Goal: Task Accomplishment & Management: Manage account settings

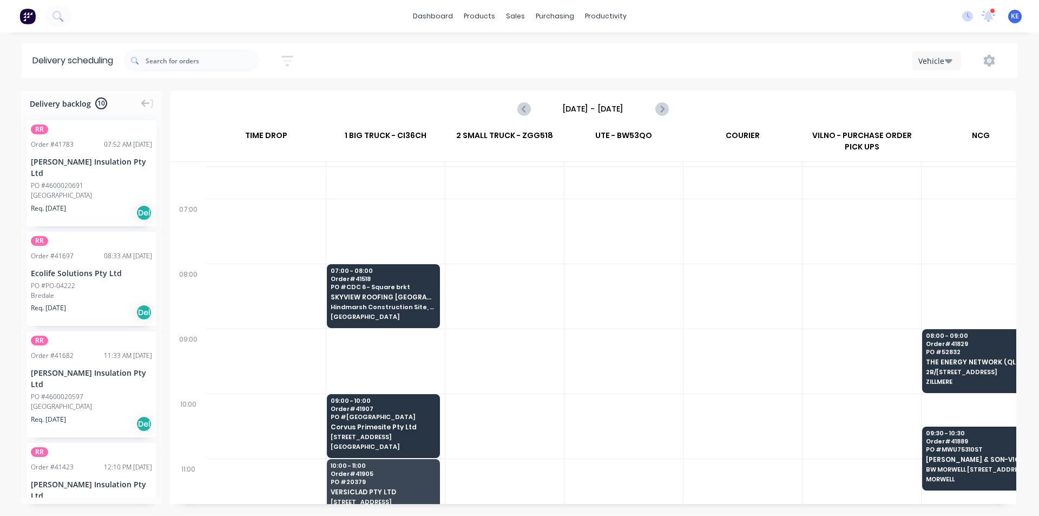
scroll to position [54, 0]
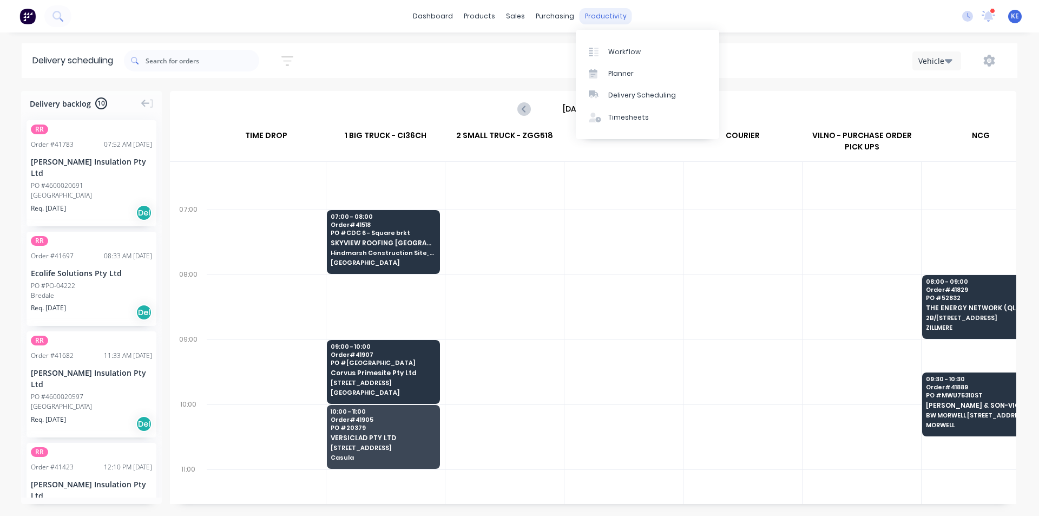
click at [594, 12] on div "productivity" at bounding box center [606, 16] width 52 height 16
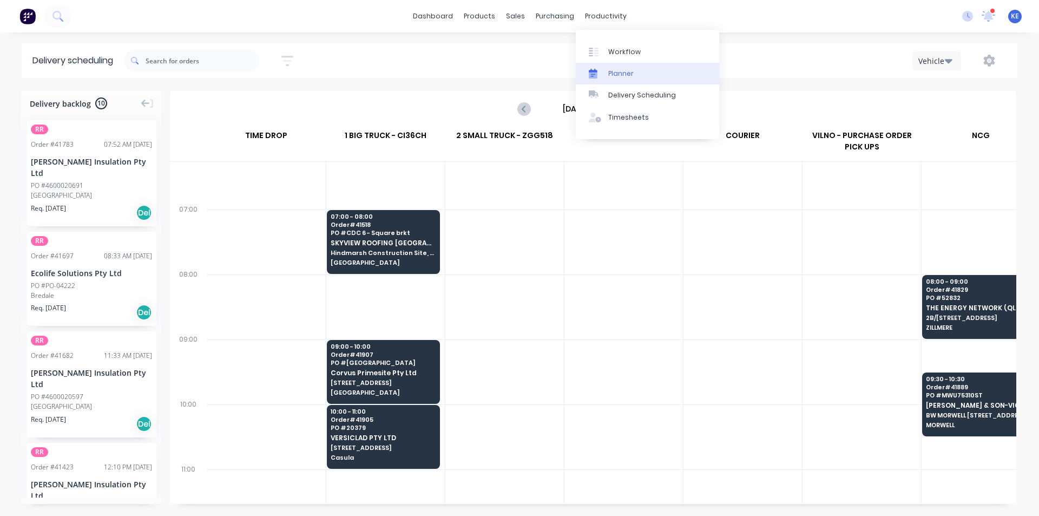
click at [615, 71] on div "Planner" at bounding box center [620, 74] width 25 height 10
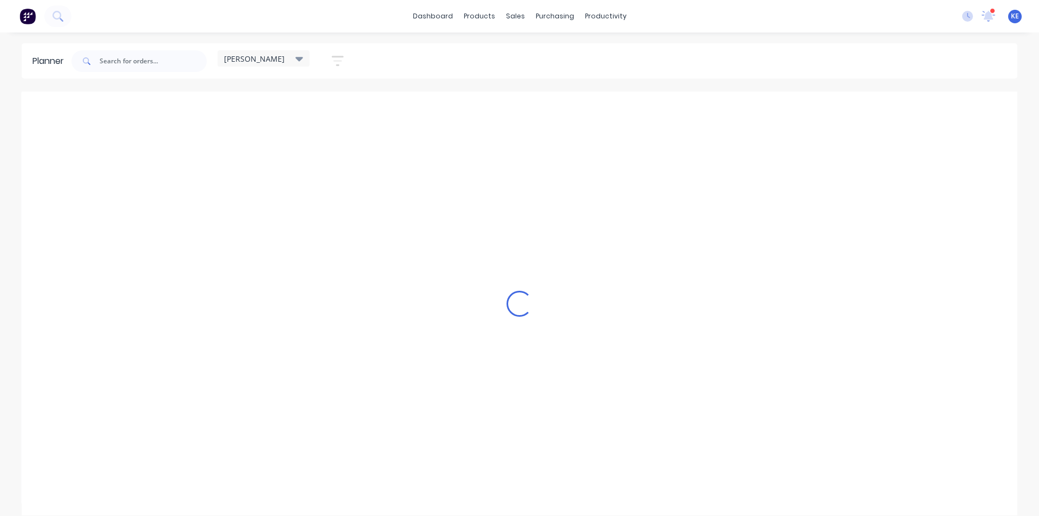
scroll to position [0, 1]
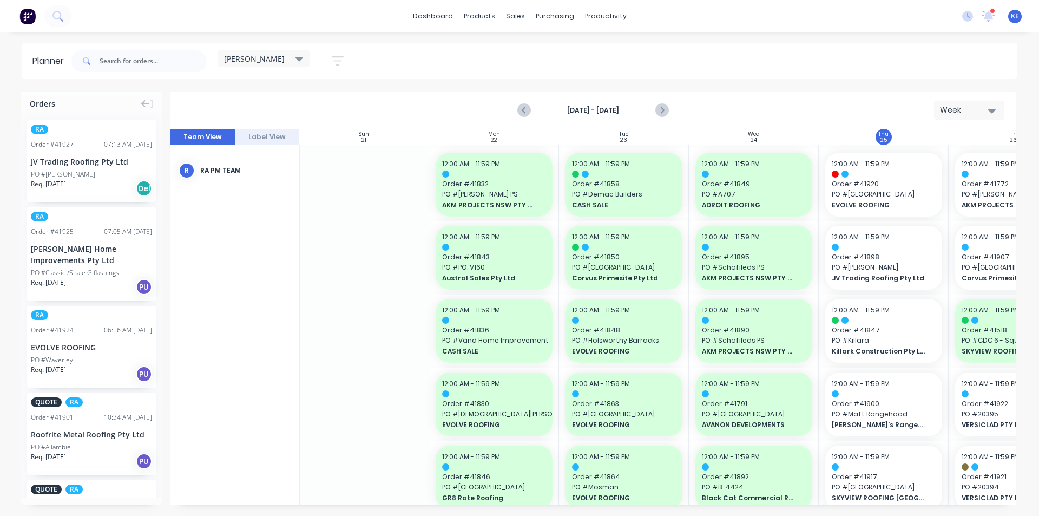
click at [290, 58] on div "[PERSON_NAME]" at bounding box center [263, 59] width 79 height 10
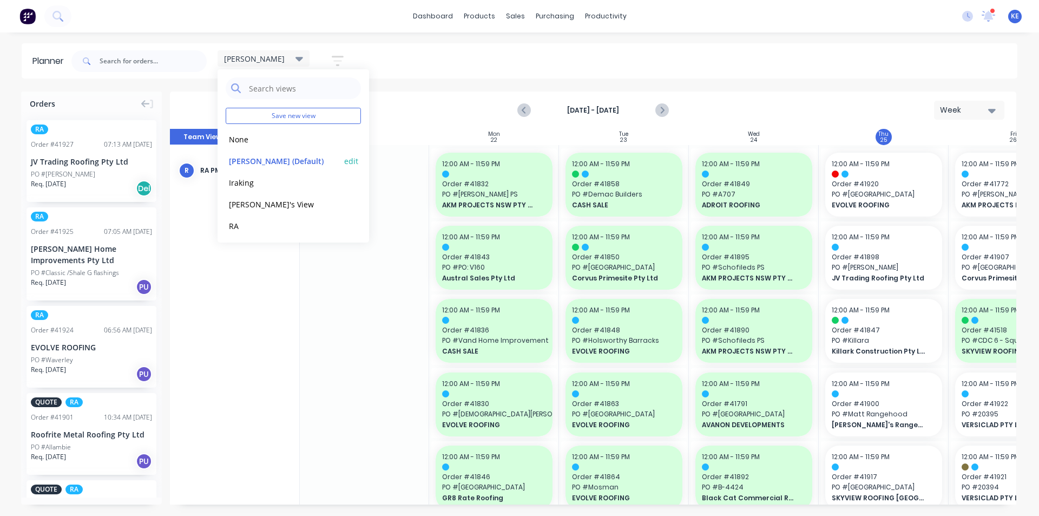
click at [259, 158] on button "[PERSON_NAME] (Default)" at bounding box center [283, 160] width 115 height 12
click at [891, 194] on span "PO # [GEOGRAPHIC_DATA]" at bounding box center [884, 194] width 104 height 10
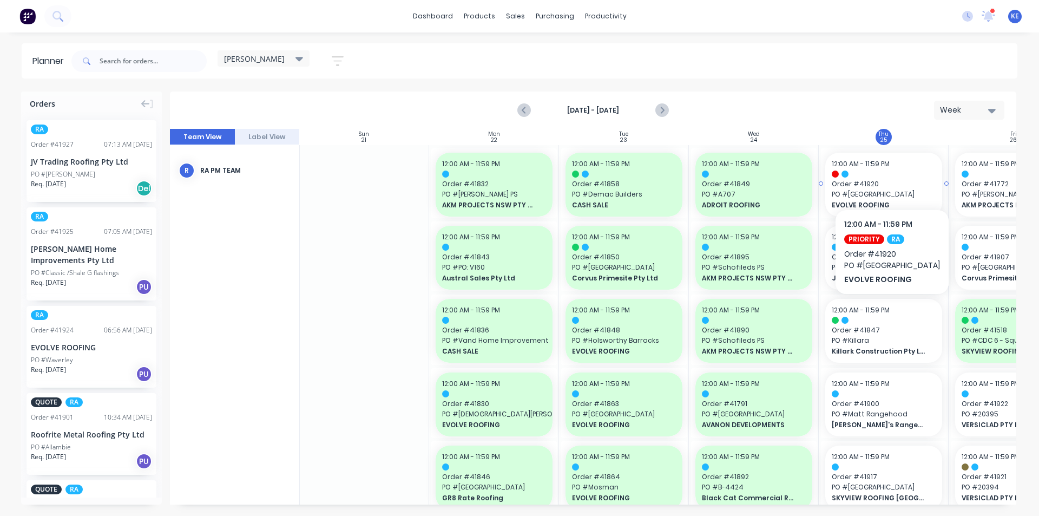
click at [878, 176] on div at bounding box center [884, 173] width 104 height 7
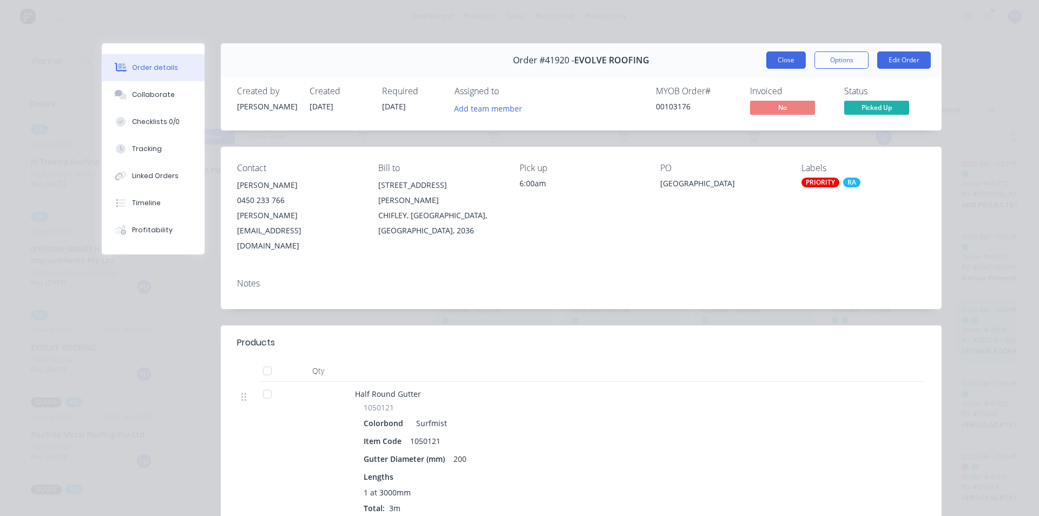
click at [787, 60] on button "Close" at bounding box center [786, 59] width 40 height 17
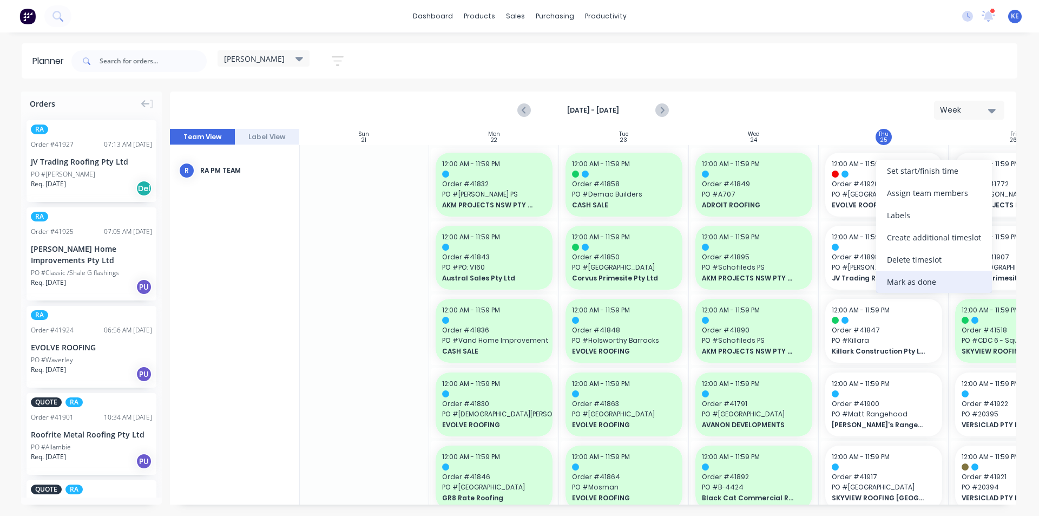
click at [916, 285] on div "Mark as done" at bounding box center [934, 282] width 116 height 22
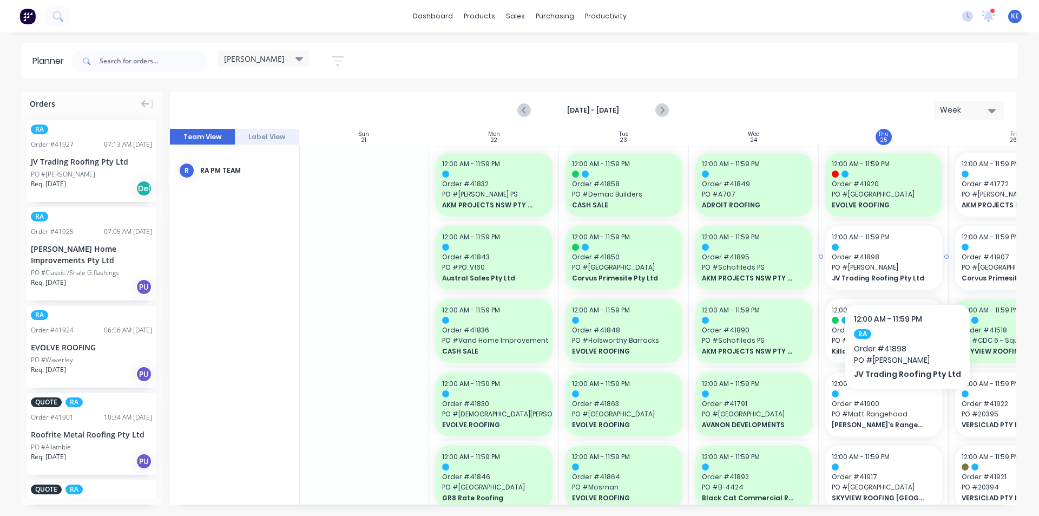
click at [904, 271] on span "PO # [PERSON_NAME]" at bounding box center [884, 267] width 104 height 10
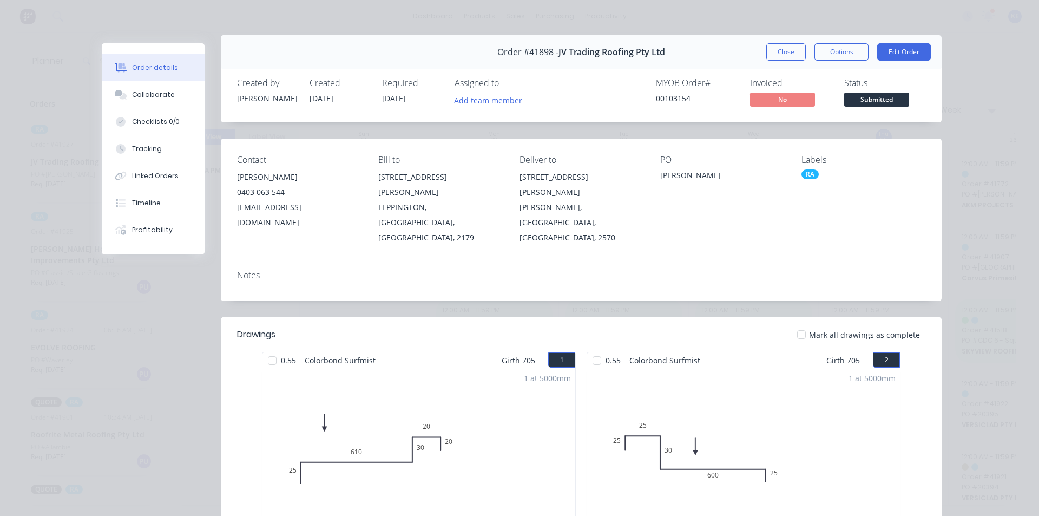
scroll to position [0, 0]
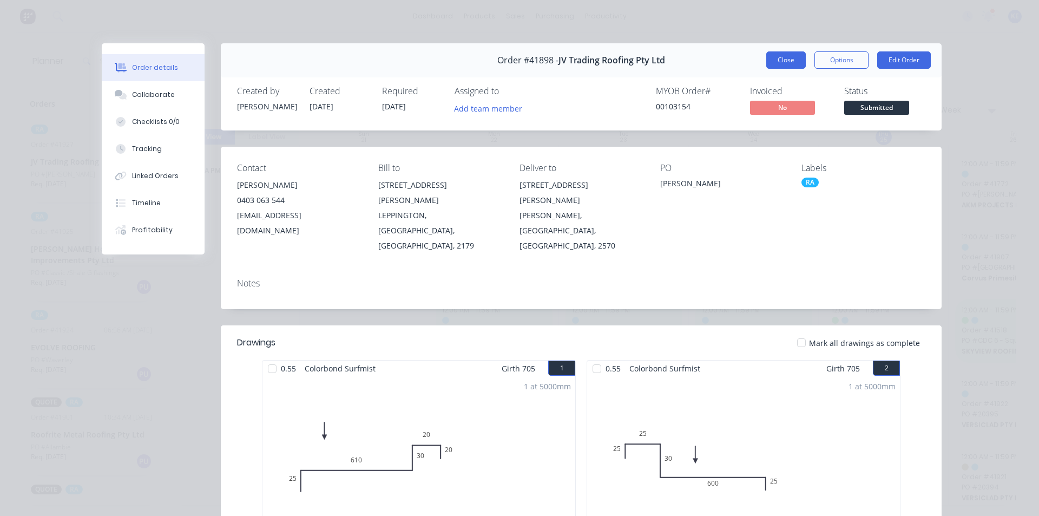
click at [775, 57] on button "Close" at bounding box center [786, 59] width 40 height 17
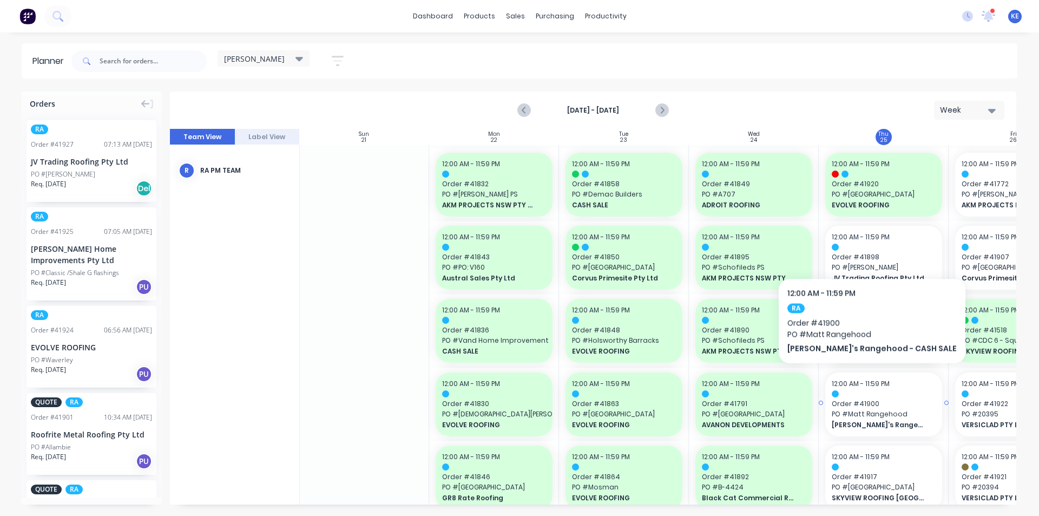
click at [846, 379] on span "12:00 AM - 11:59 PM" at bounding box center [861, 383] width 58 height 9
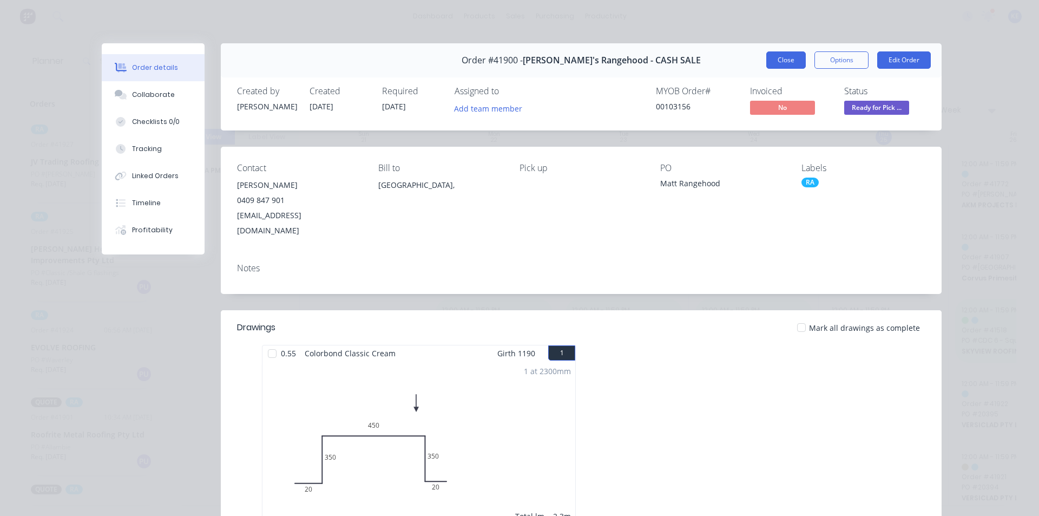
click at [793, 64] on button "Close" at bounding box center [786, 59] width 40 height 17
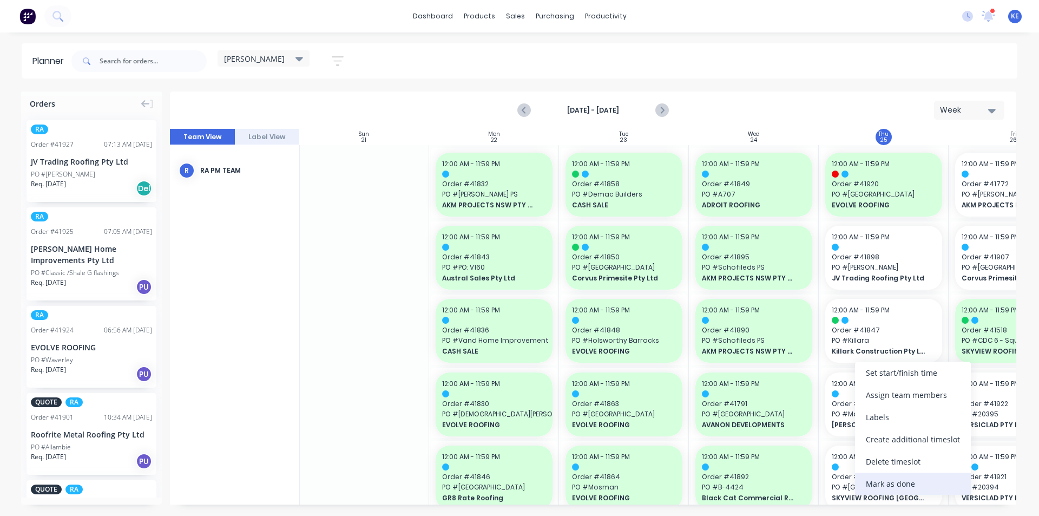
click at [865, 483] on div "Mark as done" at bounding box center [913, 483] width 116 height 22
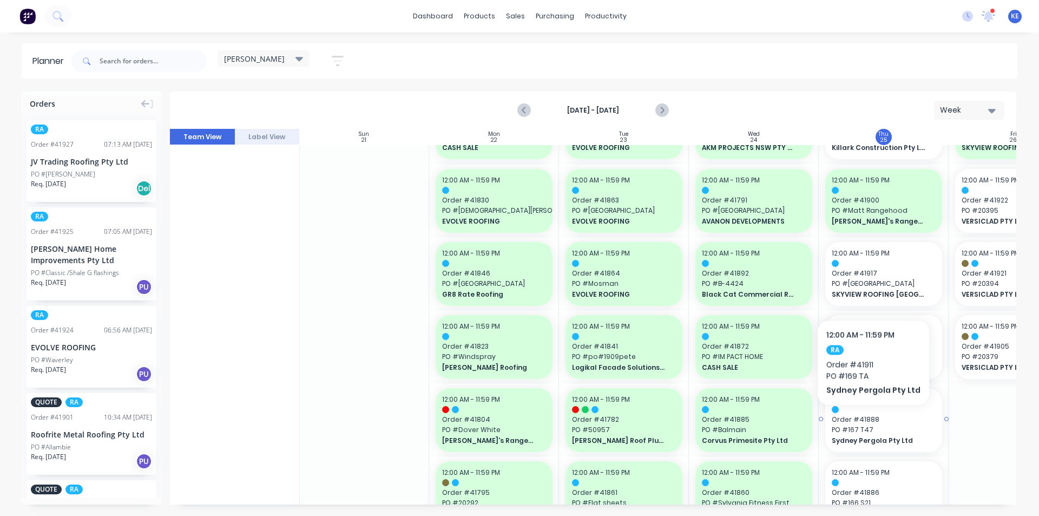
scroll to position [216, 1]
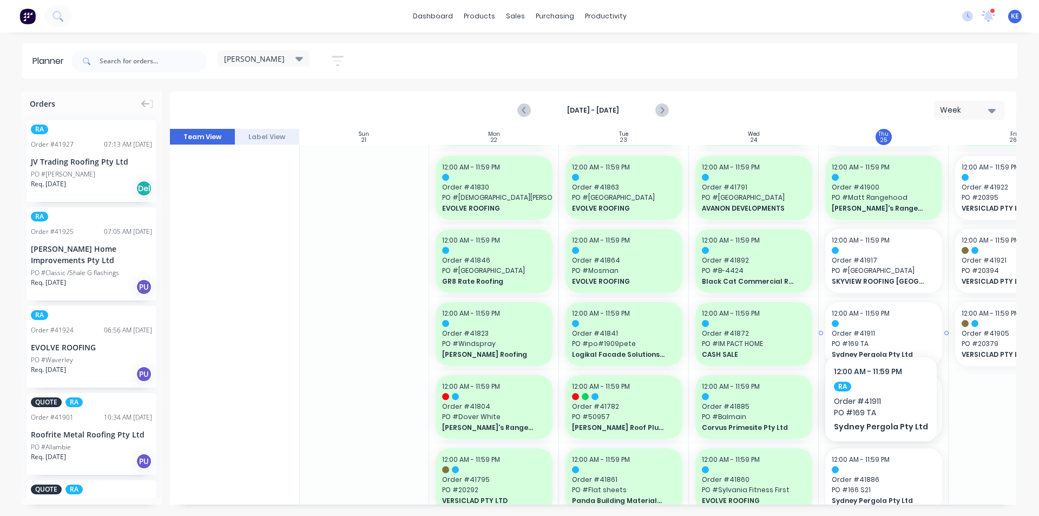
click at [877, 324] on div at bounding box center [884, 323] width 104 height 7
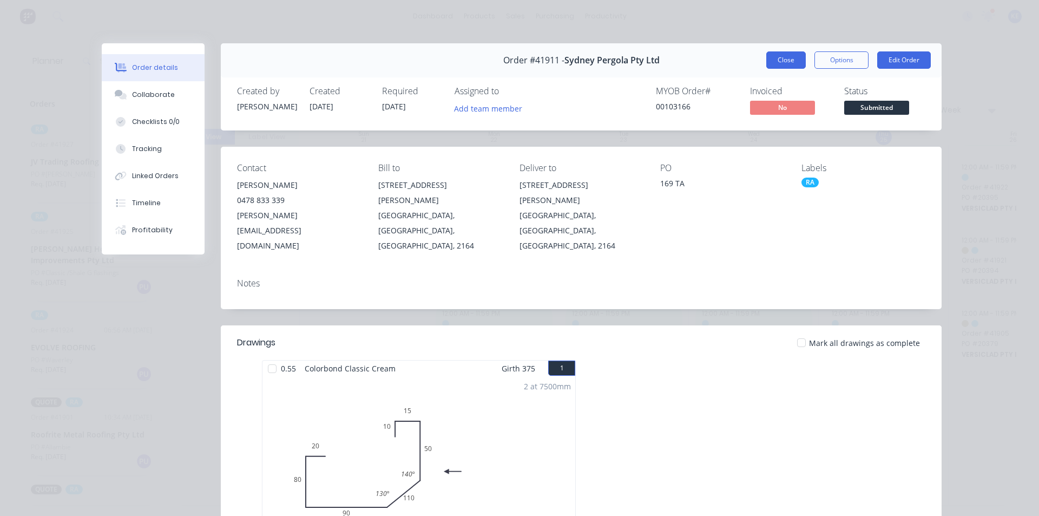
click at [776, 60] on button "Close" at bounding box center [786, 59] width 40 height 17
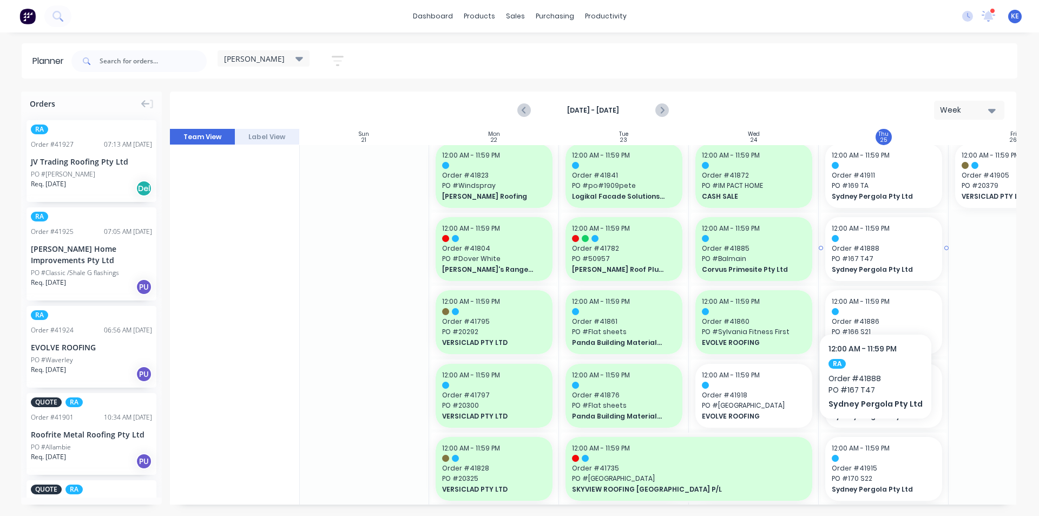
scroll to position [433, 1]
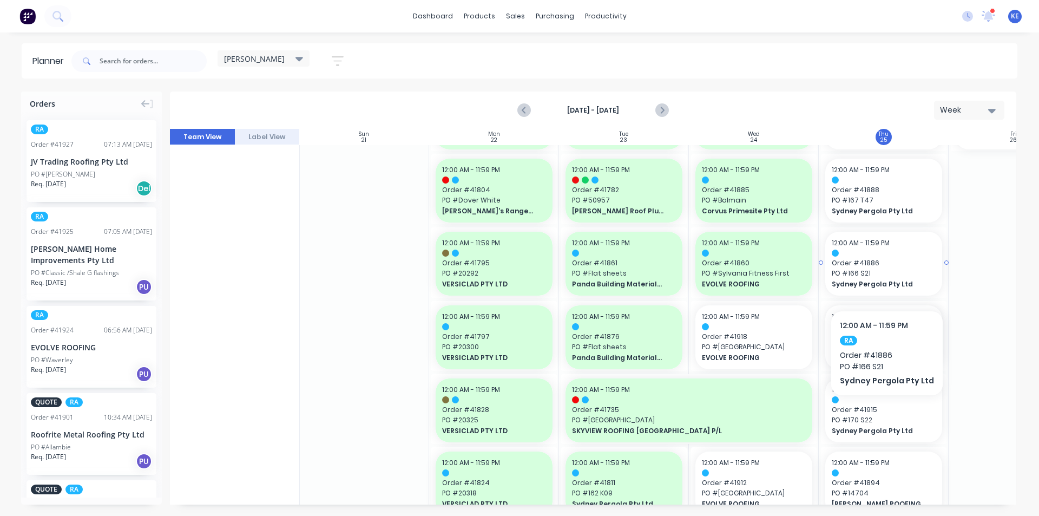
click at [883, 278] on span "PO # 166 S21" at bounding box center [884, 273] width 104 height 10
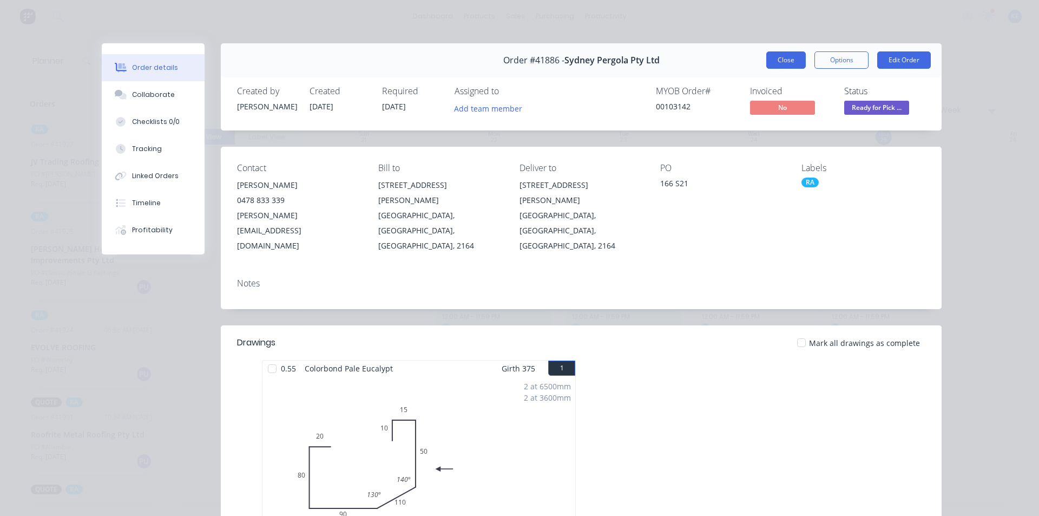
click at [788, 59] on button "Close" at bounding box center [786, 59] width 40 height 17
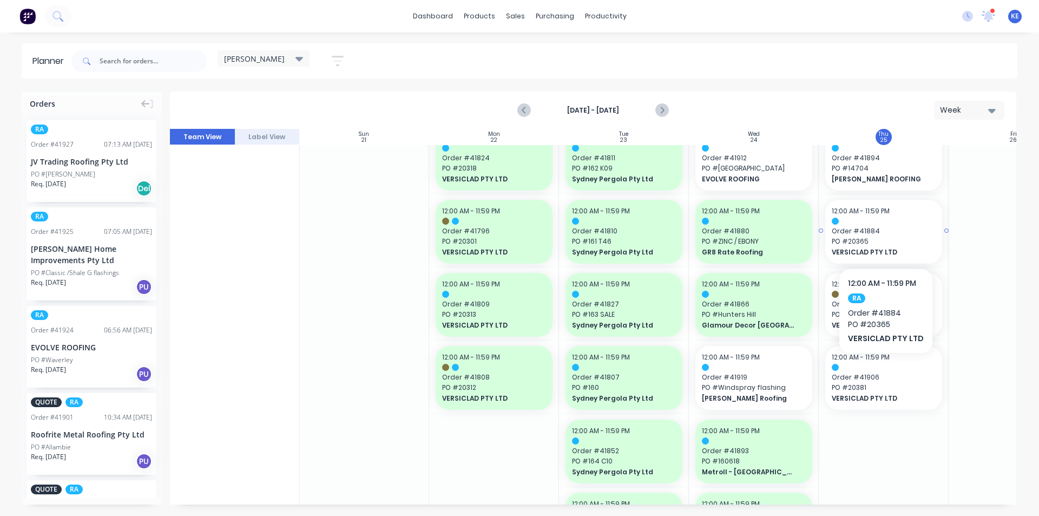
scroll to position [812, 1]
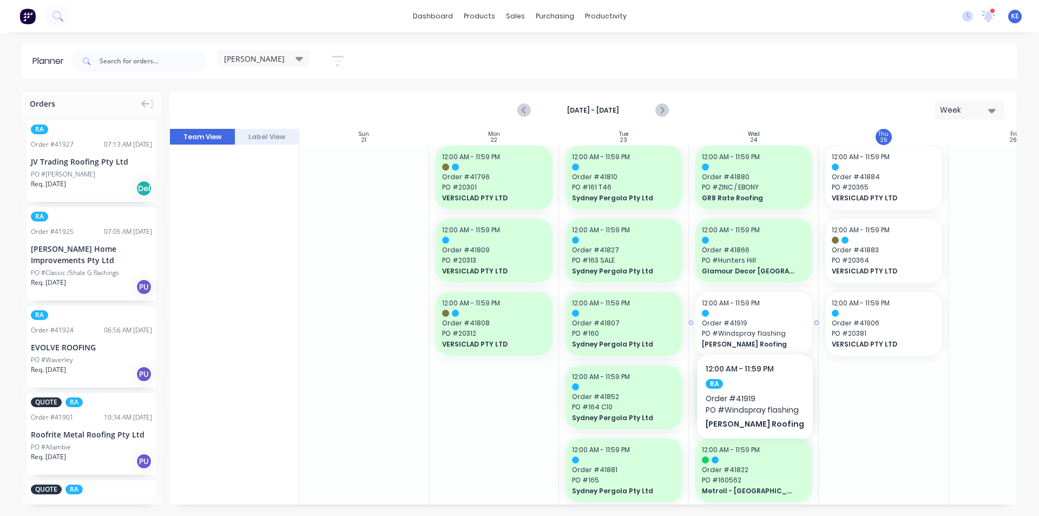
click at [751, 321] on span "Order # 41919" at bounding box center [754, 323] width 104 height 10
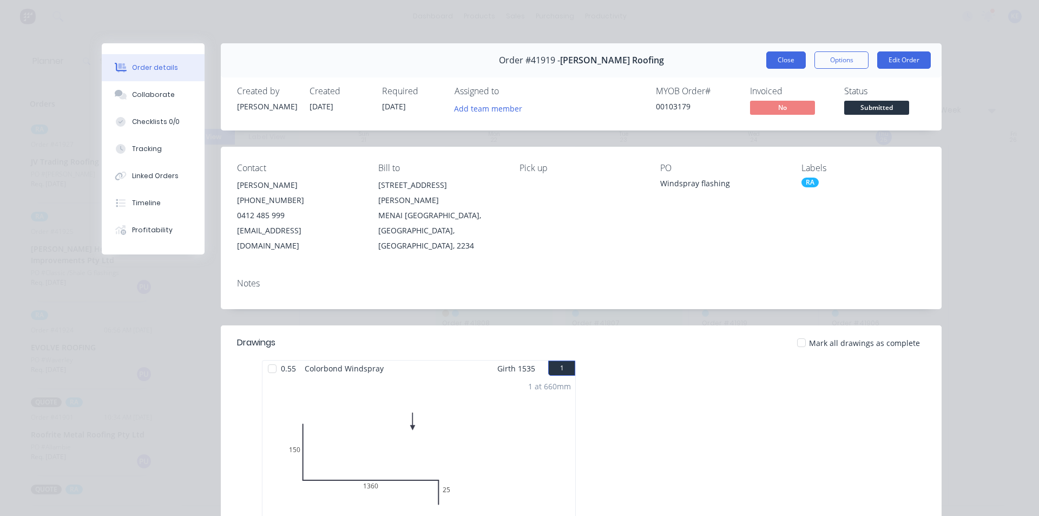
click at [773, 56] on button "Close" at bounding box center [786, 59] width 40 height 17
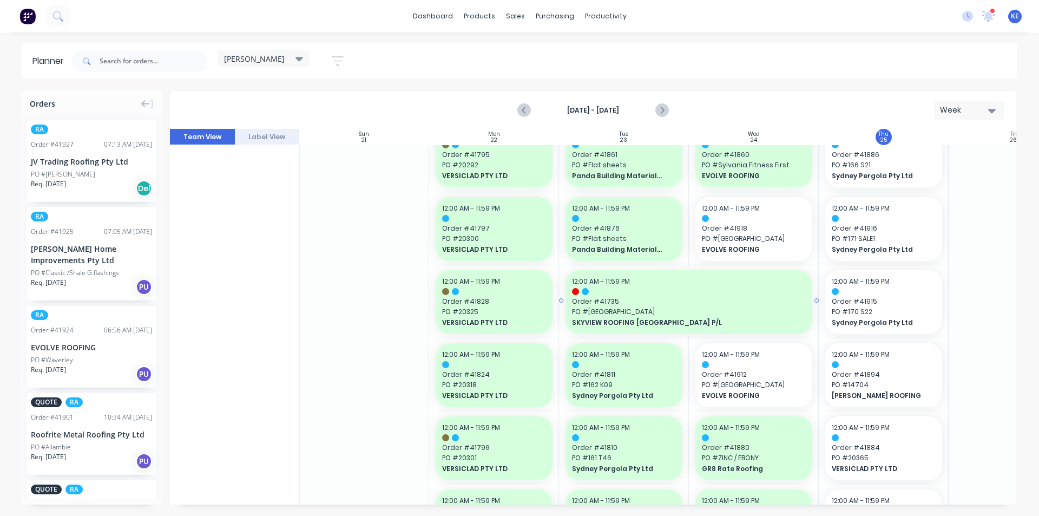
scroll to position [541, 1]
click at [774, 236] on span "PO # [GEOGRAPHIC_DATA]" at bounding box center [754, 239] width 104 height 10
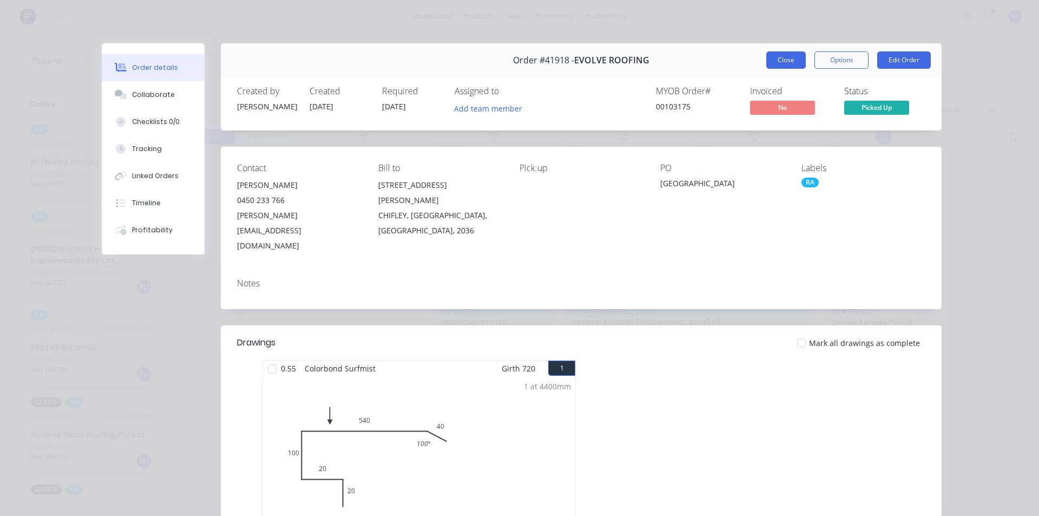
click at [789, 64] on button "Close" at bounding box center [786, 59] width 40 height 17
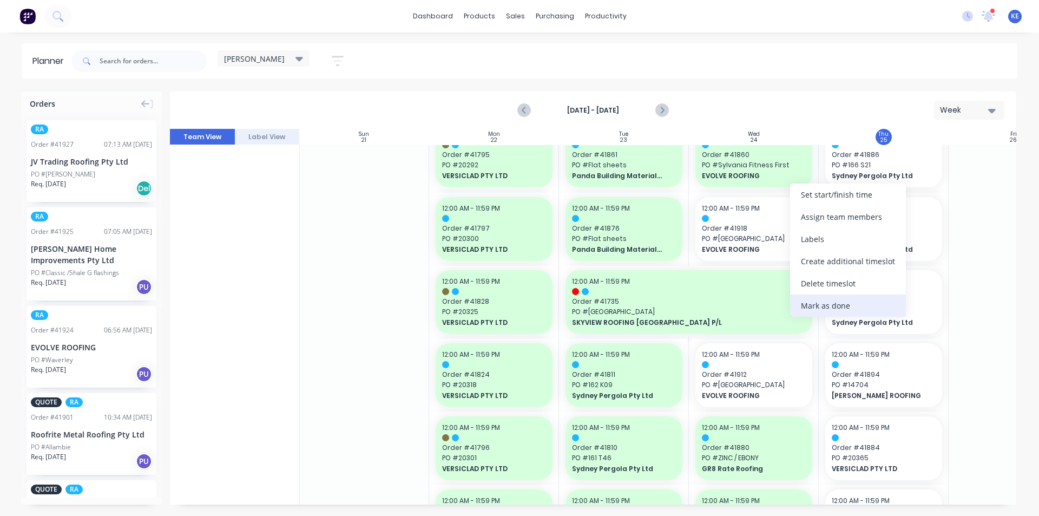
click at [826, 309] on div "Mark as done" at bounding box center [848, 305] width 116 height 22
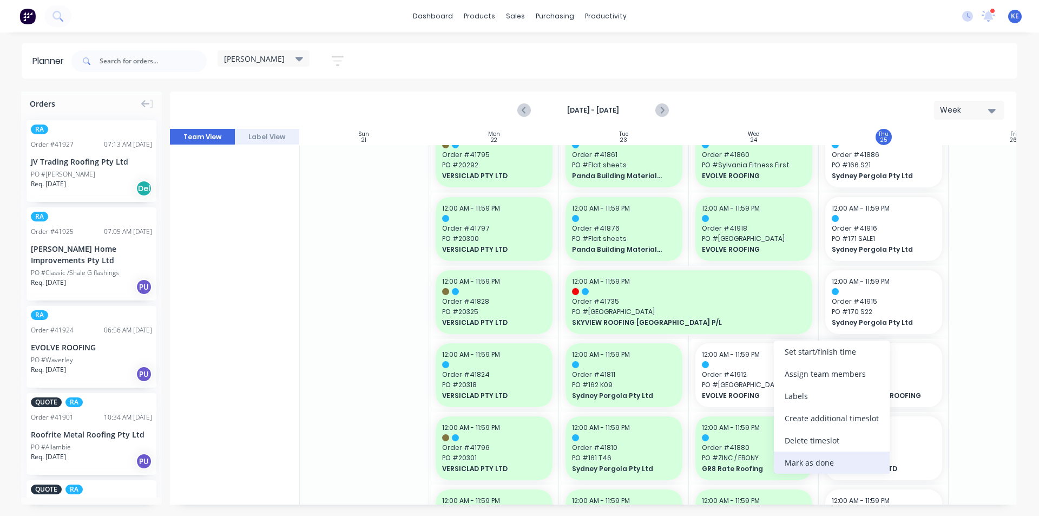
click at [806, 457] on div "Mark as done" at bounding box center [832, 462] width 116 height 22
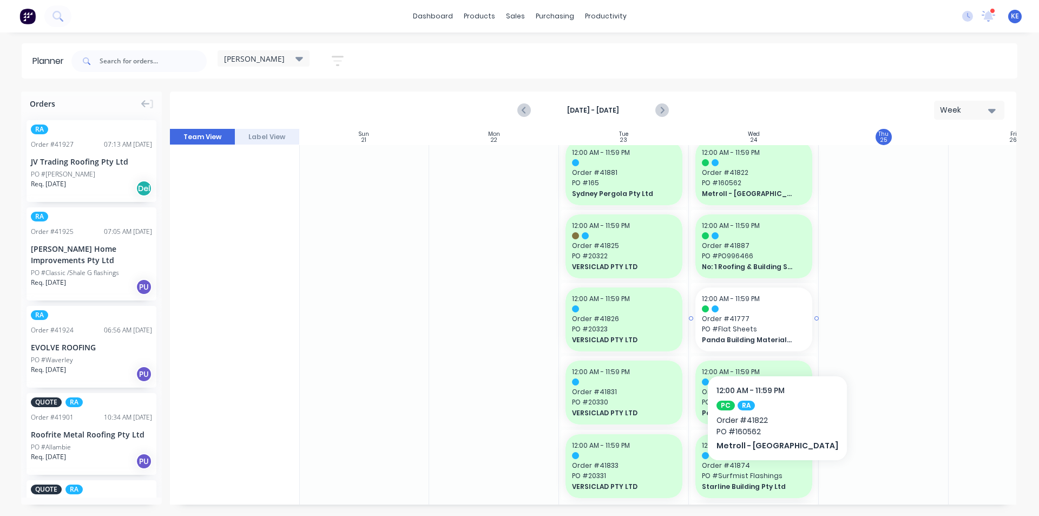
scroll to position [1137, 1]
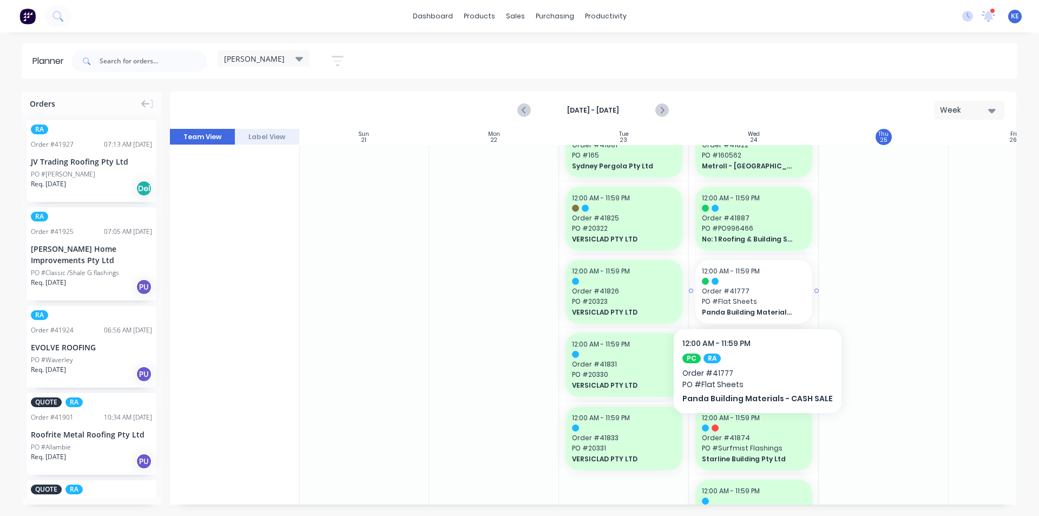
click at [764, 308] on span "Panda Building Materials - CASH SALE" at bounding box center [749, 312] width 94 height 10
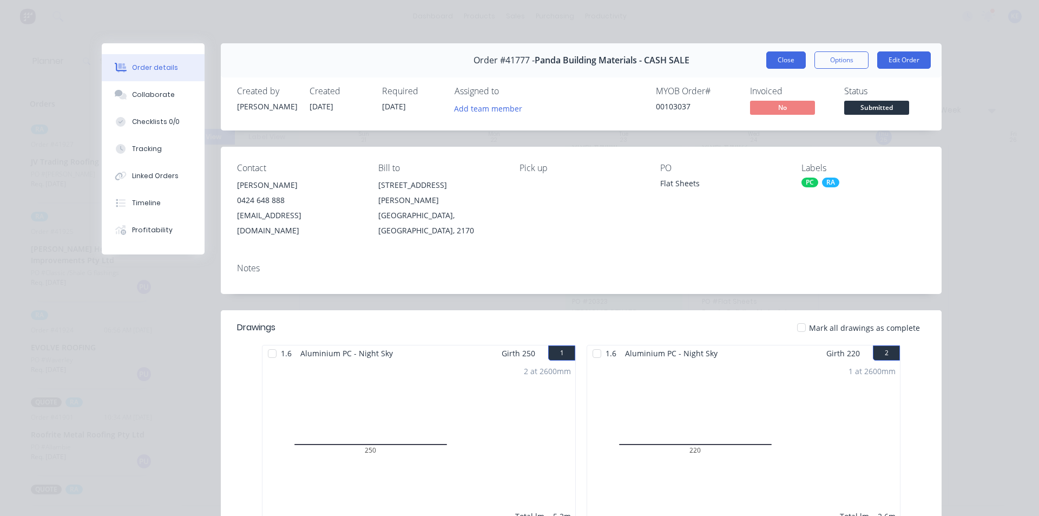
click at [770, 58] on button "Close" at bounding box center [786, 59] width 40 height 17
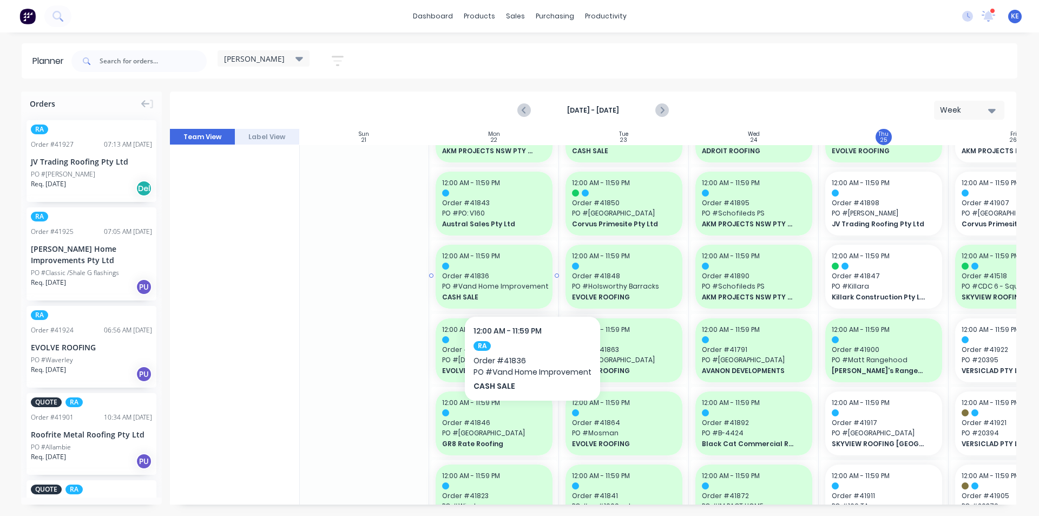
scroll to position [0, 1]
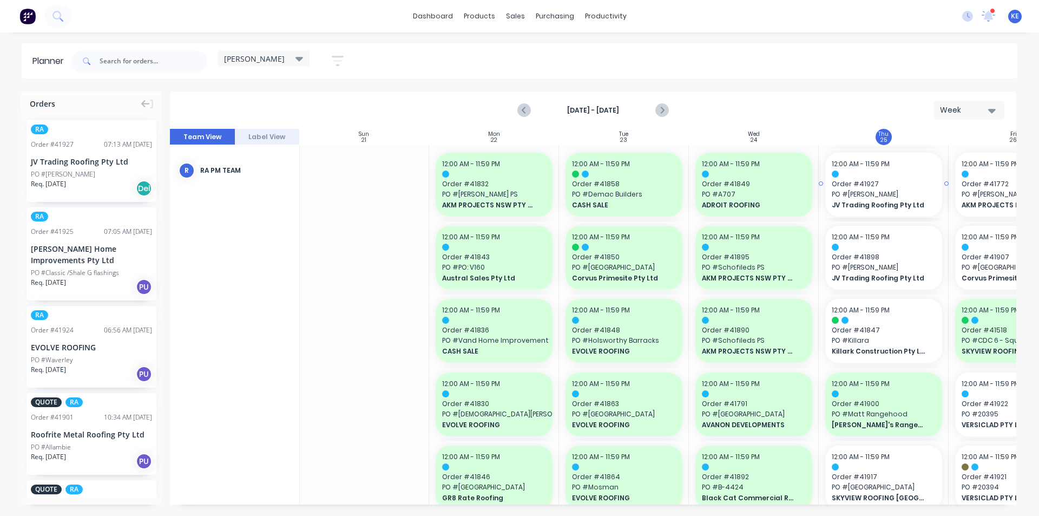
drag, startPoint x: 91, startPoint y: 168, endPoint x: 853, endPoint y: 156, distance: 762.1
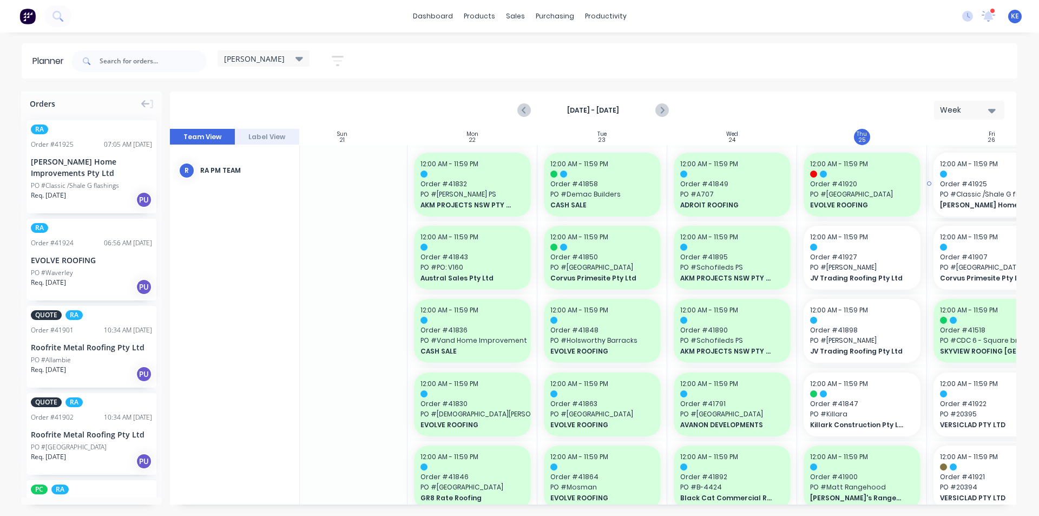
drag, startPoint x: 60, startPoint y: 184, endPoint x: 1001, endPoint y: 205, distance: 941.4
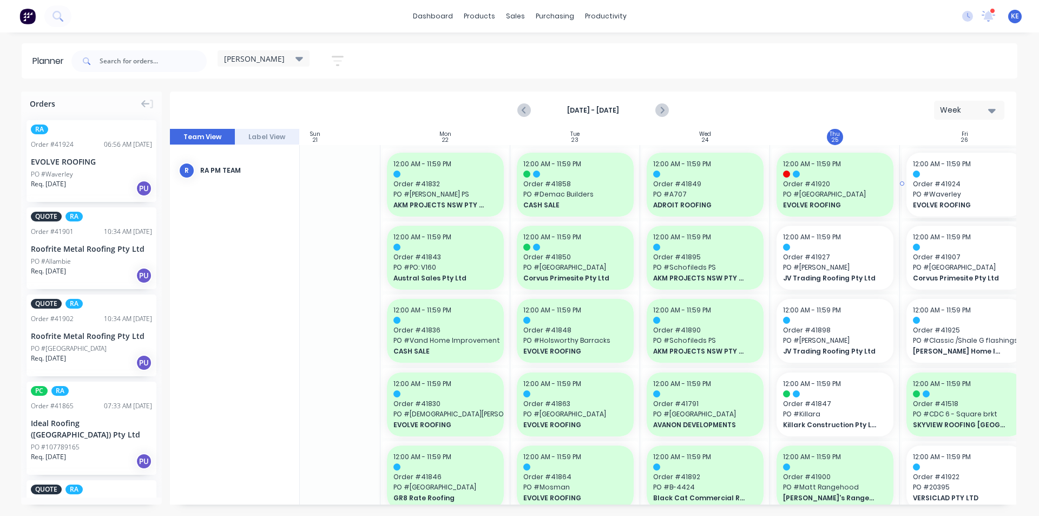
drag, startPoint x: 56, startPoint y: 173, endPoint x: 940, endPoint y: 216, distance: 885.4
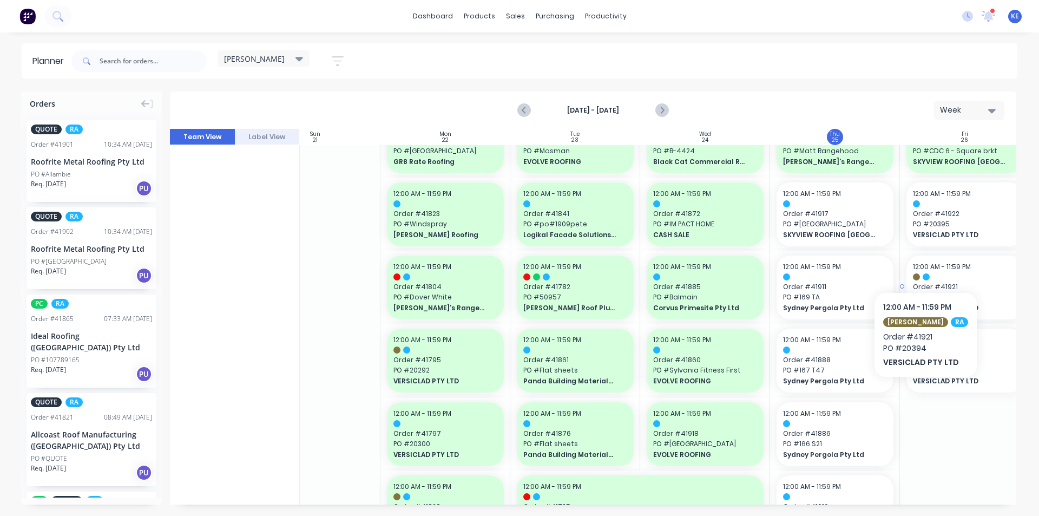
scroll to position [325, 49]
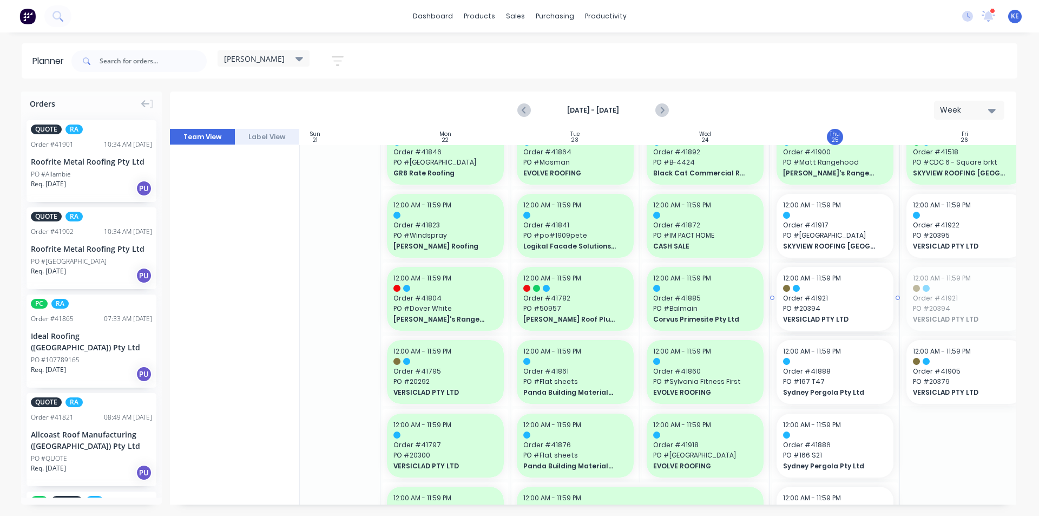
drag, startPoint x: 956, startPoint y: 287, endPoint x: 852, endPoint y: 296, distance: 104.3
drag, startPoint x: 941, startPoint y: 286, endPoint x: 857, endPoint y: 298, distance: 84.7
drag, startPoint x: 947, startPoint y: 237, endPoint x: 868, endPoint y: 246, distance: 79.6
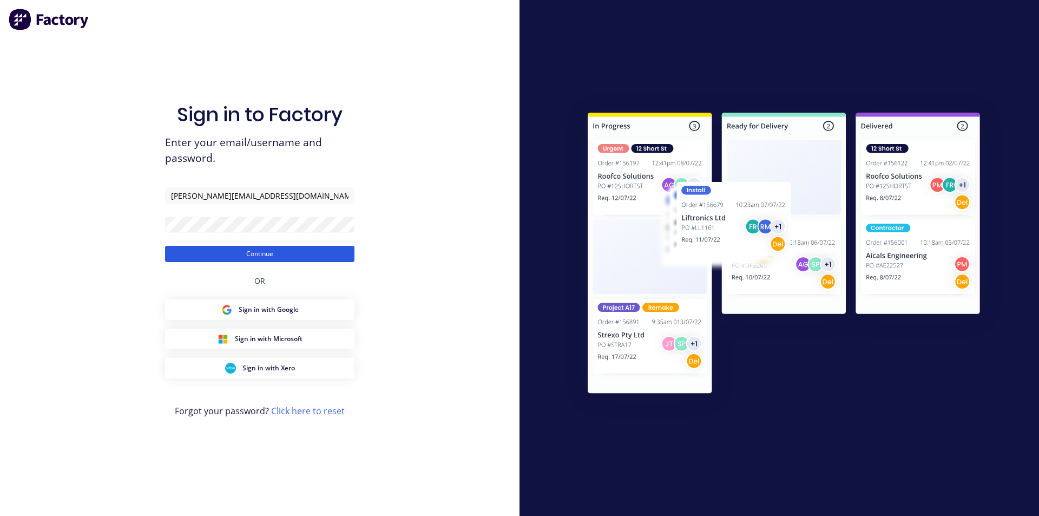
click at [254, 251] on button "Continue" at bounding box center [259, 254] width 189 height 16
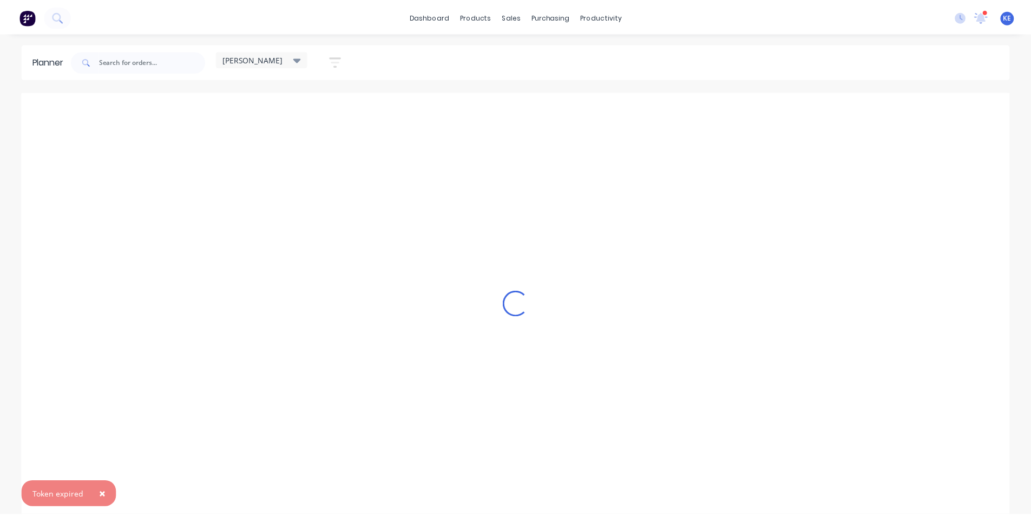
scroll to position [0, 1]
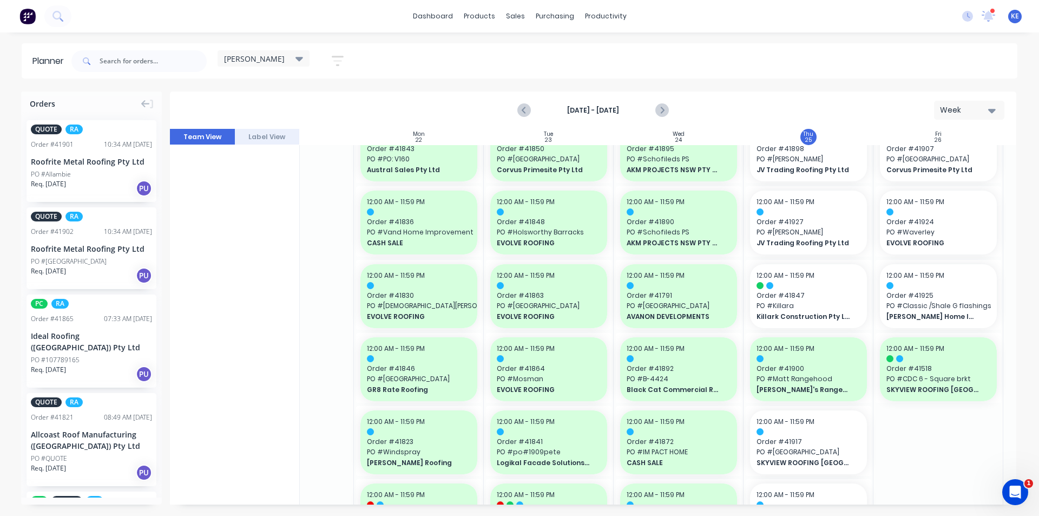
scroll to position [108, 0]
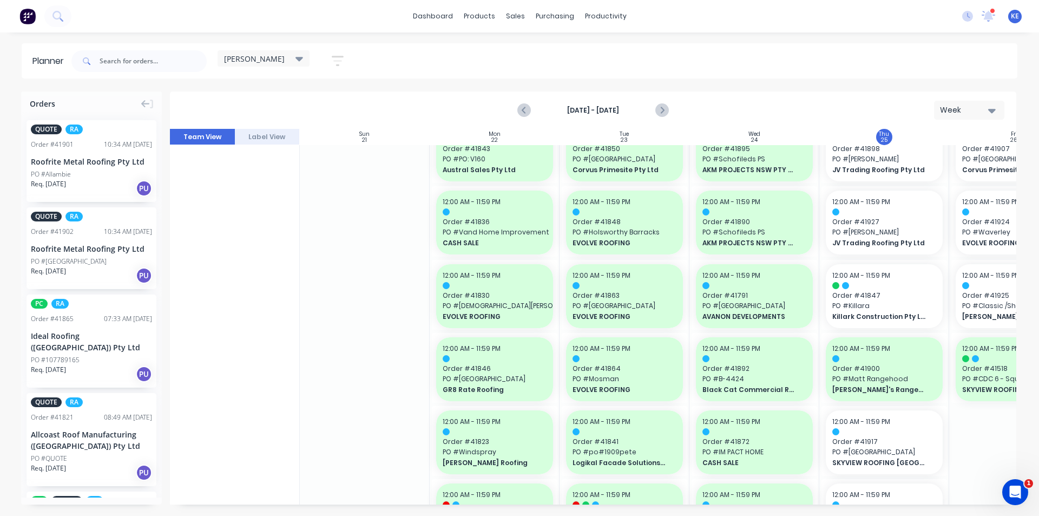
click at [297, 61] on icon at bounding box center [300, 58] width 8 height 12
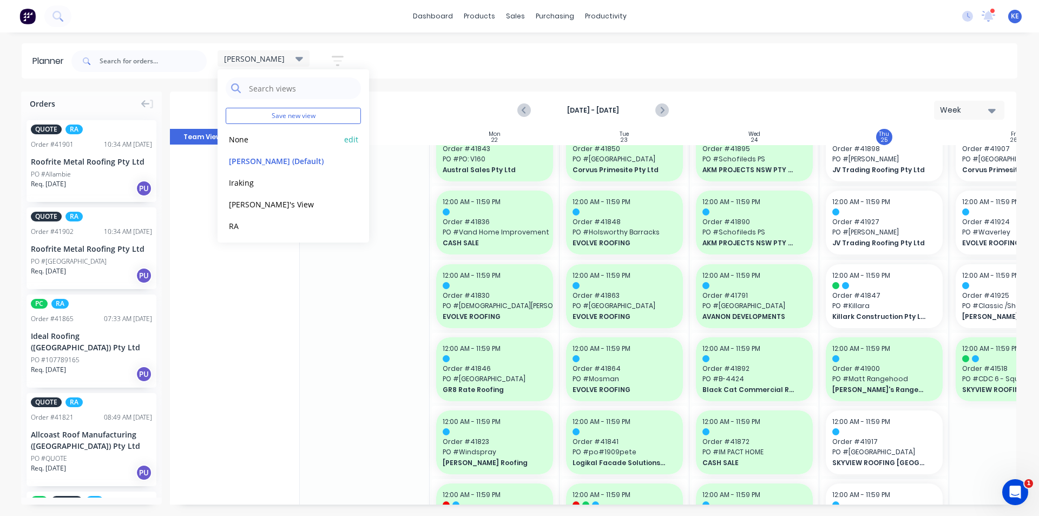
click at [277, 138] on button "None" at bounding box center [283, 139] width 115 height 12
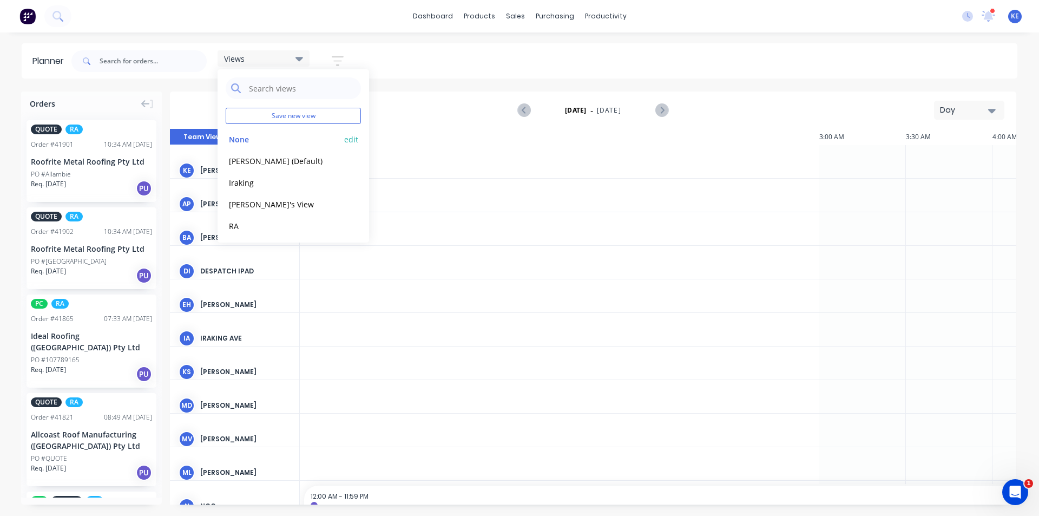
scroll to position [0, 1213]
click at [836, 53] on div "Views Save new view None edit kyle (Default) edit Iraking edit Michael's View e…" at bounding box center [543, 61] width 948 height 32
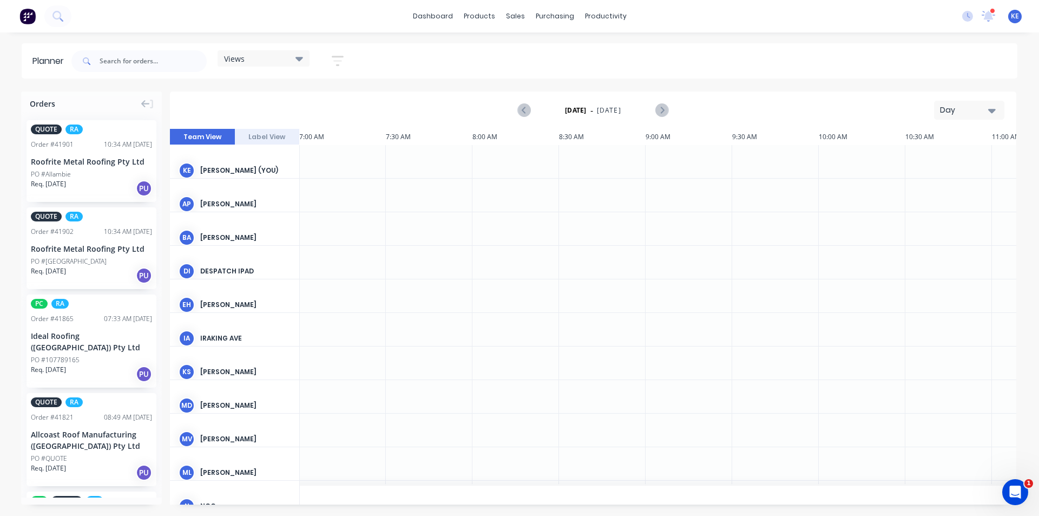
click at [986, 109] on div "Day" at bounding box center [965, 109] width 50 height 11
click at [955, 160] on div "Week" at bounding box center [949, 161] width 107 height 22
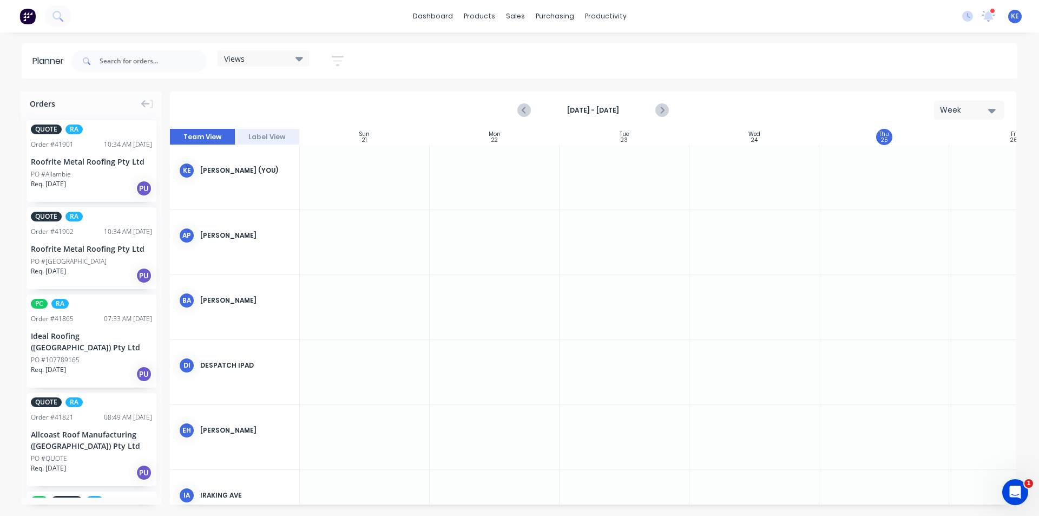
scroll to position [0, 1]
click at [347, 63] on button "button" at bounding box center [337, 60] width 35 height 21
click at [312, 101] on div "Show/Hide users" at bounding box center [280, 101] width 75 height 11
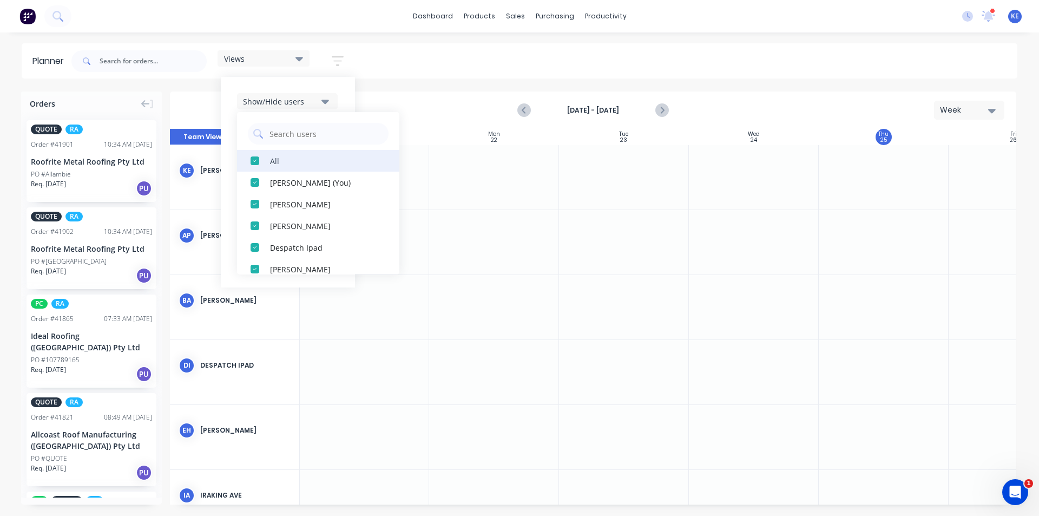
click at [279, 156] on div "All" at bounding box center [324, 160] width 108 height 11
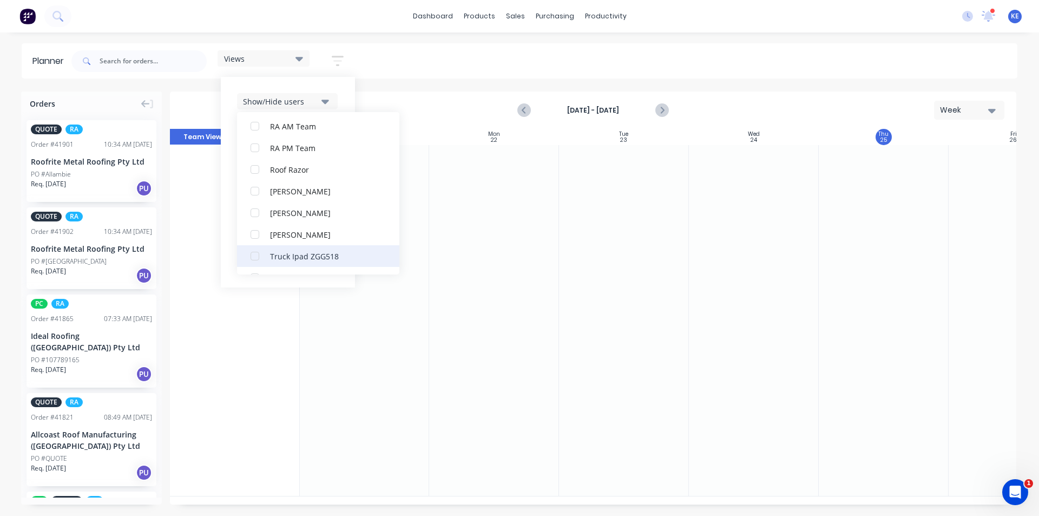
scroll to position [325, 0]
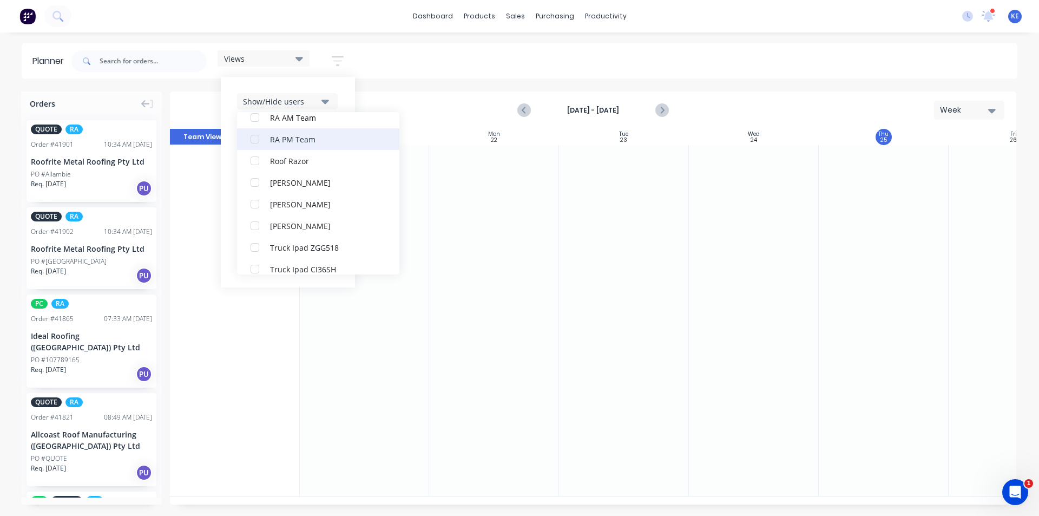
click at [304, 137] on div "RA PM Team" at bounding box center [324, 138] width 108 height 11
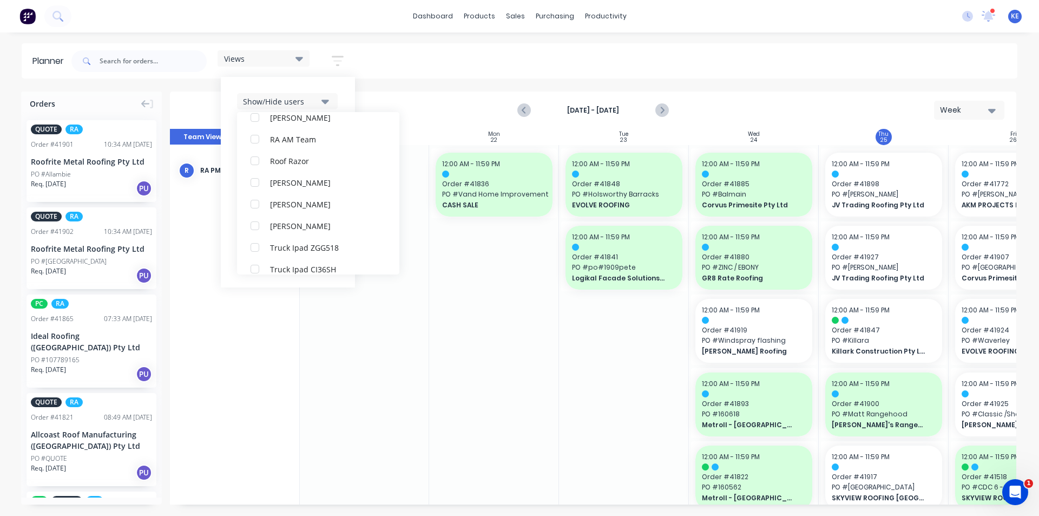
scroll to position [43, 0]
click at [350, 92] on div "Show/Hide users All RA PM Team Kyle Edmonds (You) Angela Perez Byron Aird Despa…" at bounding box center [288, 182] width 134 height 211
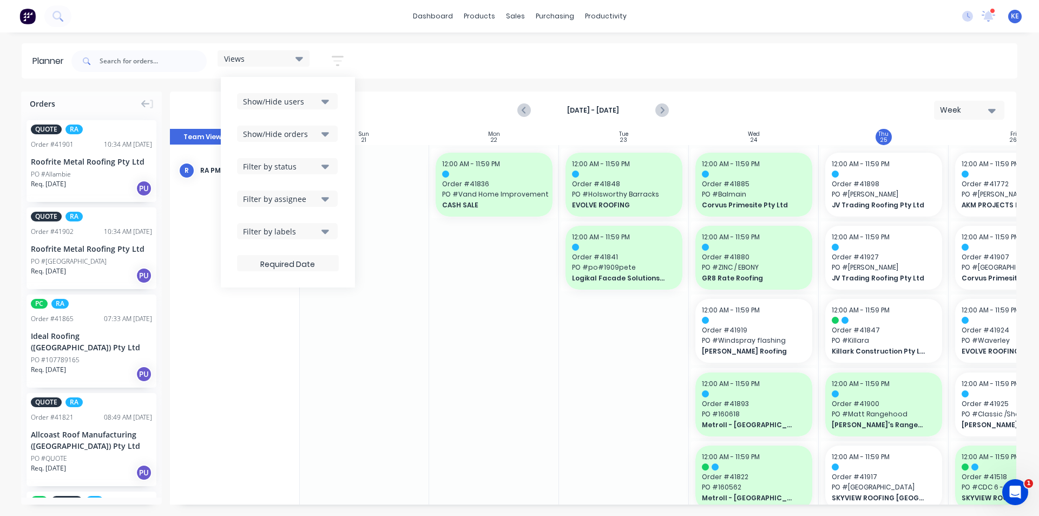
click at [308, 124] on div "Show/Hide users Show/Hide orders Filter by status Filter by assignee Filter by …" at bounding box center [288, 182] width 102 height 178
click at [310, 136] on div "Show/Hide orders" at bounding box center [280, 133] width 75 height 11
click at [297, 157] on div "All" at bounding box center [324, 160] width 108 height 11
click at [285, 214] on button "Unscheduled" at bounding box center [318, 204] width 162 height 22
click at [353, 120] on div "Show/Hide users Show/Hide orders All Scheduled Unscheduled Filter by status Fil…" at bounding box center [288, 182] width 134 height 211
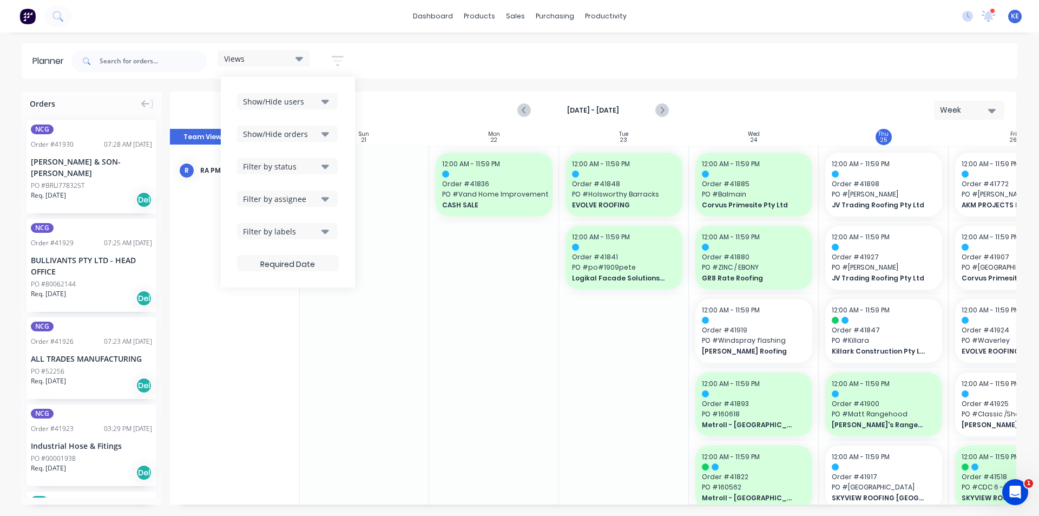
click at [308, 166] on div "Filter by status" at bounding box center [280, 166] width 75 height 11
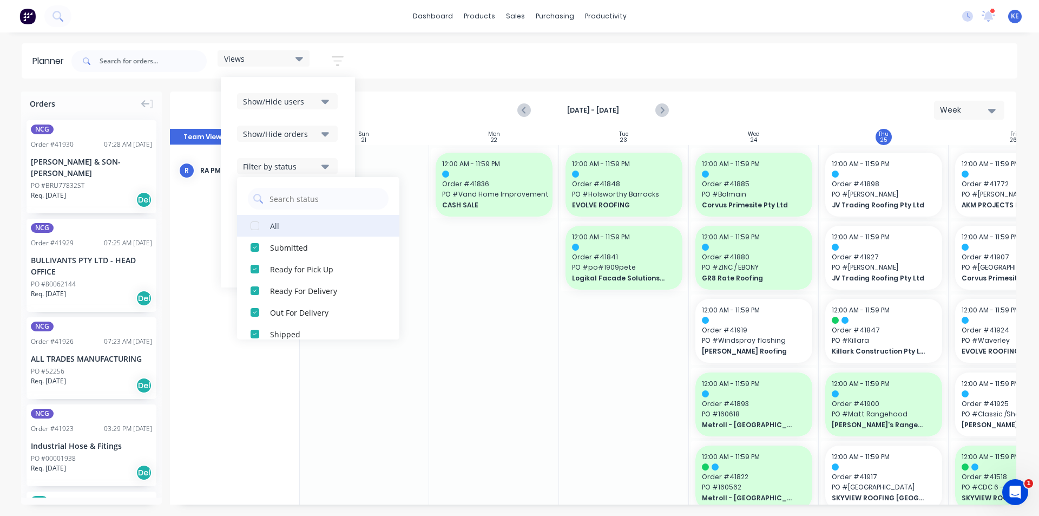
click at [271, 226] on button "All" at bounding box center [318, 226] width 162 height 22
click at [345, 150] on div "Show/Hide users Show/Hide orders Filter by status All Draft Quote Archived Deli…" at bounding box center [288, 182] width 134 height 211
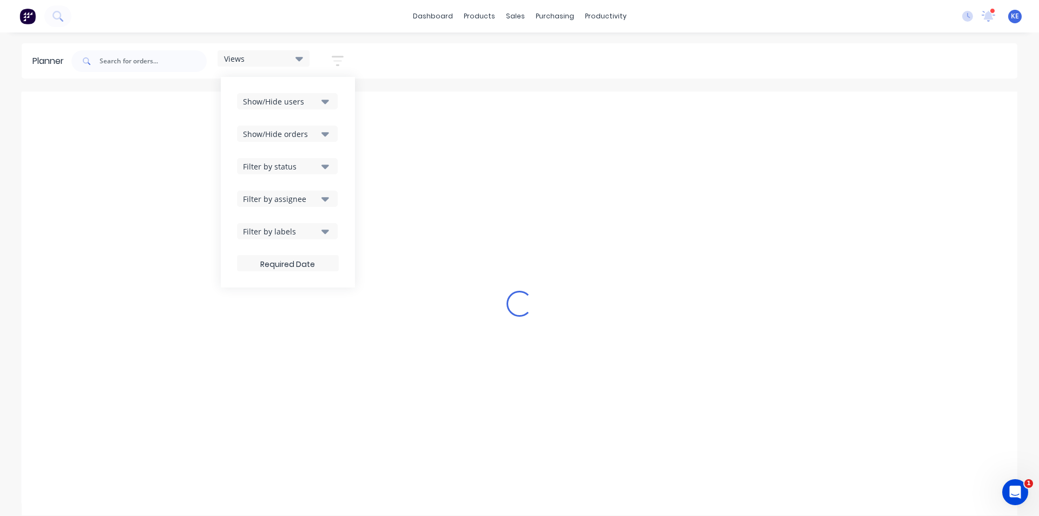
click at [317, 195] on div "Filter by assignee" at bounding box center [280, 198] width 75 height 11
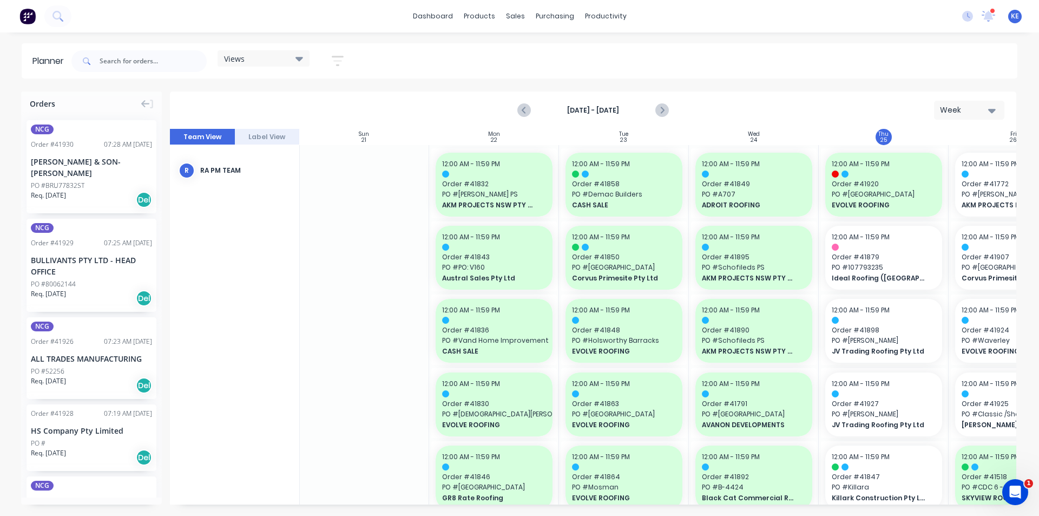
click at [472, 71] on div "Views Save new view None edit kyle (Default) edit Iraking edit Michael's View e…" at bounding box center [543, 61] width 948 height 32
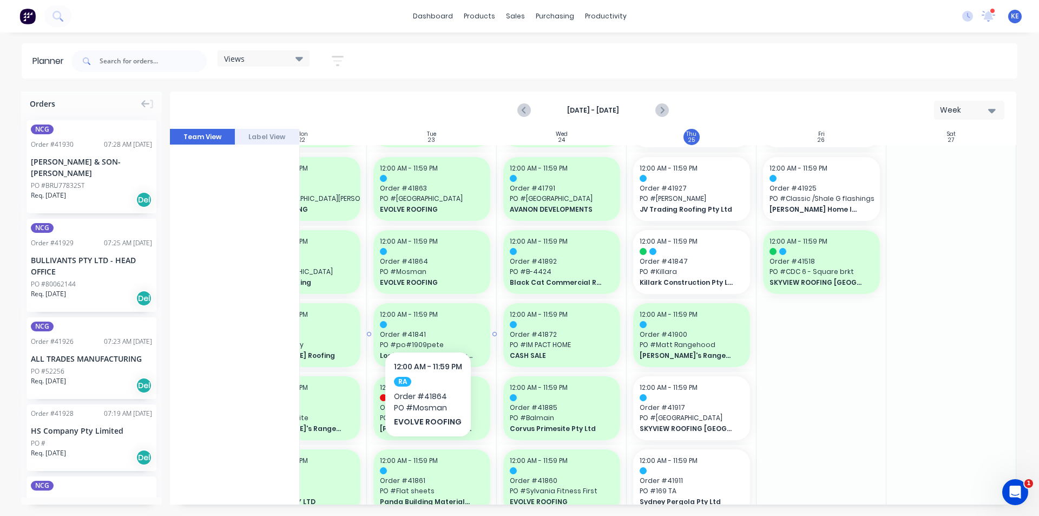
scroll to position [216, 197]
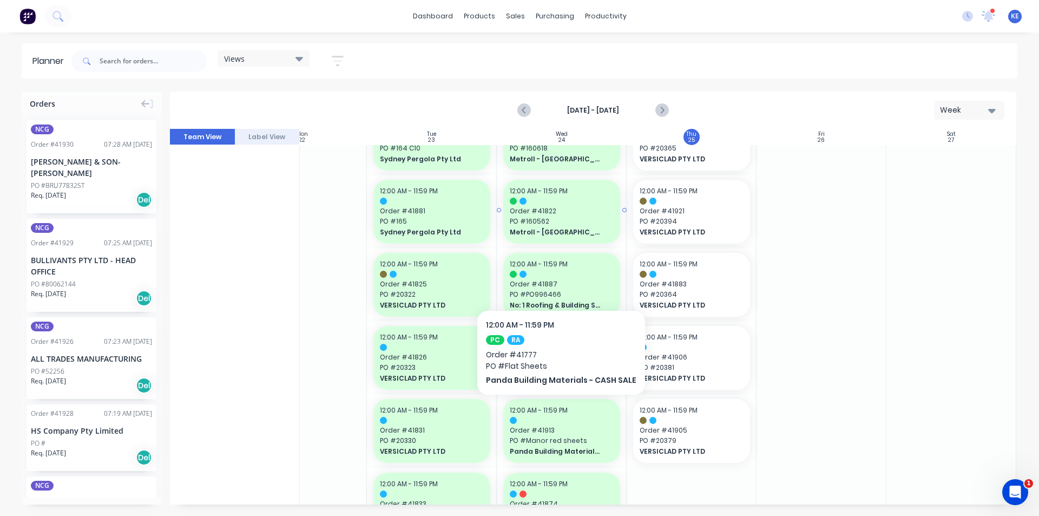
scroll to position [974, 197]
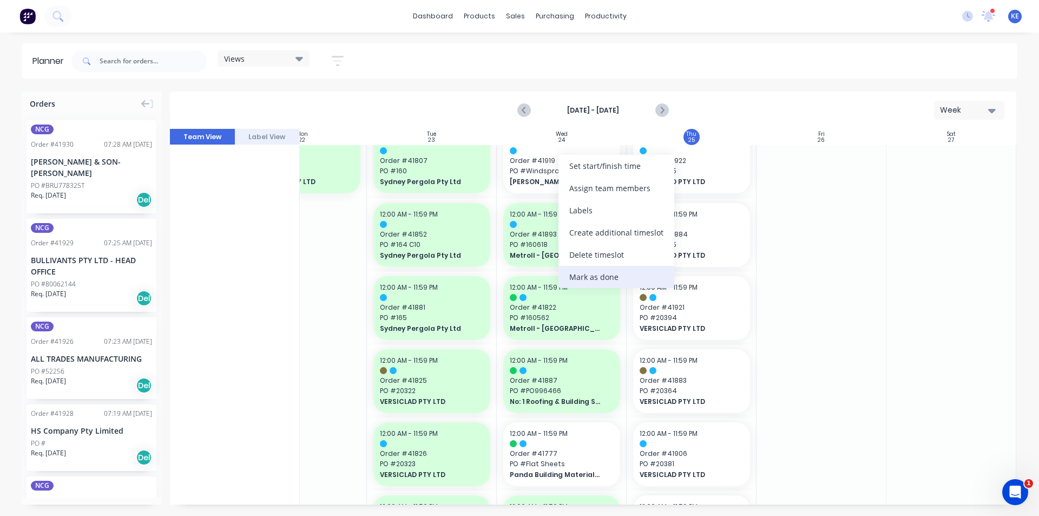
click at [588, 279] on div "Mark as done" at bounding box center [617, 277] width 116 height 22
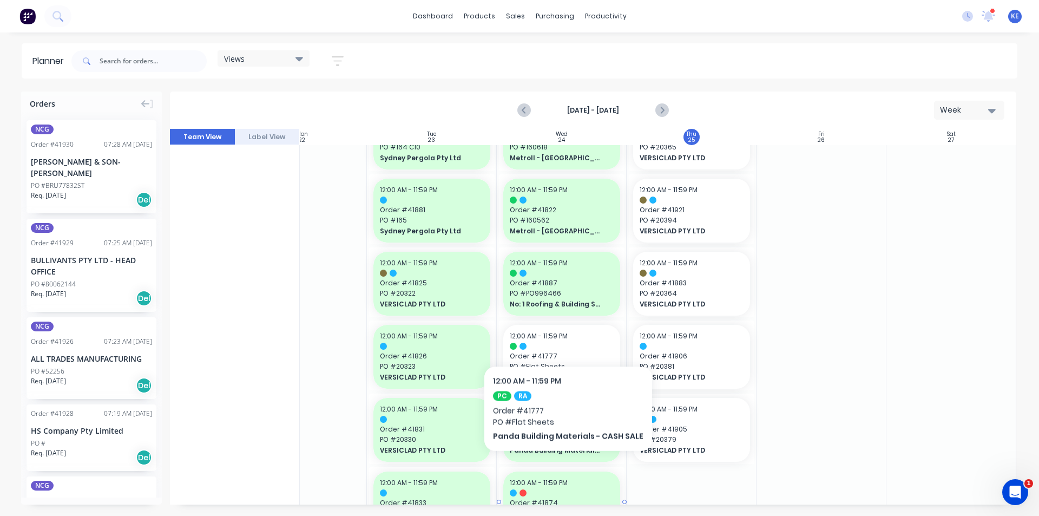
scroll to position [1137, 197]
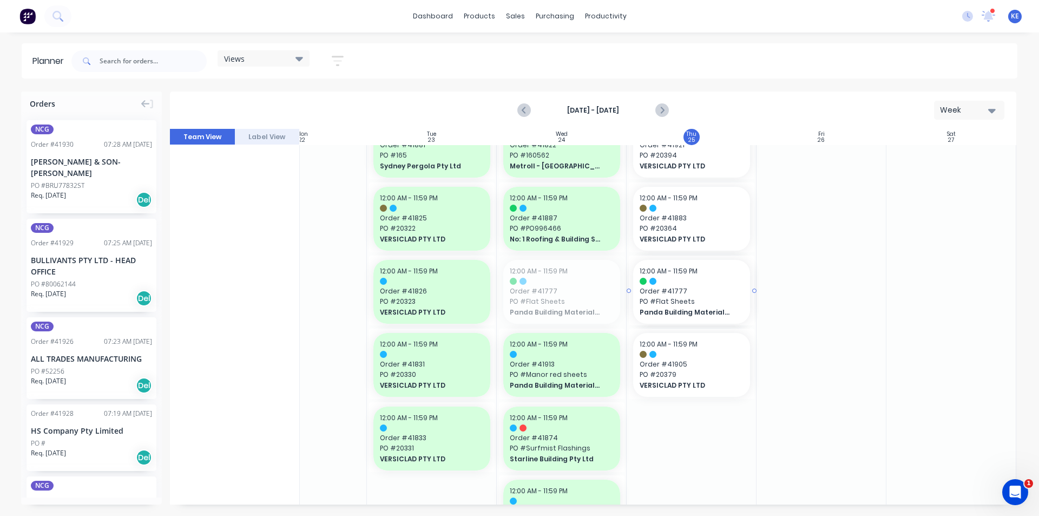
drag, startPoint x: 554, startPoint y: 290, endPoint x: 648, endPoint y: 294, distance: 94.8
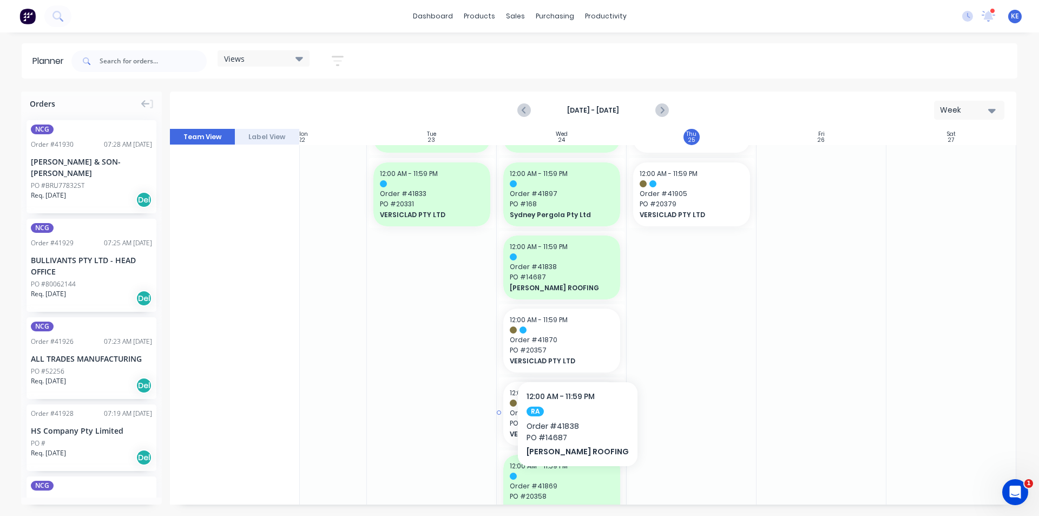
scroll to position [1460, 197]
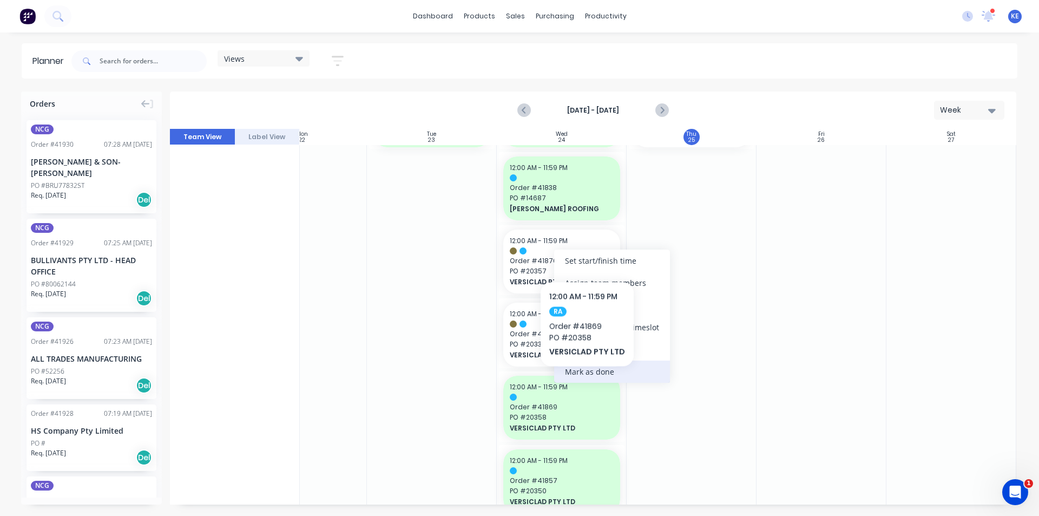
click at [587, 379] on div "Mark as done" at bounding box center [612, 371] width 116 height 22
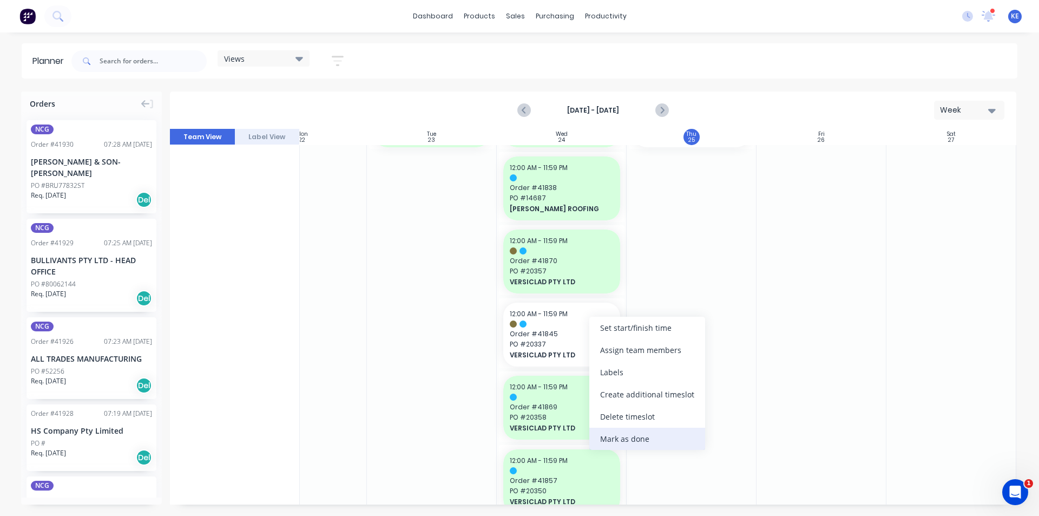
click at [615, 431] on div "Mark as done" at bounding box center [647, 439] width 116 height 22
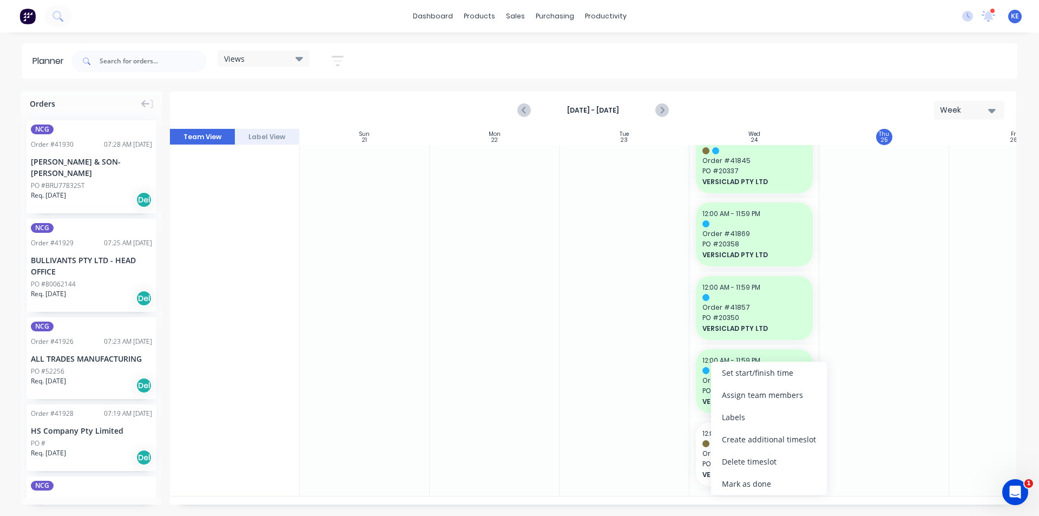
scroll to position [1629, 0]
click at [731, 490] on div "Mark as done" at bounding box center [769, 483] width 116 height 22
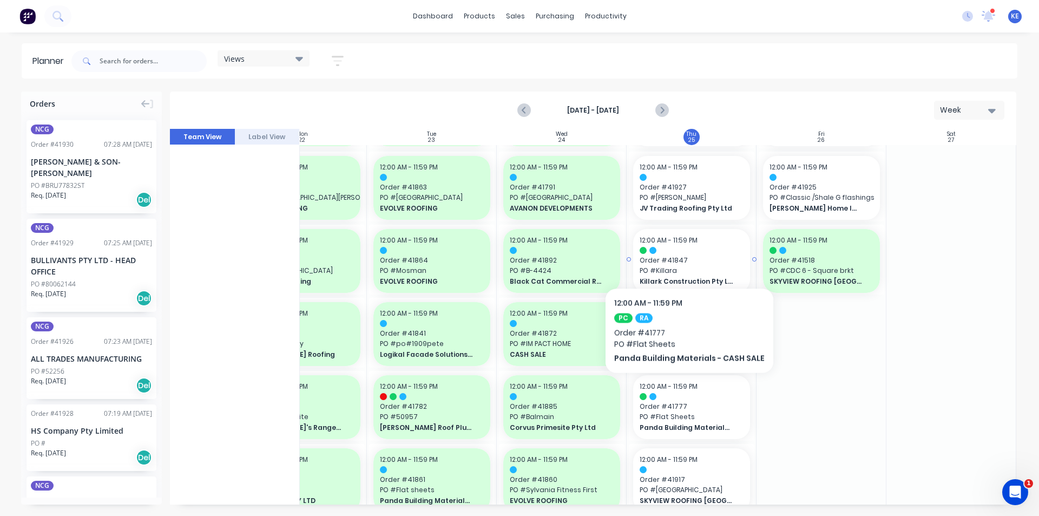
scroll to position [108, 196]
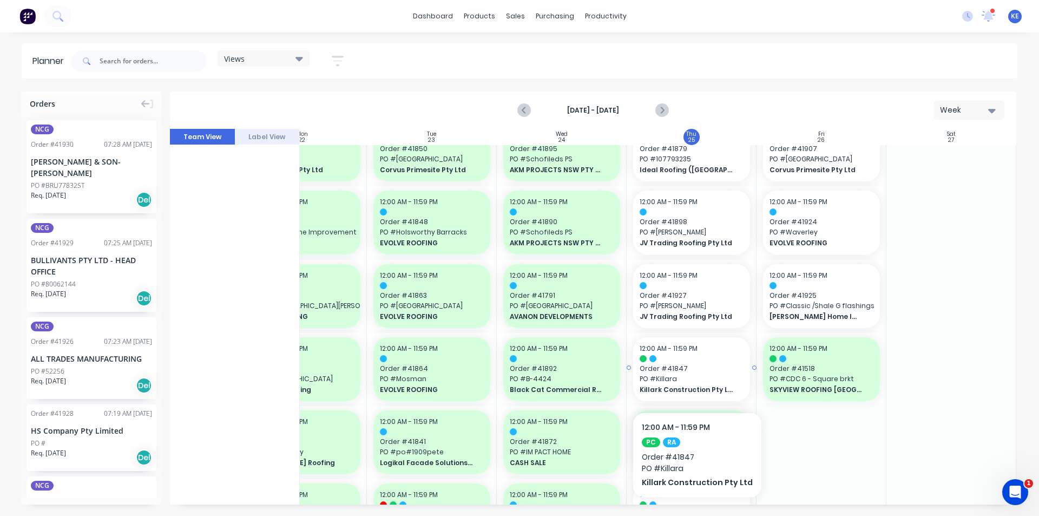
click at [693, 379] on span "PO # Killara" at bounding box center [692, 379] width 104 height 10
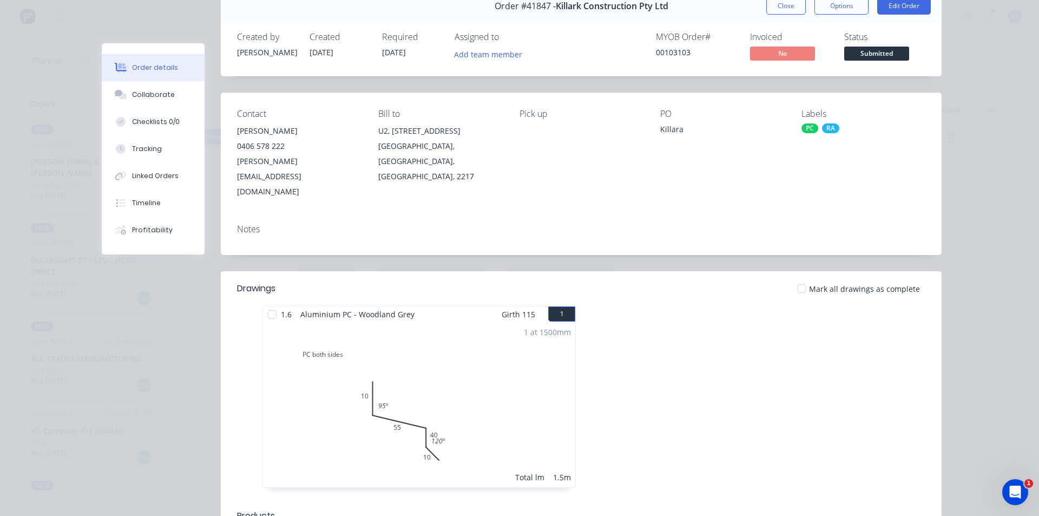
scroll to position [0, 0]
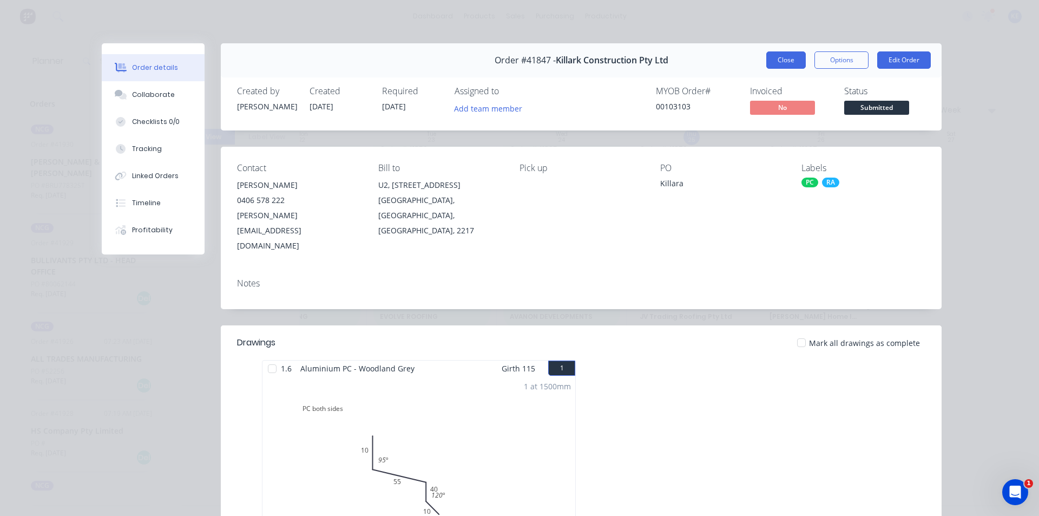
click at [784, 65] on button "Close" at bounding box center [786, 59] width 40 height 17
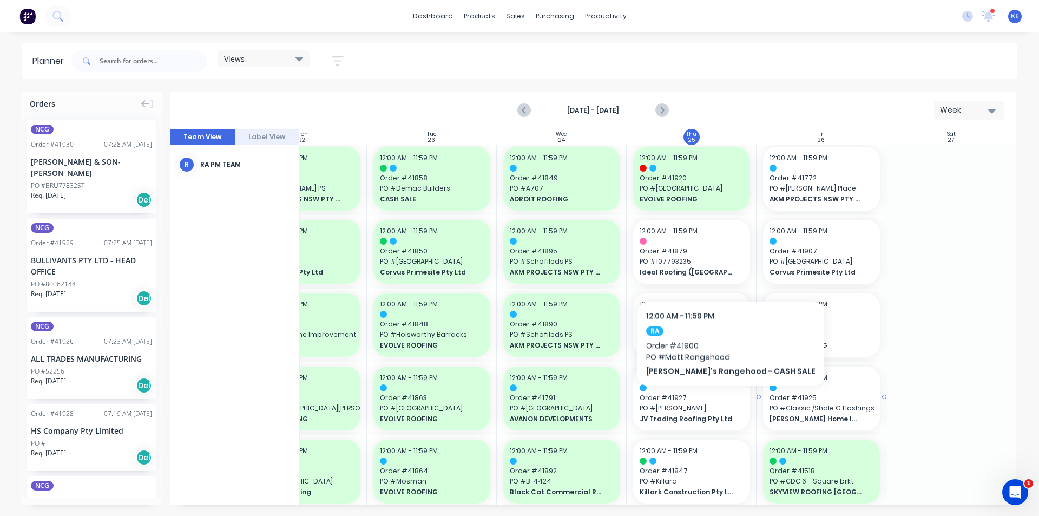
scroll to position [0, 196]
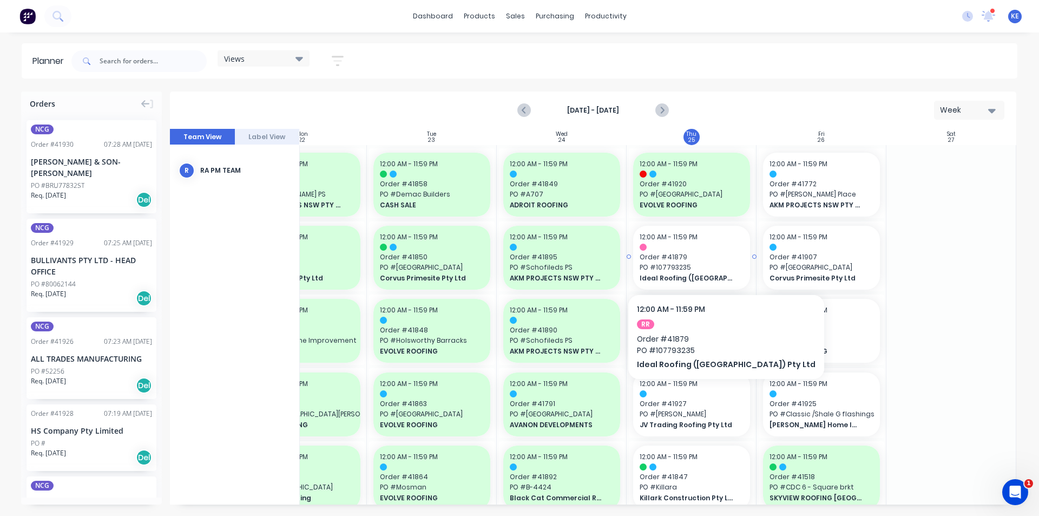
click at [690, 253] on span "Order # 41879" at bounding box center [692, 257] width 104 height 10
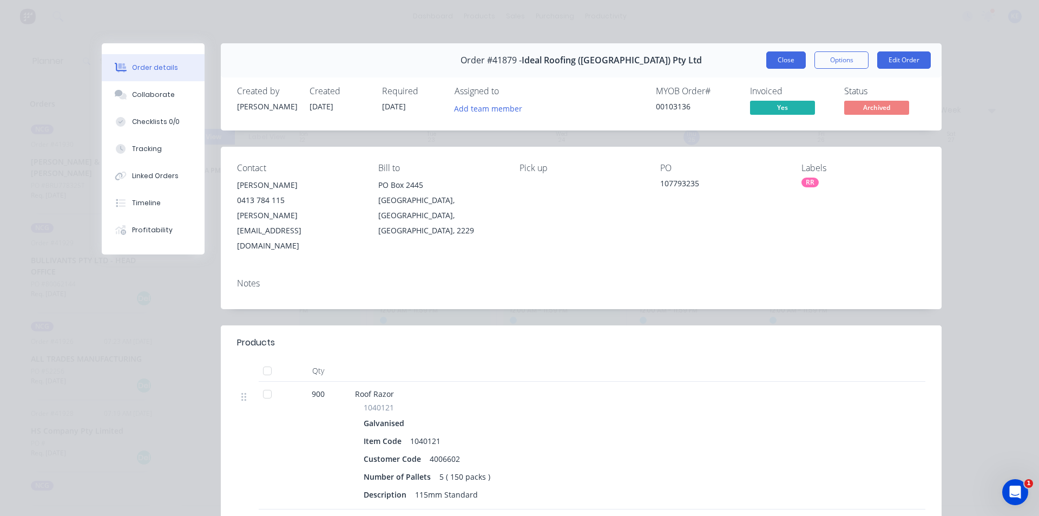
click at [785, 63] on button "Close" at bounding box center [786, 59] width 40 height 17
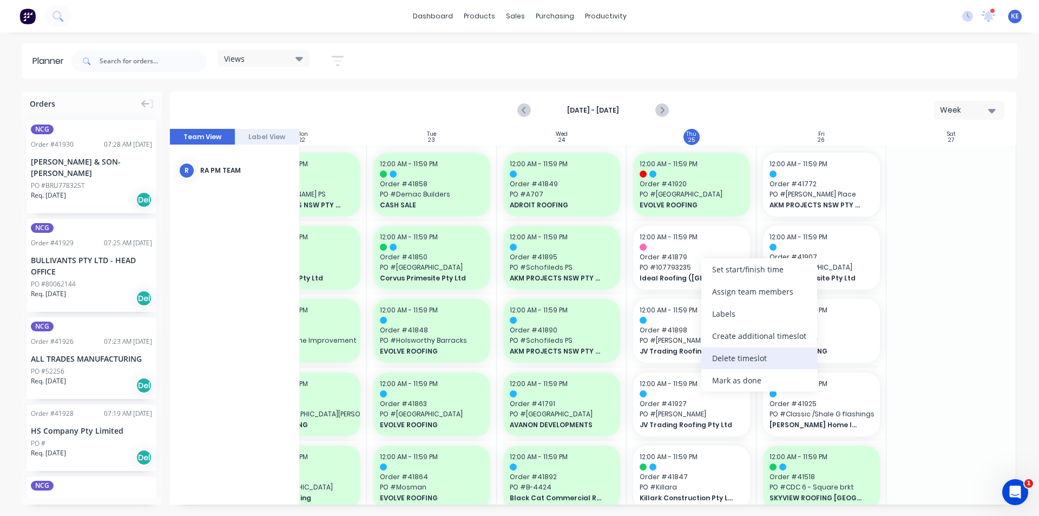
click at [728, 360] on div "Delete timeslot" at bounding box center [759, 358] width 116 height 22
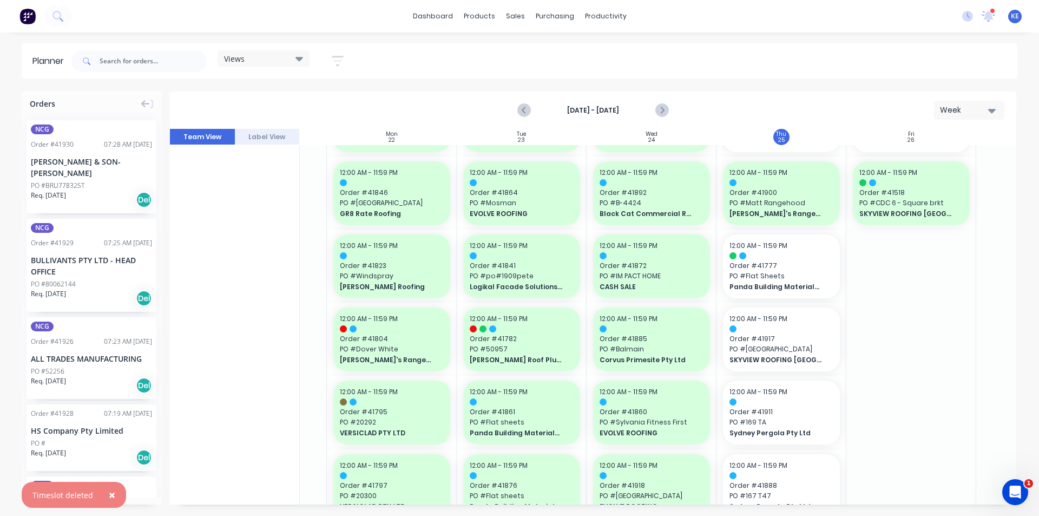
scroll to position [0, 103]
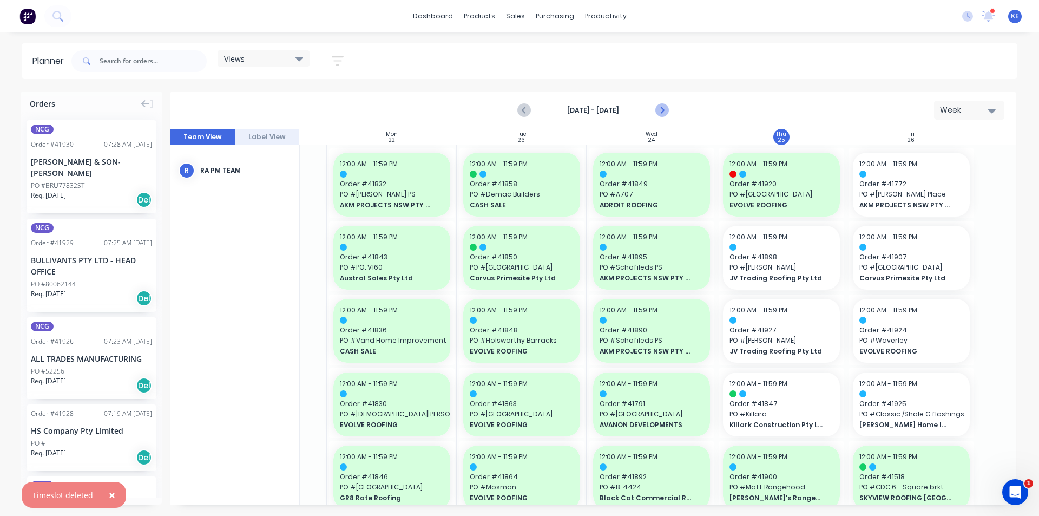
click at [656, 106] on icon "Next page" at bounding box center [661, 110] width 13 height 13
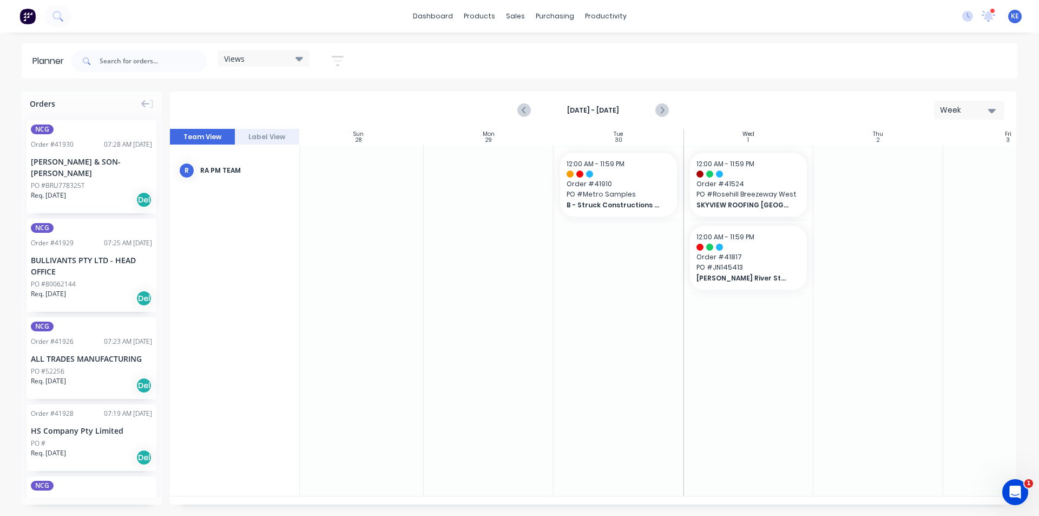
scroll to position [0, 0]
click at [521, 103] on button "Previous page" at bounding box center [525, 111] width 22 height 22
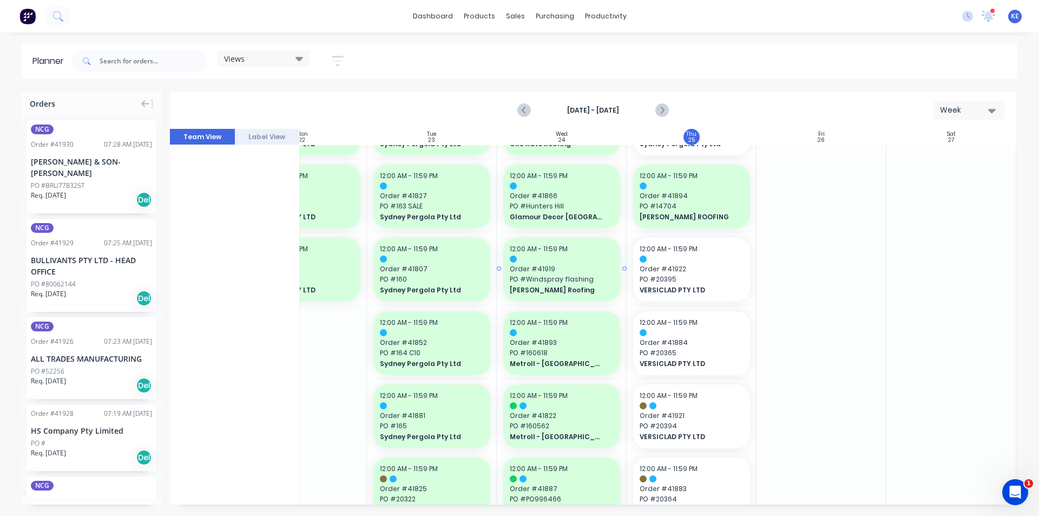
scroll to position [974, 197]
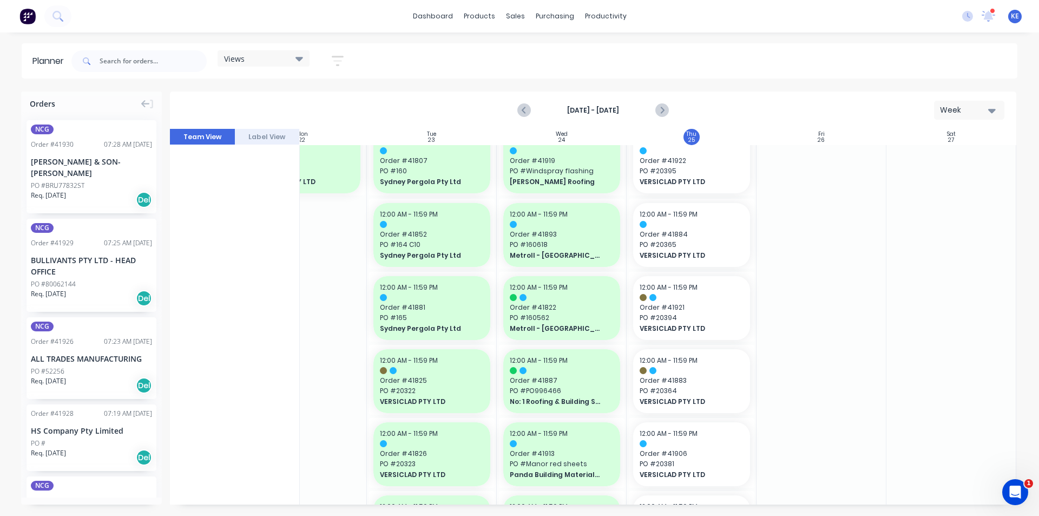
click at [344, 64] on icon "button" at bounding box center [338, 61] width 12 height 14
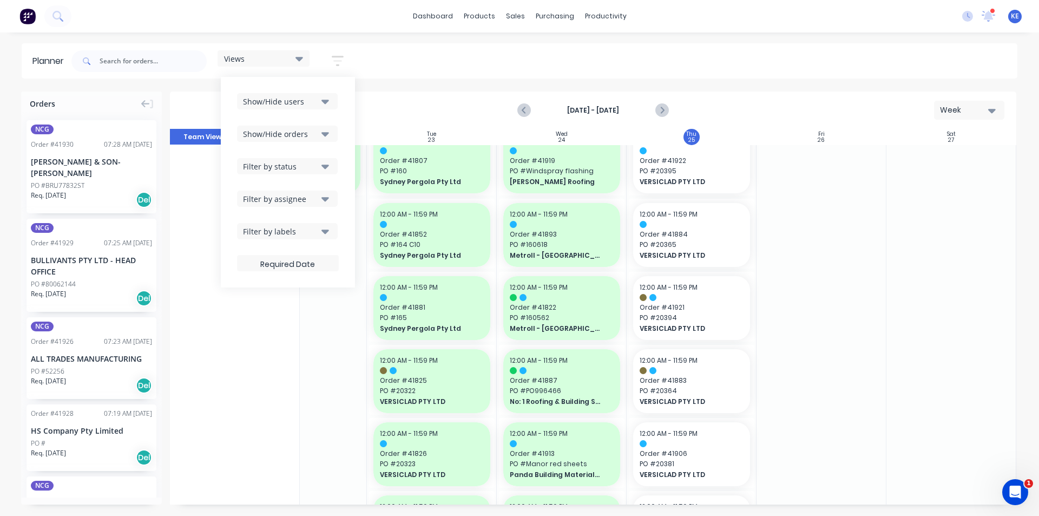
click at [318, 104] on div "Show/Hide users" at bounding box center [280, 101] width 75 height 11
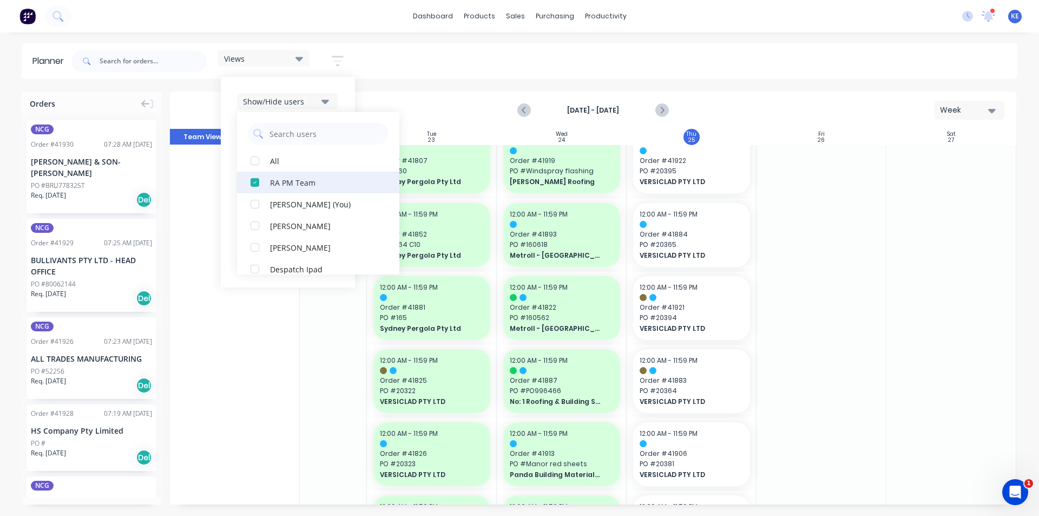
click at [269, 182] on button "RA PM Team" at bounding box center [318, 183] width 162 height 22
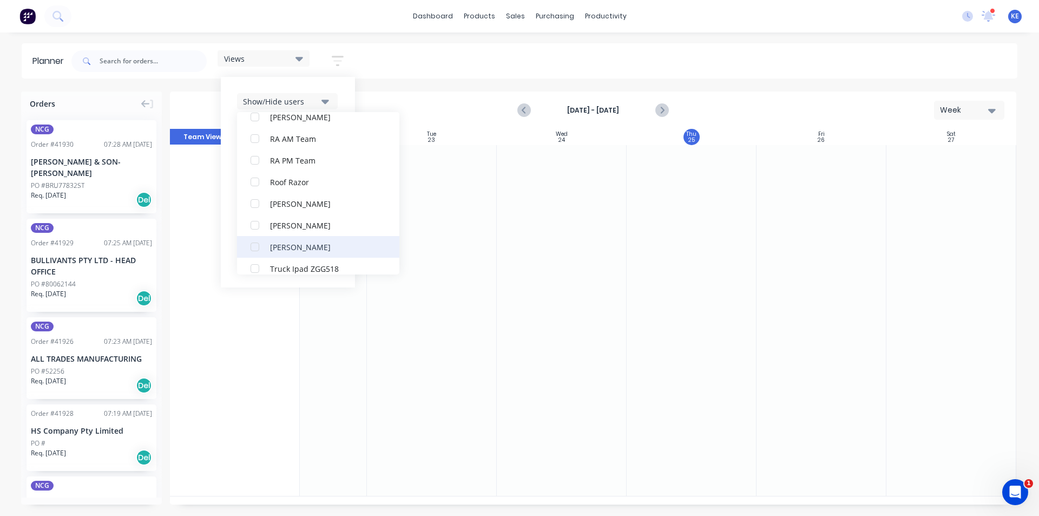
scroll to position [357, 0]
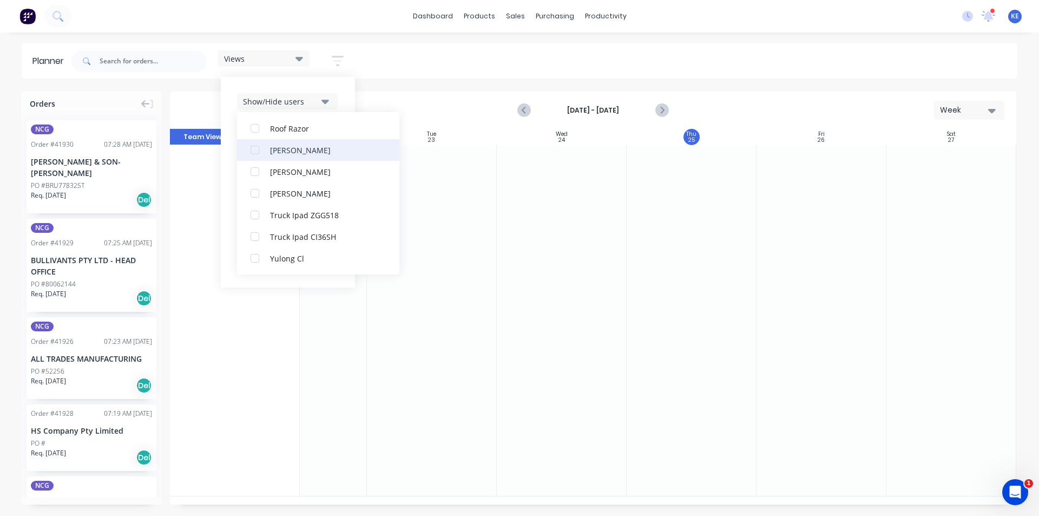
click at [272, 149] on div "Rupesh Karki" at bounding box center [324, 149] width 108 height 11
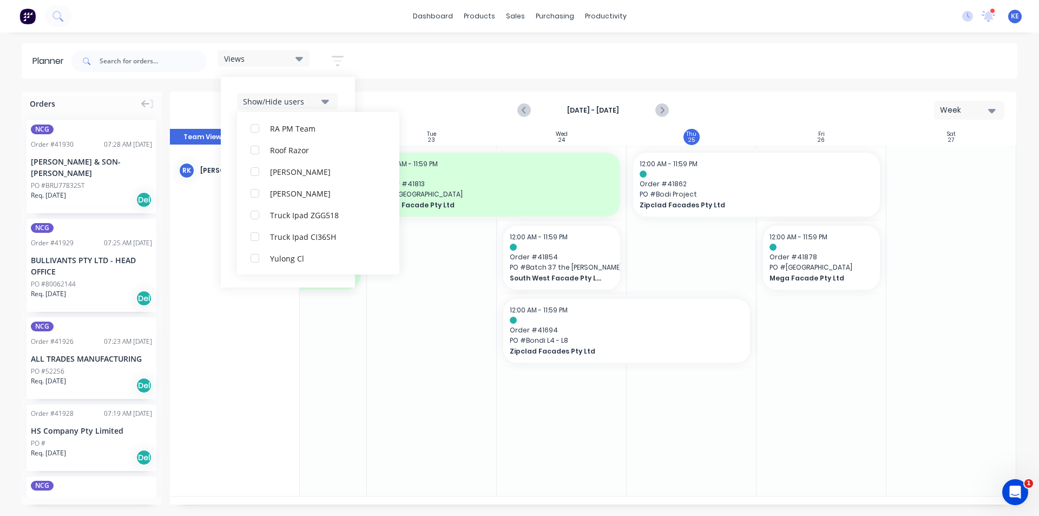
scroll to position [32, 0]
drag, startPoint x: 588, startPoint y: 74, endPoint x: 566, endPoint y: 72, distance: 22.2
click at [587, 75] on div "Views Save new view None edit kyle (Default) edit Iraking edit Michael's View e…" at bounding box center [543, 61] width 948 height 32
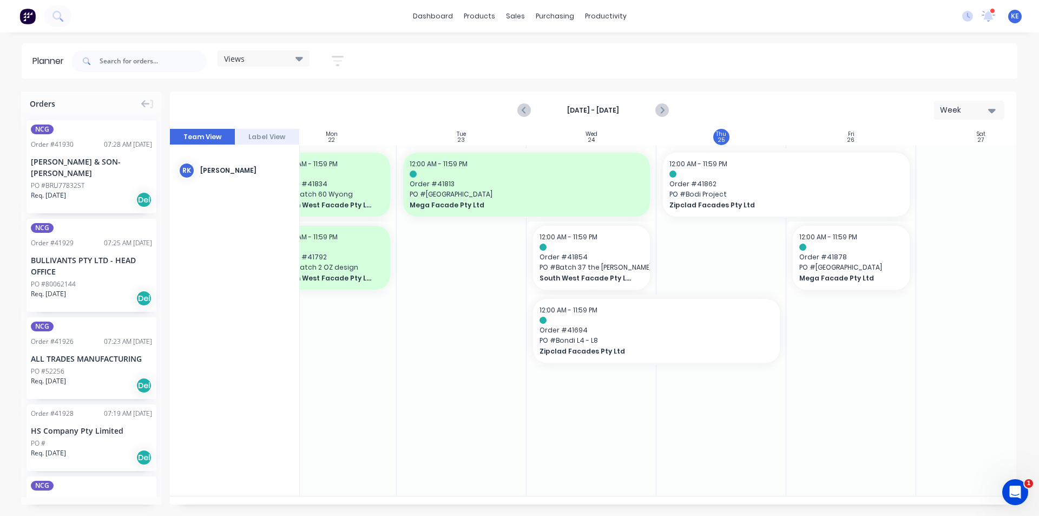
scroll to position [0, 56]
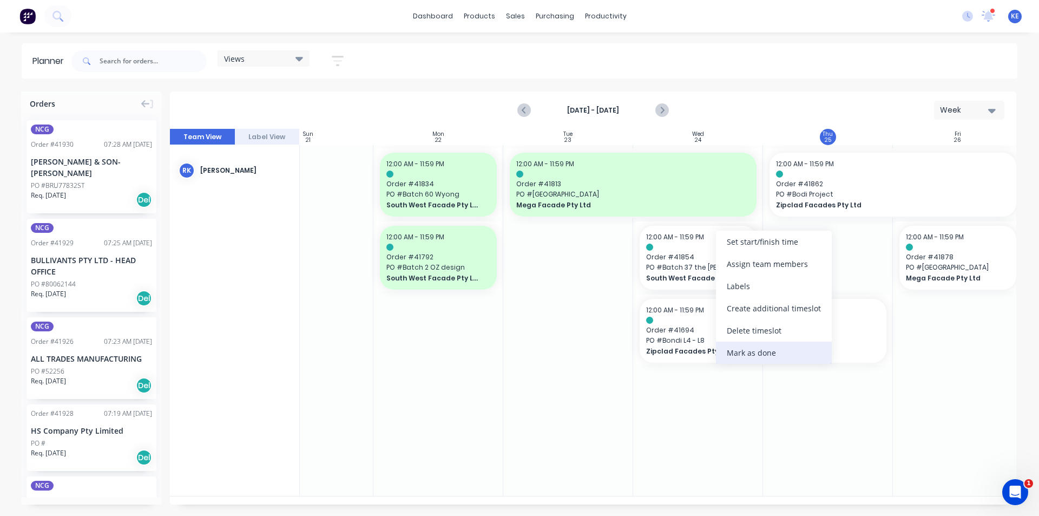
click at [763, 350] on div "Mark as done" at bounding box center [774, 353] width 116 height 22
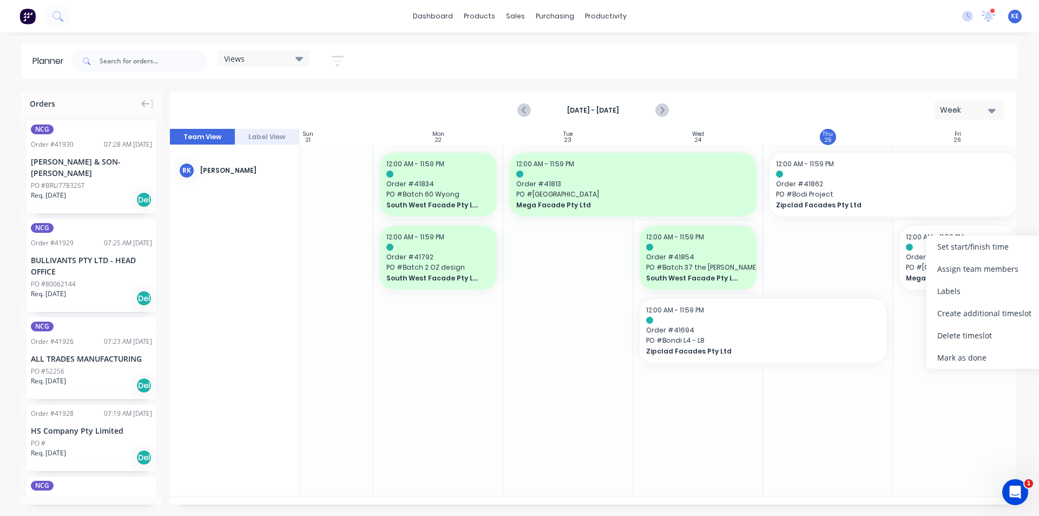
click at [817, 274] on div at bounding box center [828, 320] width 130 height 351
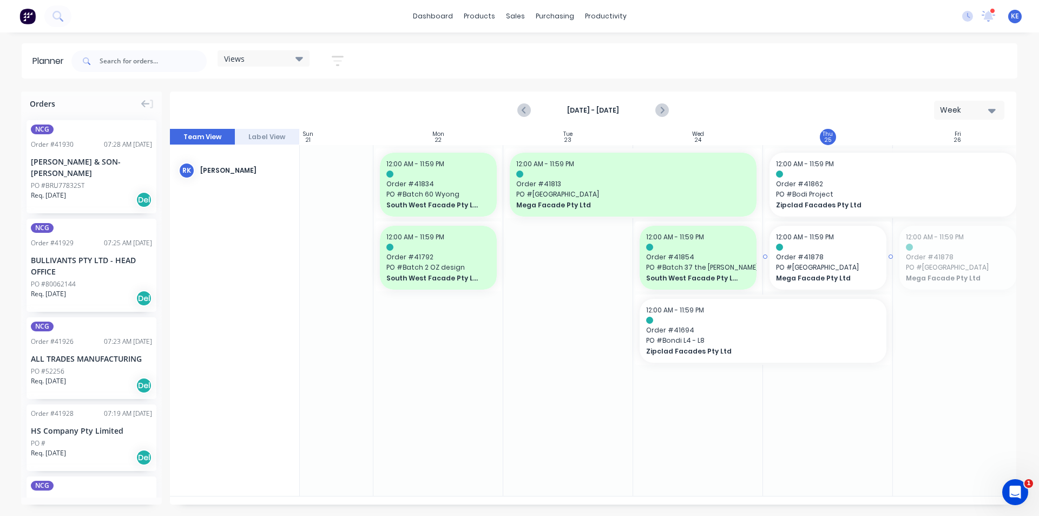
drag, startPoint x: 942, startPoint y: 257, endPoint x: 826, endPoint y: 260, distance: 116.4
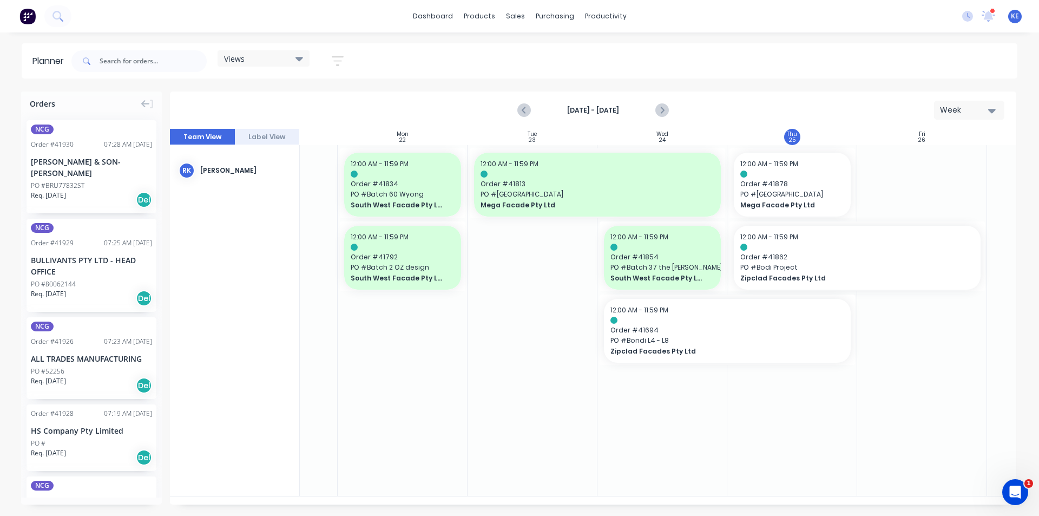
scroll to position [0, 193]
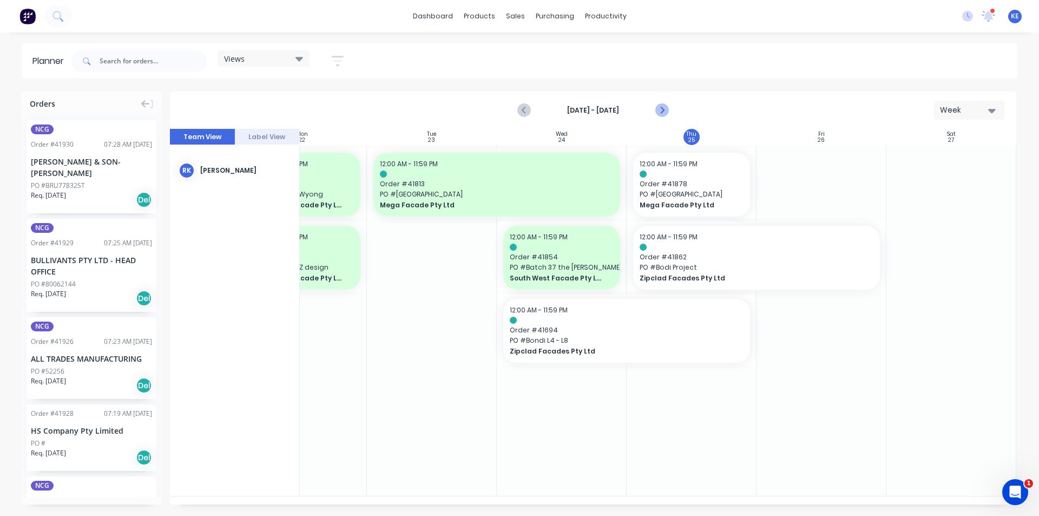
click at [660, 105] on icon "Next page" at bounding box center [661, 110] width 13 height 13
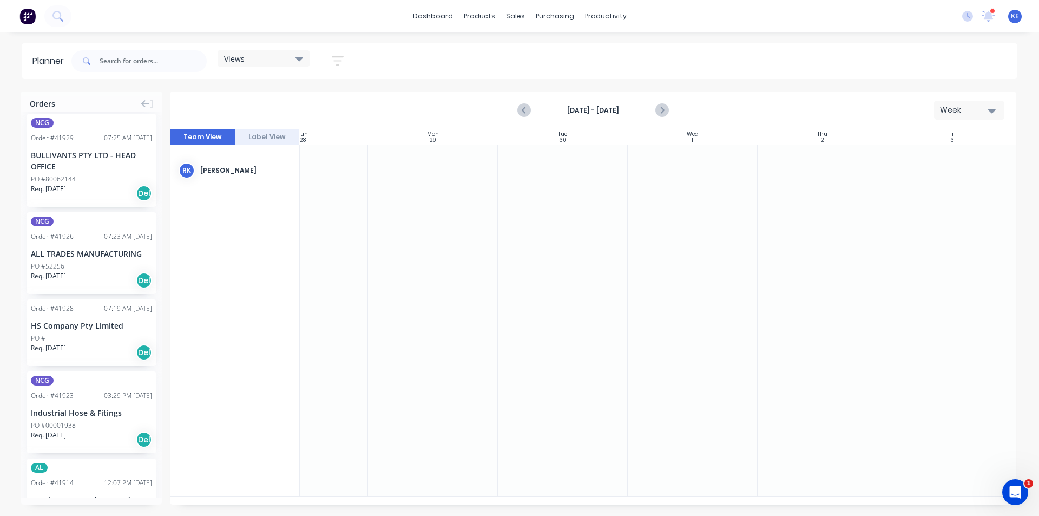
scroll to position [108, 0]
drag, startPoint x: 0, startPoint y: 220, endPoint x: 456, endPoint y: 84, distance: 475.5
click at [456, 84] on div "Planner Views Save new view None edit kyle (Default) edit Iraking edit Michael'…" at bounding box center [519, 279] width 1039 height 472
click at [336, 59] on icon "button" at bounding box center [338, 61] width 12 height 14
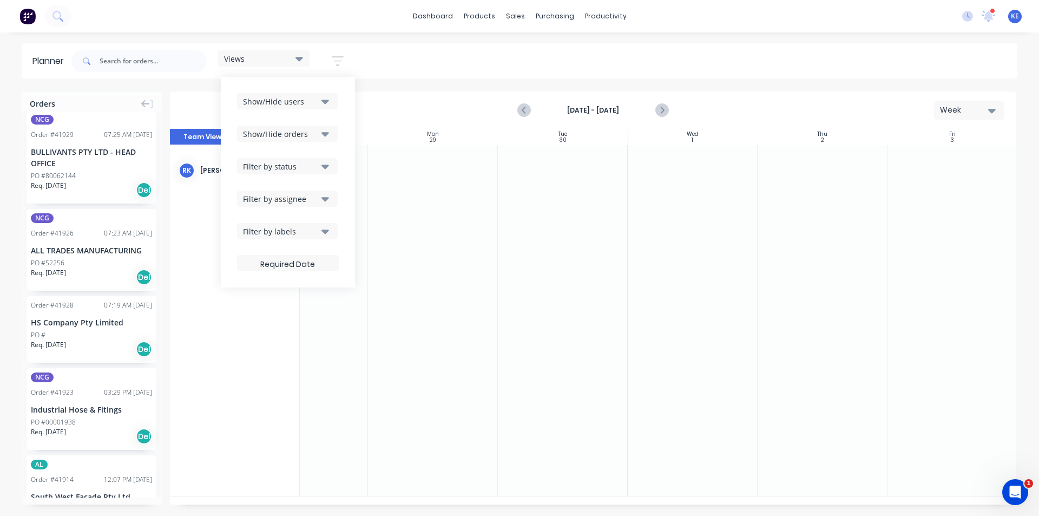
click at [329, 97] on icon "button" at bounding box center [325, 101] width 8 height 12
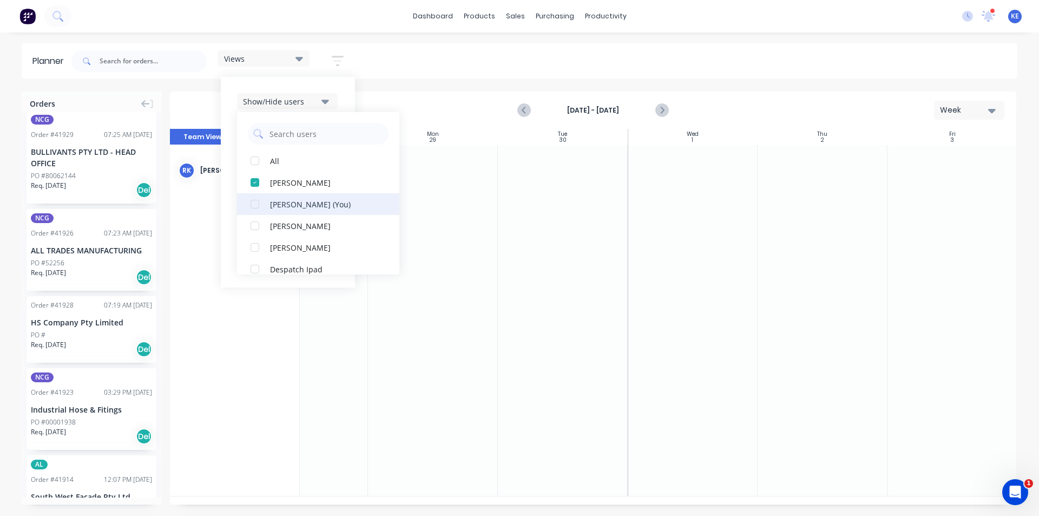
click at [262, 183] on div "button" at bounding box center [255, 183] width 22 height 22
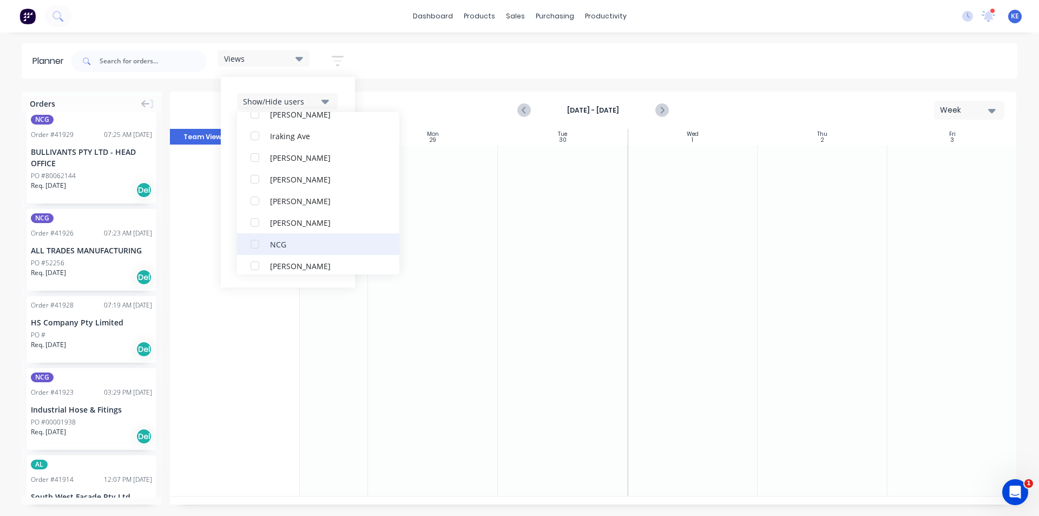
scroll to position [162, 0]
click at [284, 234] on div "NCG" at bounding box center [324, 236] width 108 height 11
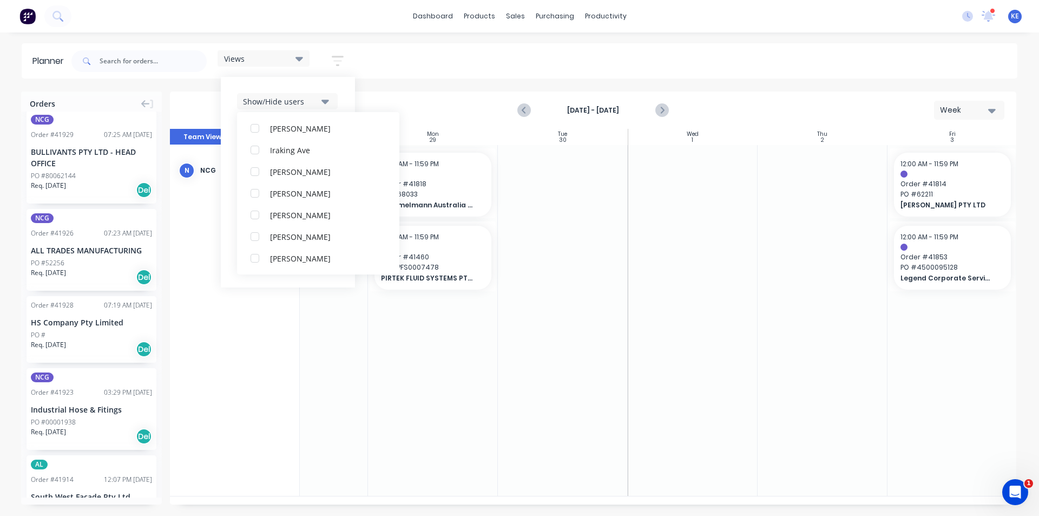
scroll to position [0, 0]
click at [521, 69] on div "Views Save new view None edit kyle (Default) edit Iraking edit Michael's View e…" at bounding box center [543, 61] width 948 height 32
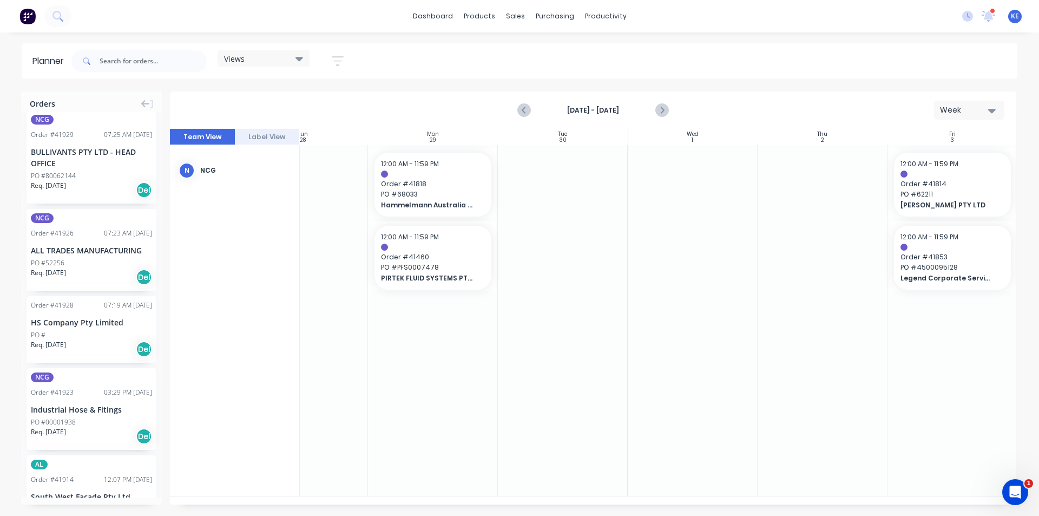
click at [339, 55] on icon "button" at bounding box center [338, 61] width 12 height 14
click at [304, 169] on div "Filter by status" at bounding box center [280, 166] width 75 height 11
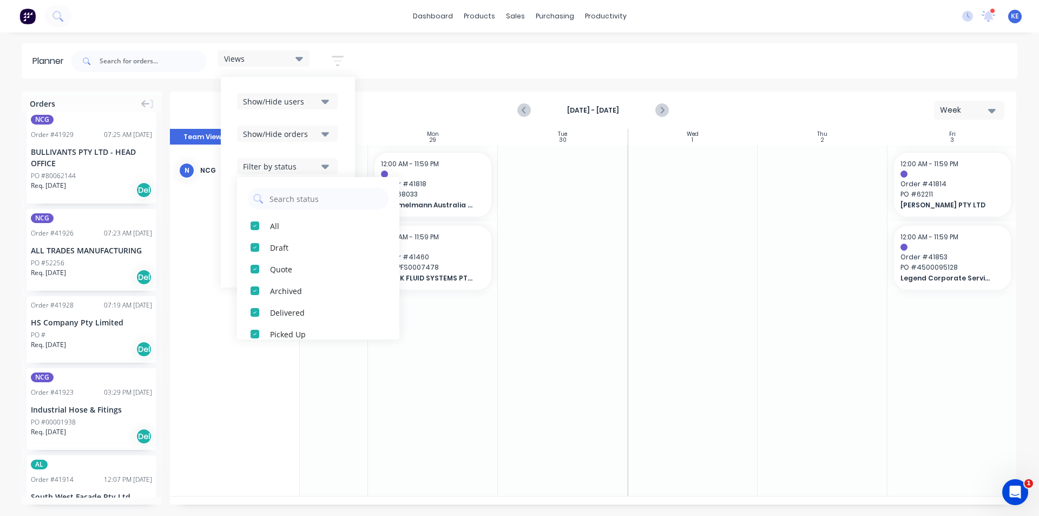
click at [336, 143] on div "Show/Hide users Show/Hide orders Filter by status All Draft Quote Archived Deli…" at bounding box center [288, 182] width 102 height 178
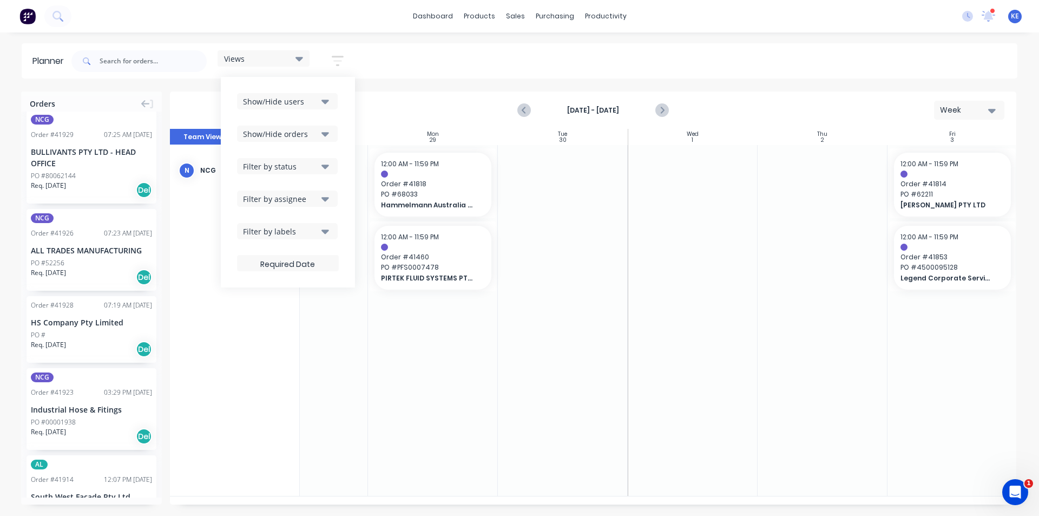
click at [329, 132] on icon "button" at bounding box center [325, 134] width 8 height 12
click at [342, 119] on div "Show/Hide users Show/Hide orders All Scheduled Unscheduled Filter by status Fil…" at bounding box center [288, 182] width 134 height 211
click at [316, 199] on div "Filter by assignee" at bounding box center [280, 198] width 75 height 11
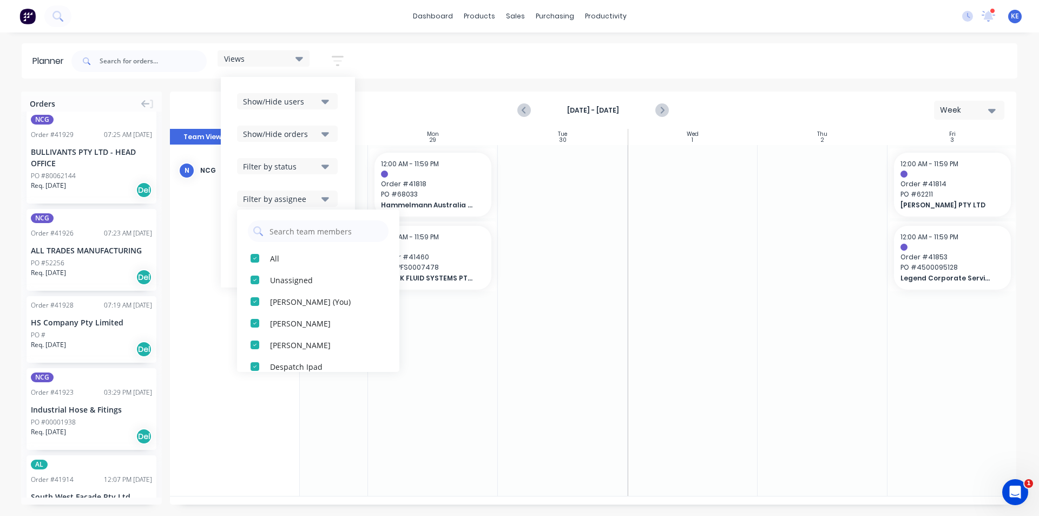
click at [349, 154] on div "Show/Hide users Show/Hide orders Filter by status Filter by assignee All Unassi…" at bounding box center [288, 182] width 134 height 211
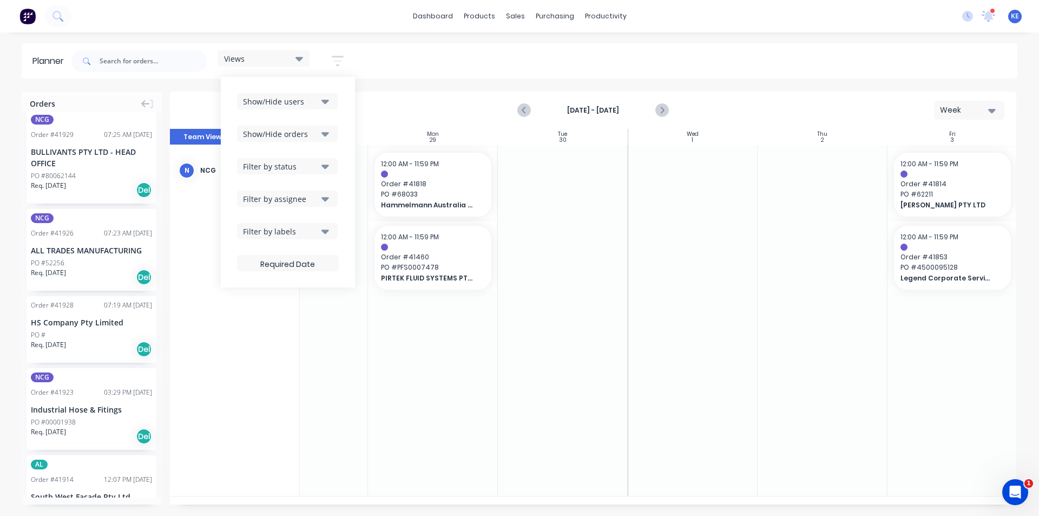
click at [311, 95] on button "Show/Hide users" at bounding box center [287, 101] width 101 height 16
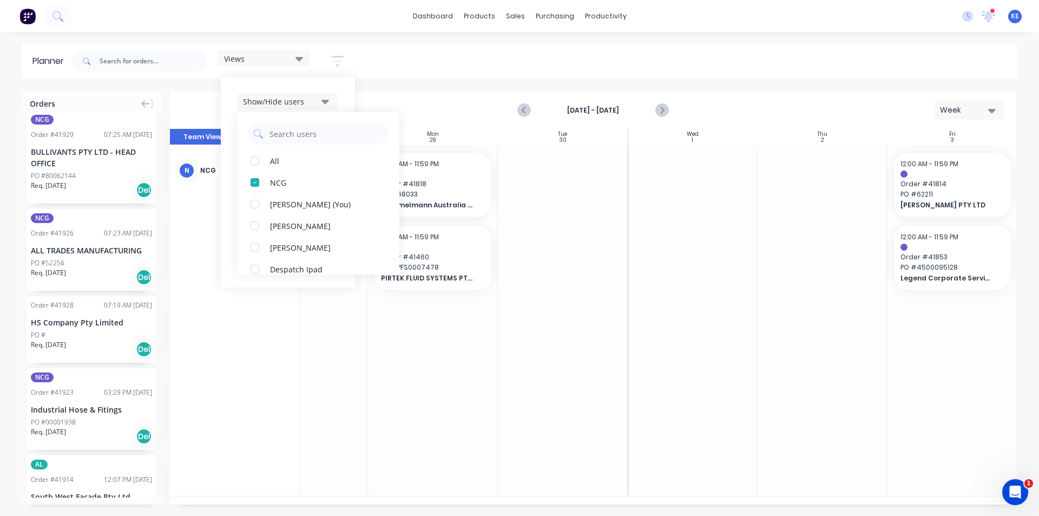
click at [344, 98] on div "Show/Hide users All NCG Kyle Edmonds (You) Angela Perez Byron Aird Despatch Ipa…" at bounding box center [288, 182] width 134 height 211
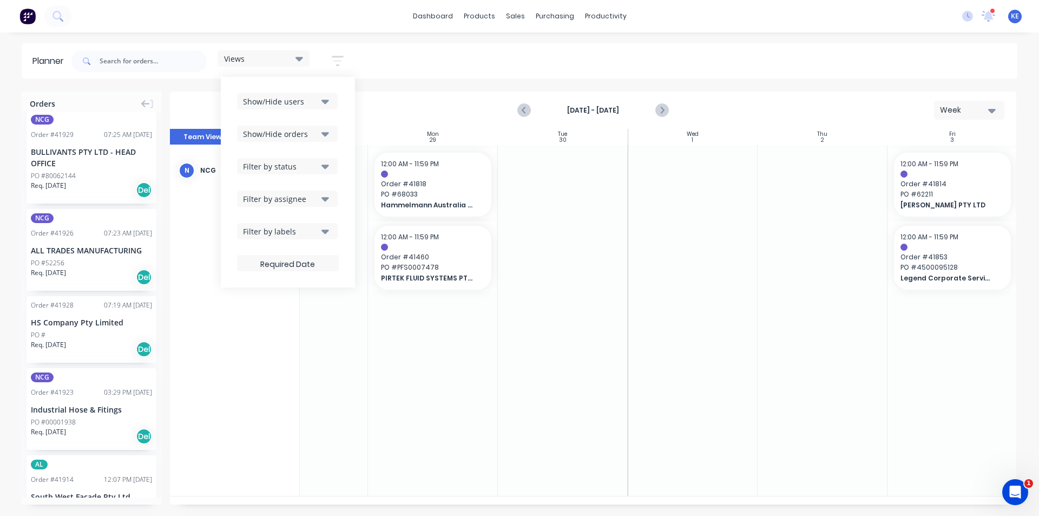
click at [443, 68] on div "Views Save new view None edit kyle (Default) edit Iraking edit Michael's View e…" at bounding box center [543, 61] width 948 height 32
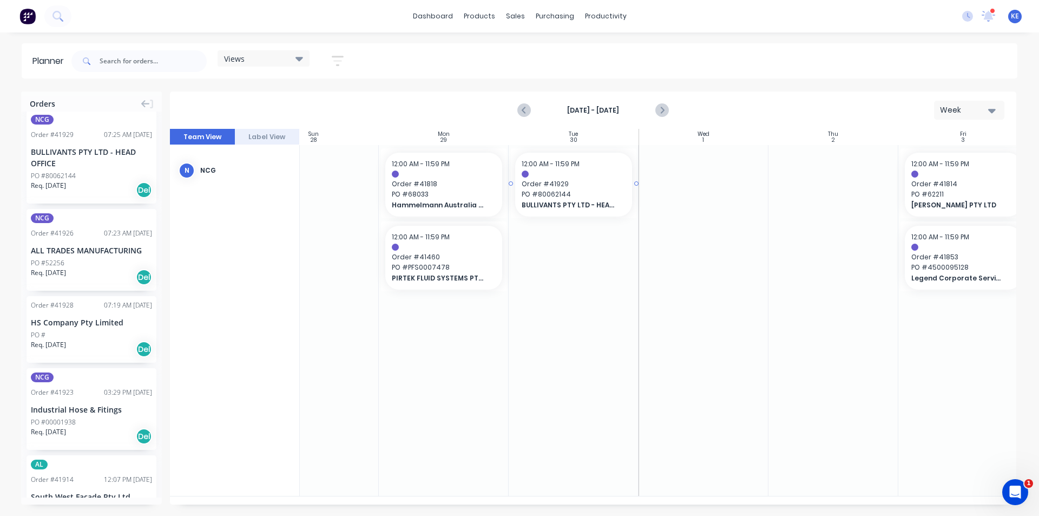
drag, startPoint x: 61, startPoint y: 142, endPoint x: 558, endPoint y: 180, distance: 498.8
drag, startPoint x: 55, startPoint y: 151, endPoint x: 57, endPoint y: 137, distance: 14.2
click at [526, 108] on icon "Previous page" at bounding box center [524, 110] width 13 height 13
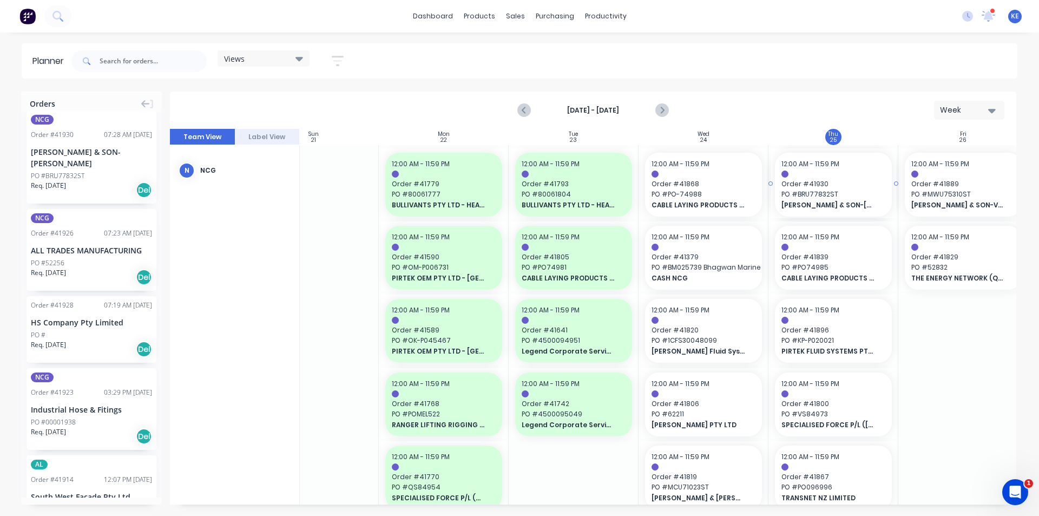
drag, startPoint x: 69, startPoint y: 138, endPoint x: 854, endPoint y: 191, distance: 786.0
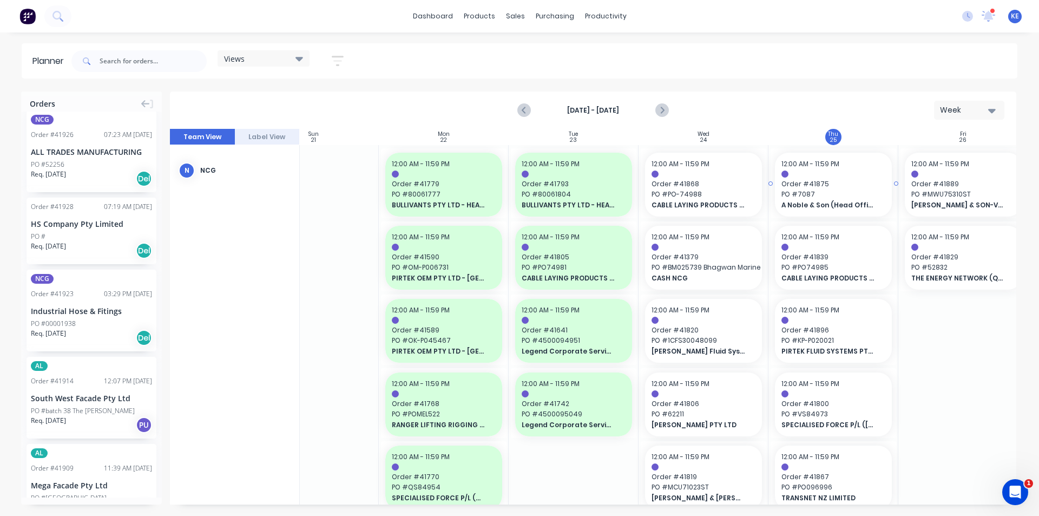
scroll to position [0, 0]
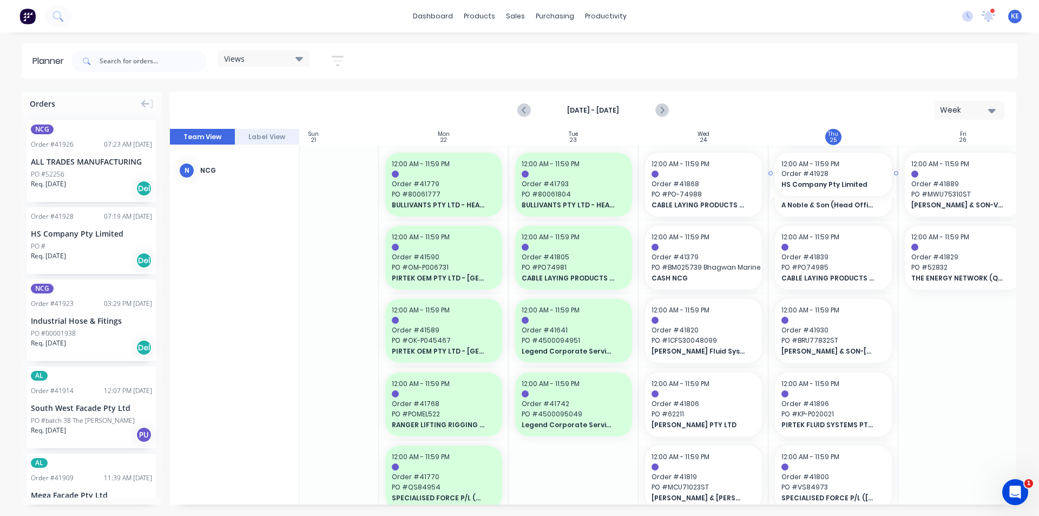
drag, startPoint x: 71, startPoint y: 222, endPoint x: 844, endPoint y: 191, distance: 773.5
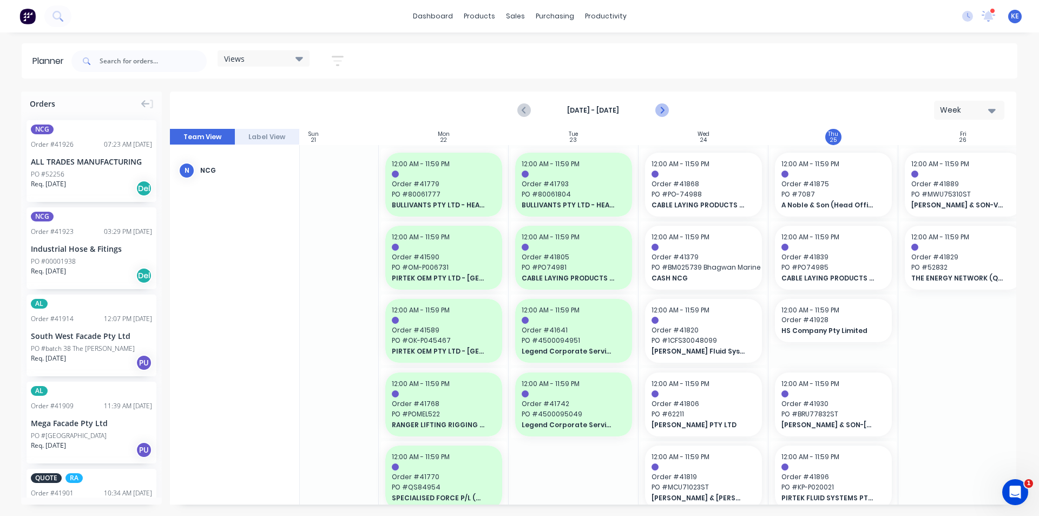
click at [660, 108] on icon "Next page" at bounding box center [661, 110] width 13 height 13
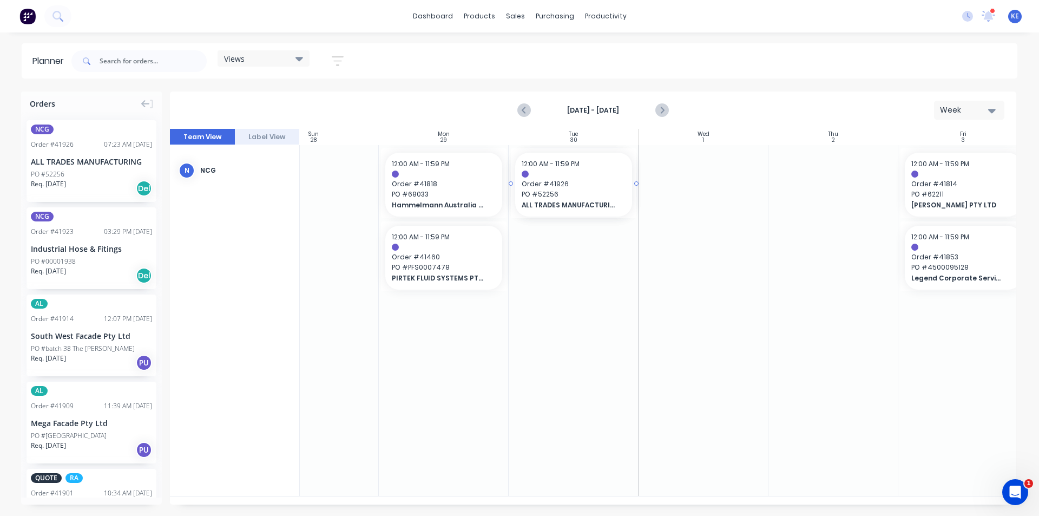
drag, startPoint x: 45, startPoint y: 144, endPoint x: 535, endPoint y: 172, distance: 490.1
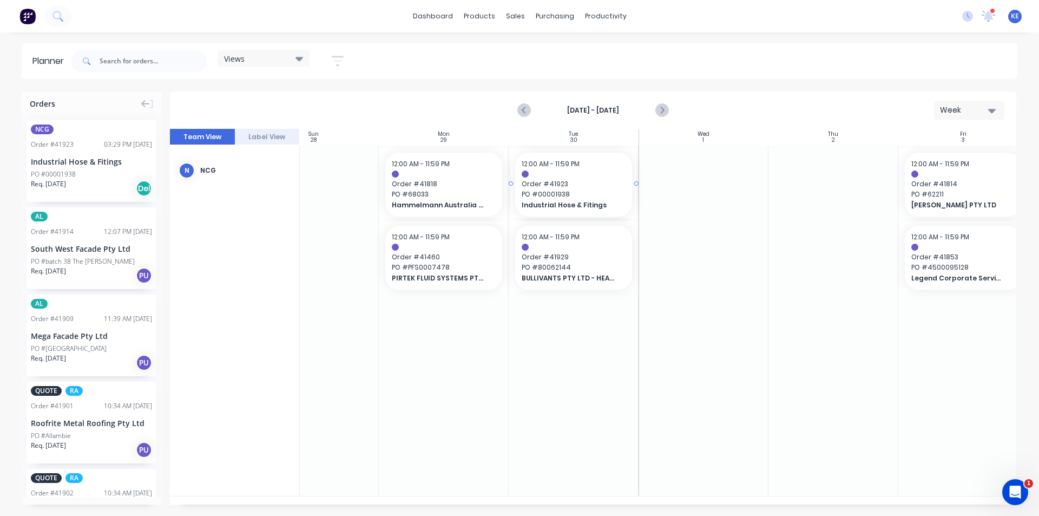
drag, startPoint x: 75, startPoint y: 143, endPoint x: 534, endPoint y: 188, distance: 461.7
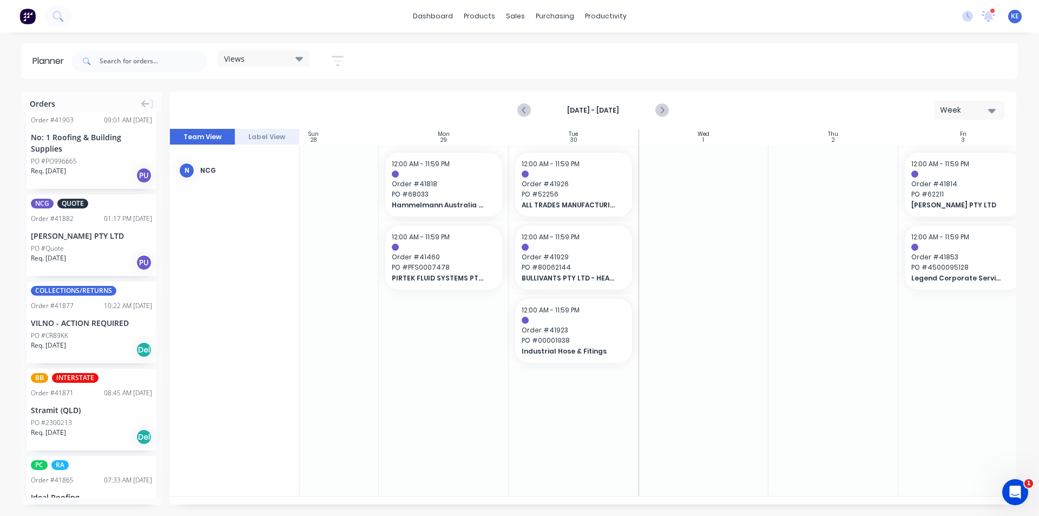
scroll to position [379, 0]
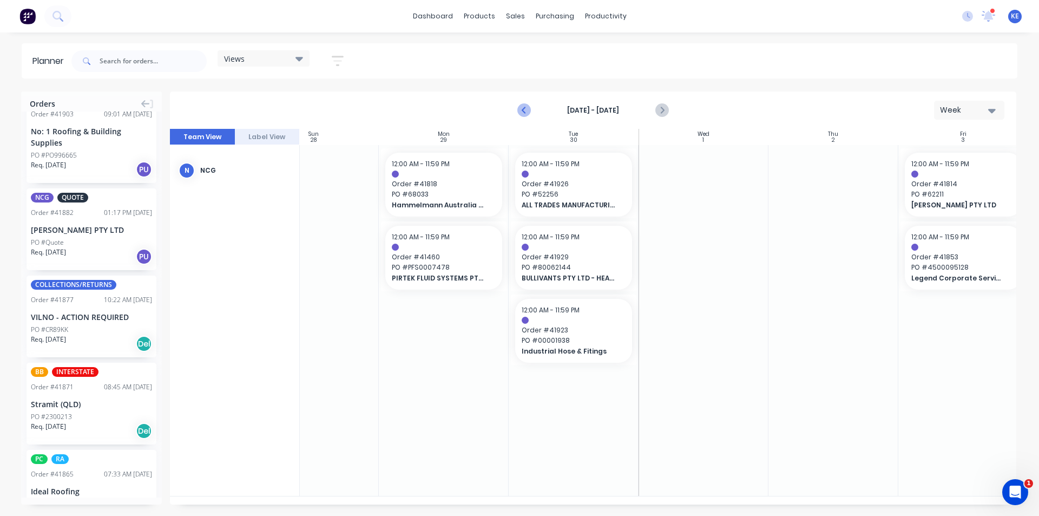
click at [523, 114] on icon "Previous page" at bounding box center [524, 110] width 13 height 13
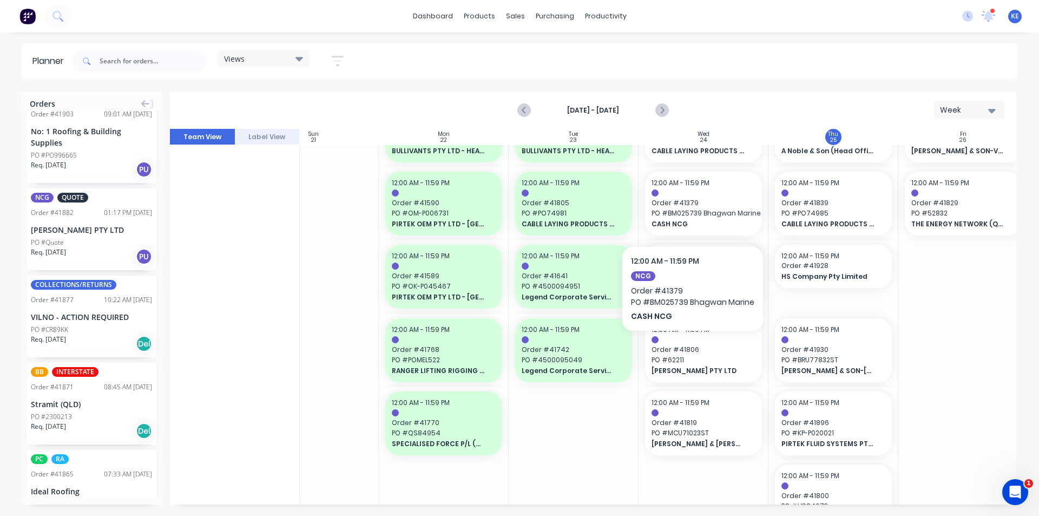
scroll to position [0, 51]
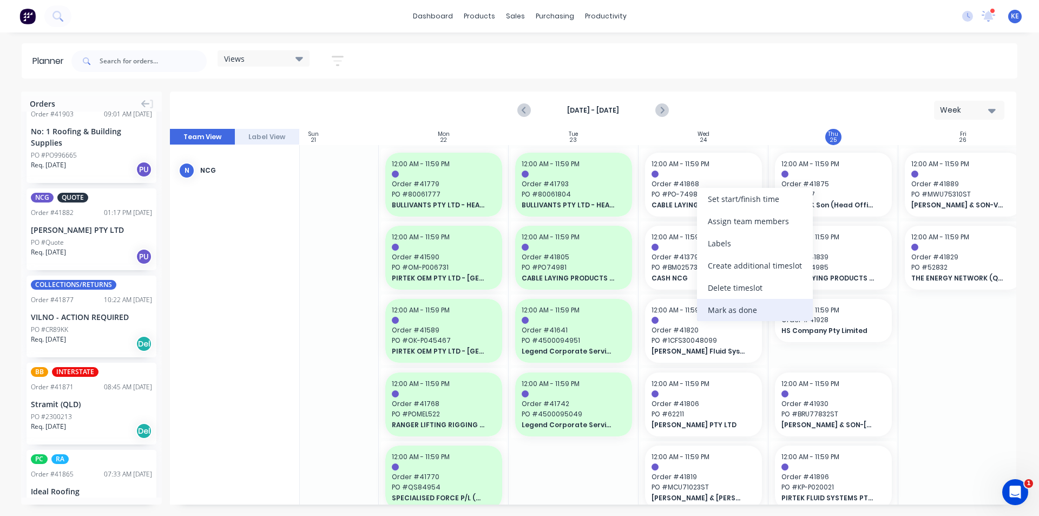
click at [715, 311] on div "Mark as done" at bounding box center [755, 310] width 116 height 22
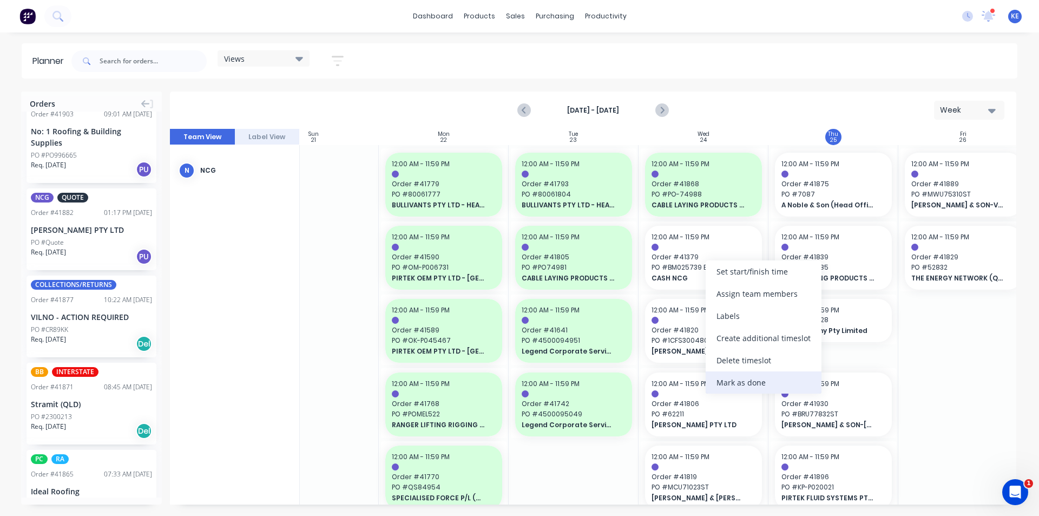
click at [722, 378] on div "Mark as done" at bounding box center [764, 382] width 116 height 22
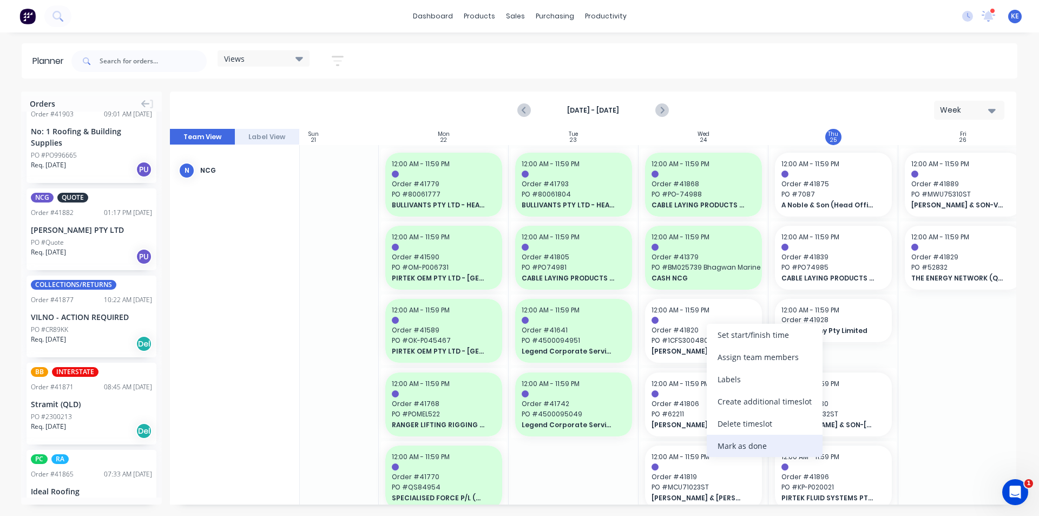
click at [720, 439] on div "Mark as done" at bounding box center [765, 446] width 116 height 22
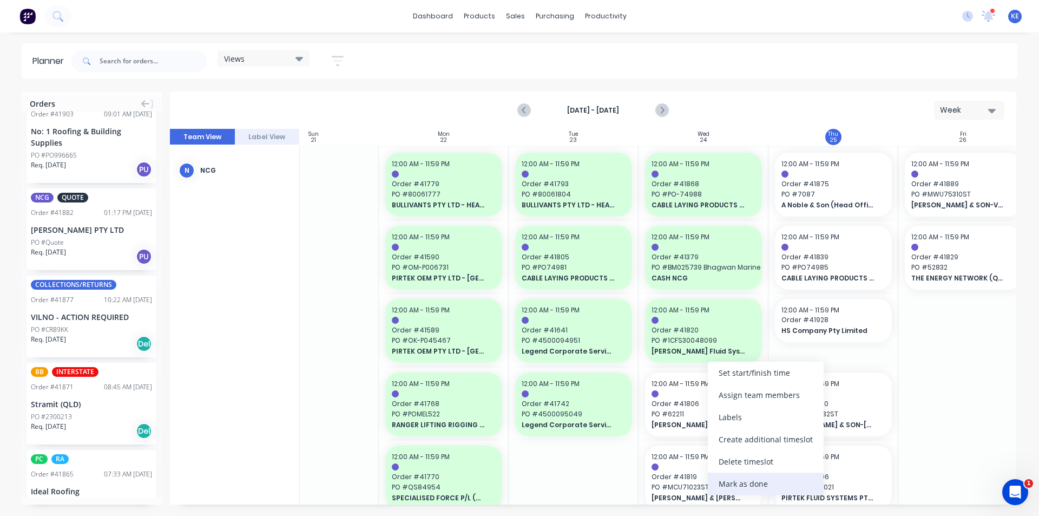
click at [727, 485] on div "Mark as done" at bounding box center [766, 483] width 116 height 22
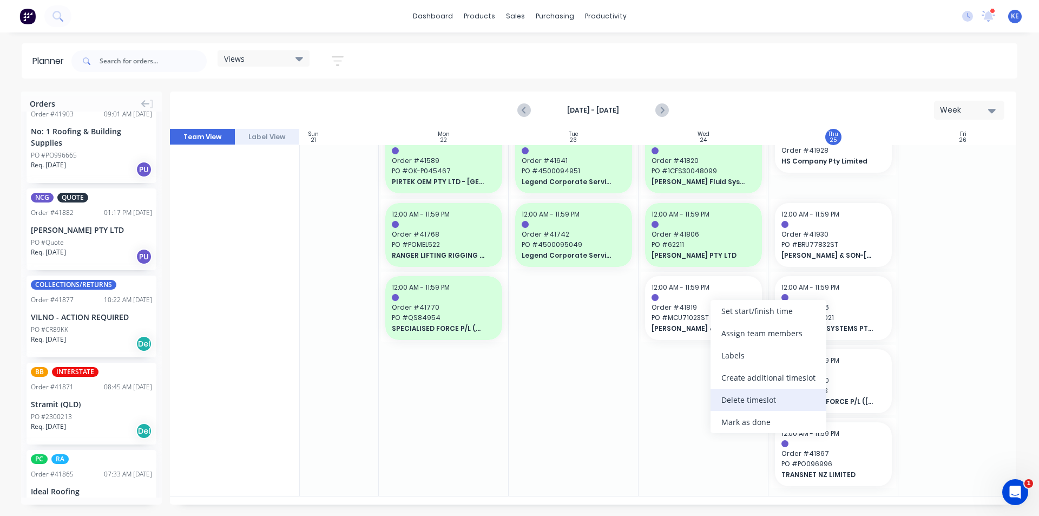
scroll to position [166, 51]
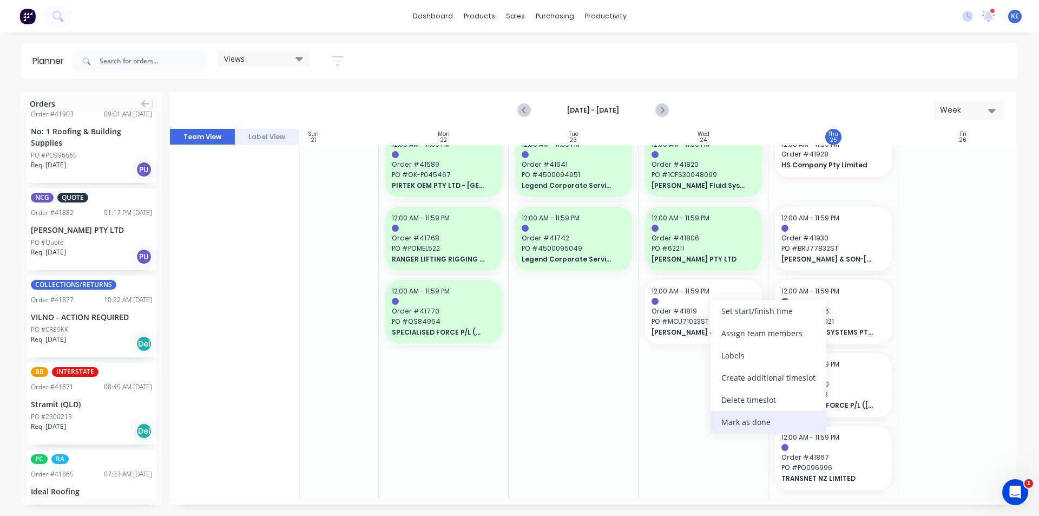
click at [732, 421] on div "Mark as done" at bounding box center [769, 422] width 116 height 22
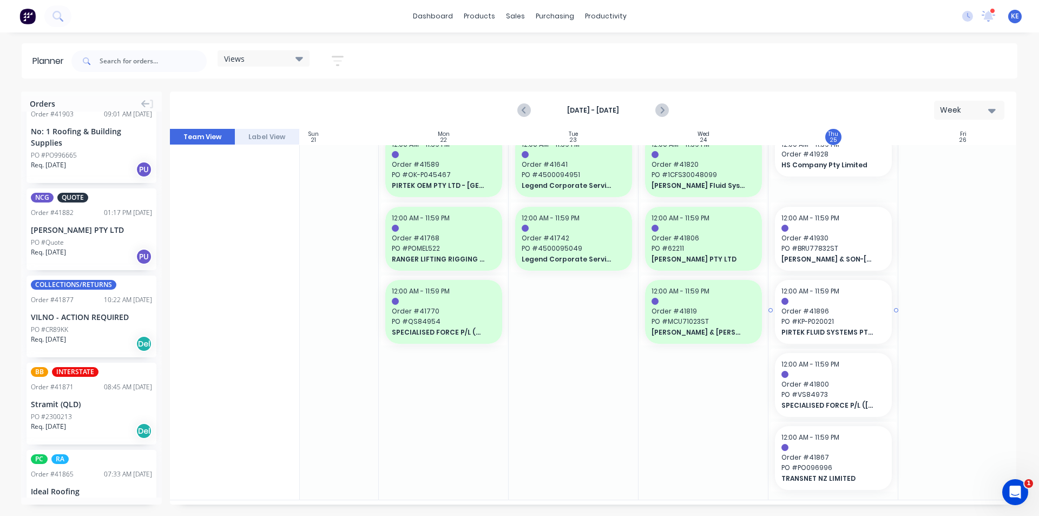
scroll to position [0, 51]
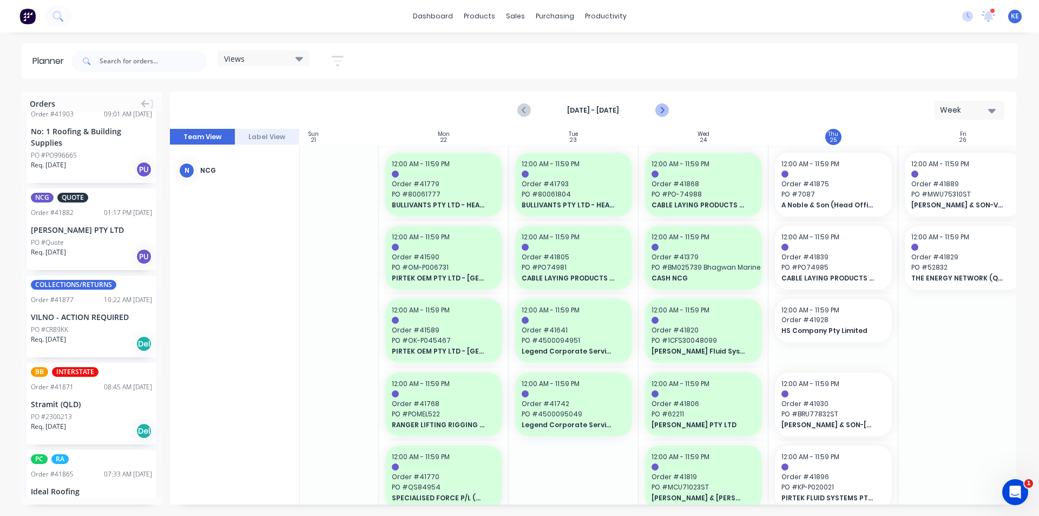
click at [664, 109] on icon "Next page" at bounding box center [661, 110] width 13 height 13
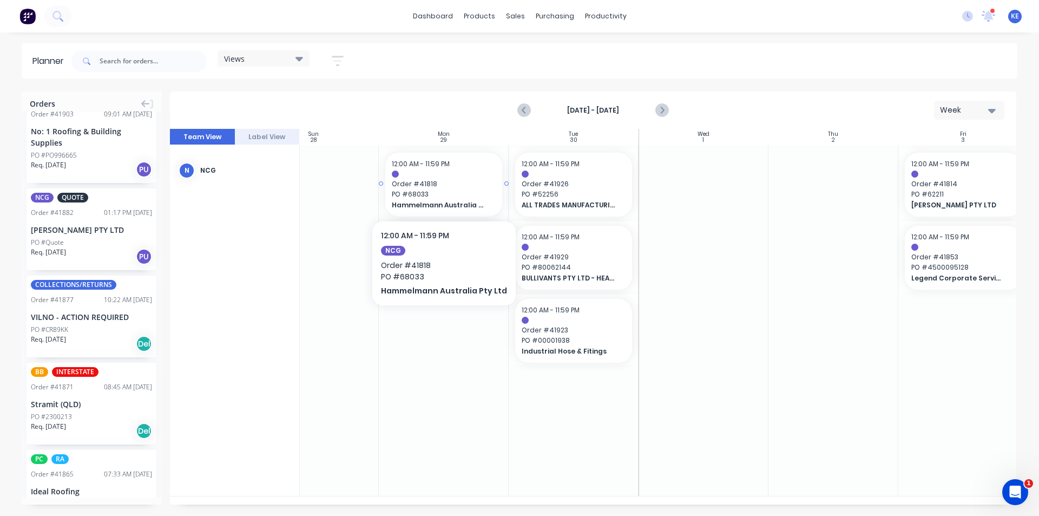
click at [441, 187] on span "Order # 41818" at bounding box center [444, 184] width 104 height 10
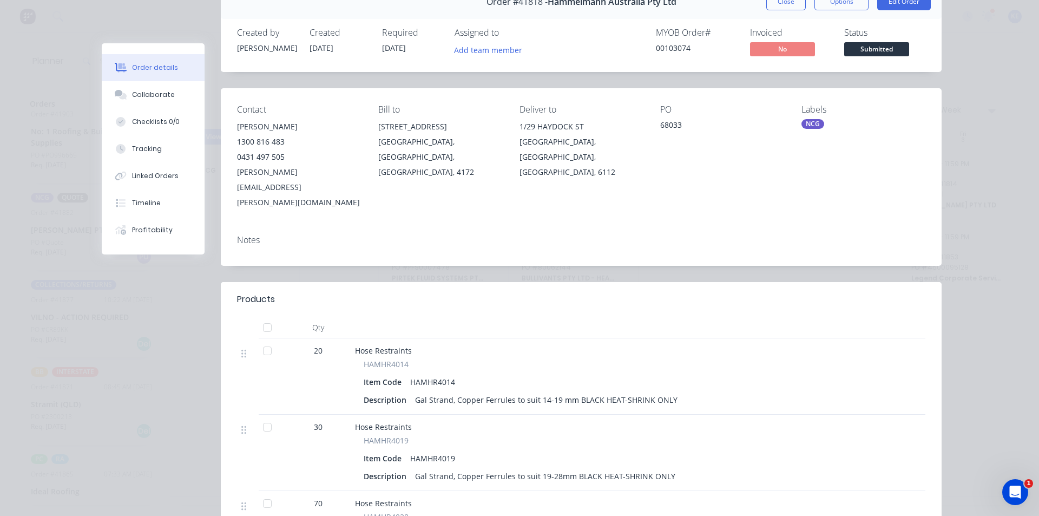
scroll to position [0, 0]
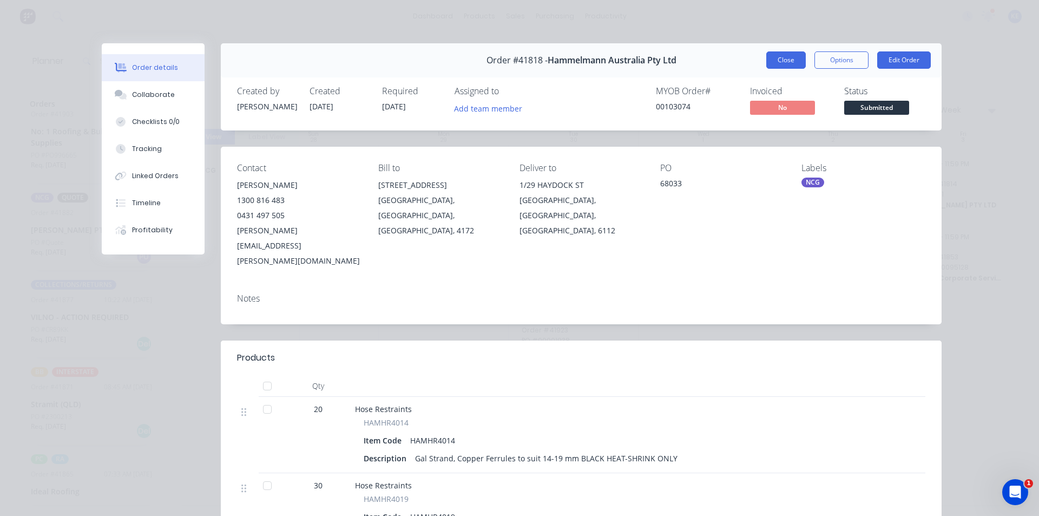
click at [773, 55] on button "Close" at bounding box center [786, 59] width 40 height 17
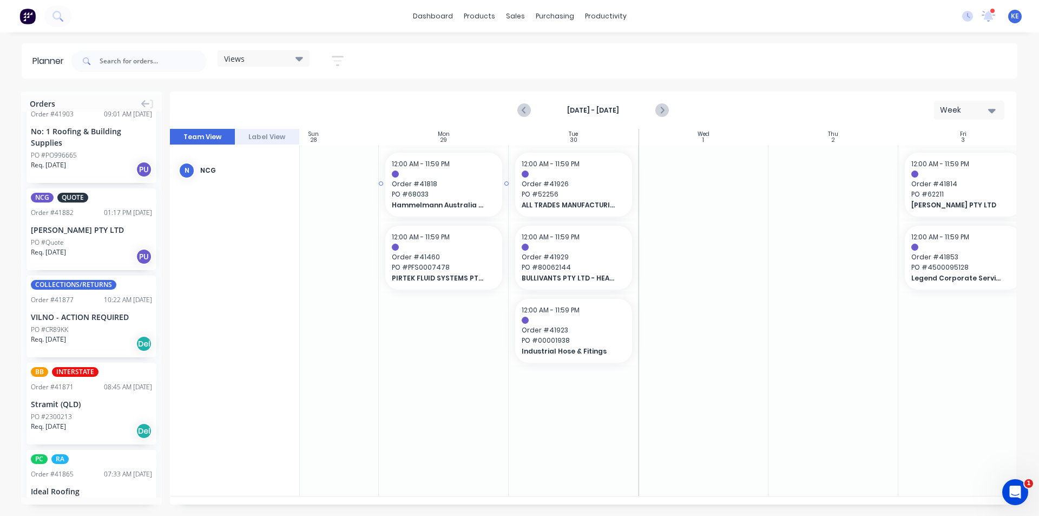
click at [451, 209] on span "Hammelmann Australia Pty Ltd" at bounding box center [439, 205] width 94 height 10
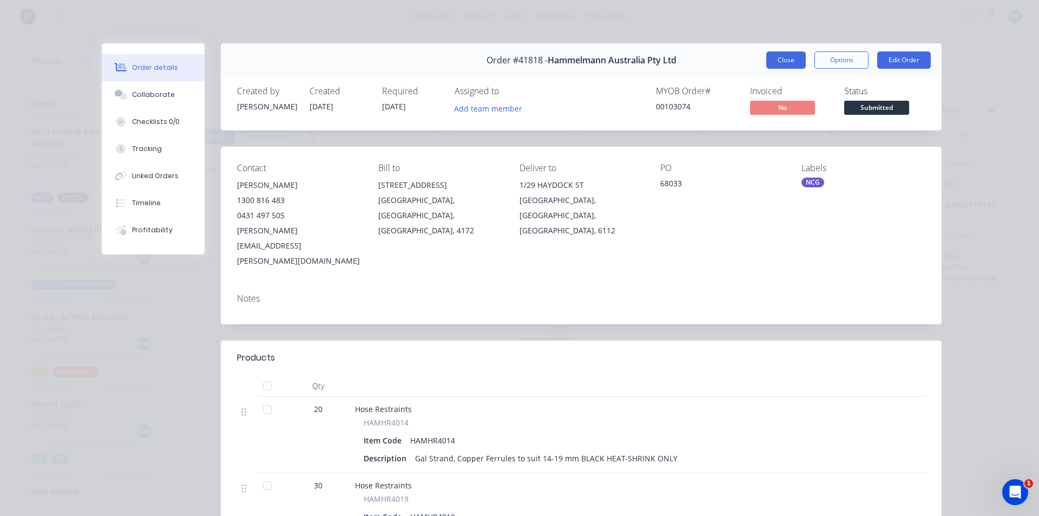
click at [776, 63] on button "Close" at bounding box center [786, 59] width 40 height 17
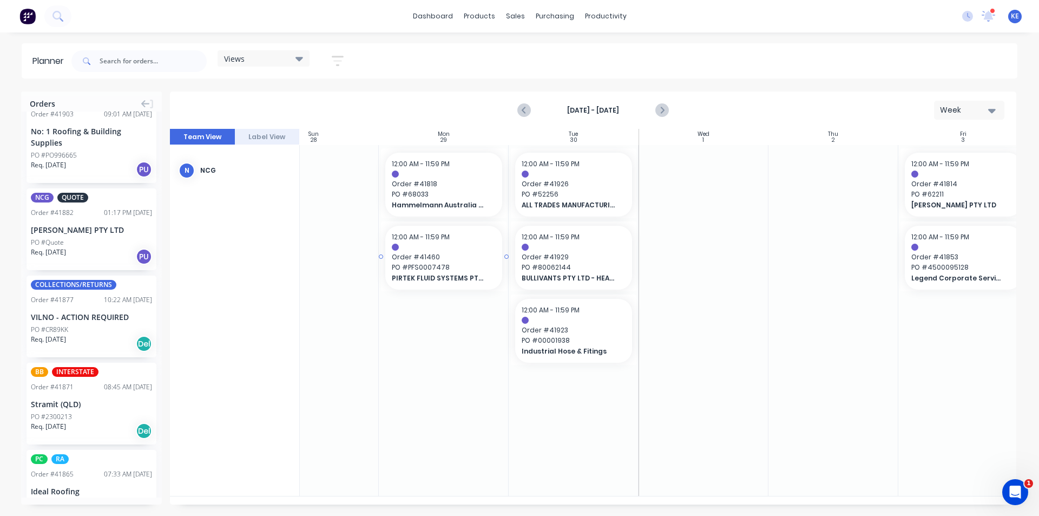
click at [462, 269] on span "PO # PFS0007478" at bounding box center [444, 267] width 104 height 10
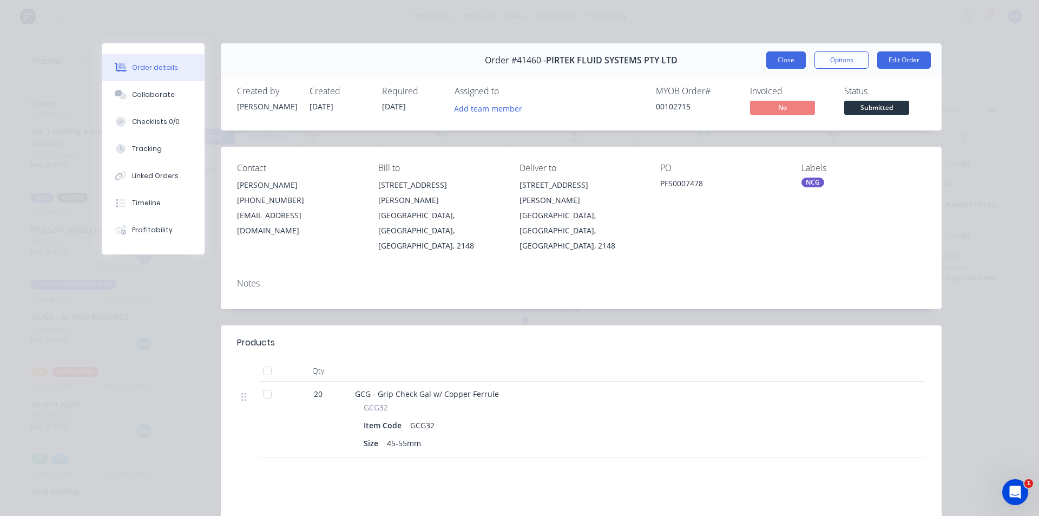
click at [797, 54] on button "Close" at bounding box center [786, 59] width 40 height 17
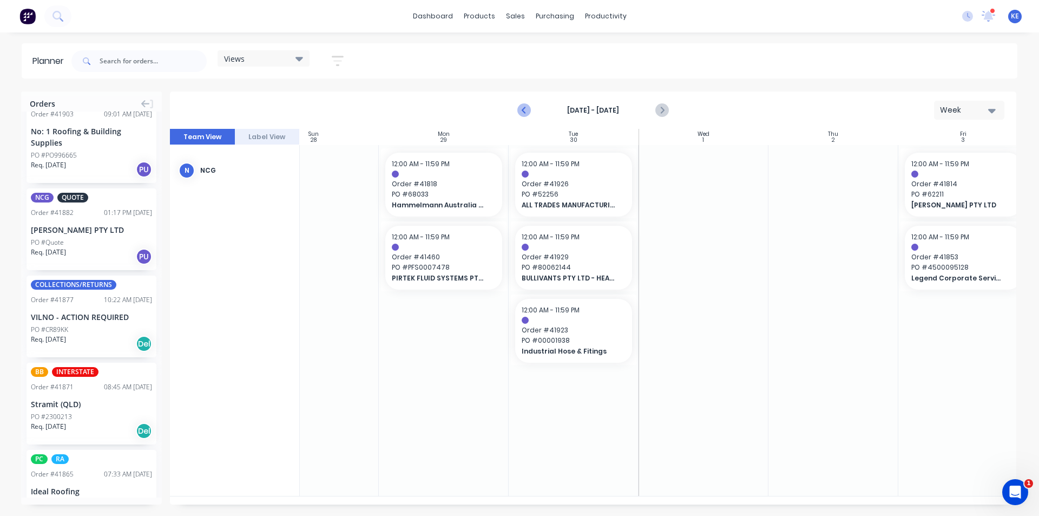
drag, startPoint x: 523, startPoint y: 99, endPoint x: 521, endPoint y: 108, distance: 9.1
click at [526, 99] on div "Sep 28th - Oct 4th Week" at bounding box center [593, 110] width 844 height 35
click at [526, 111] on icon "Previous page" at bounding box center [524, 110] width 13 height 13
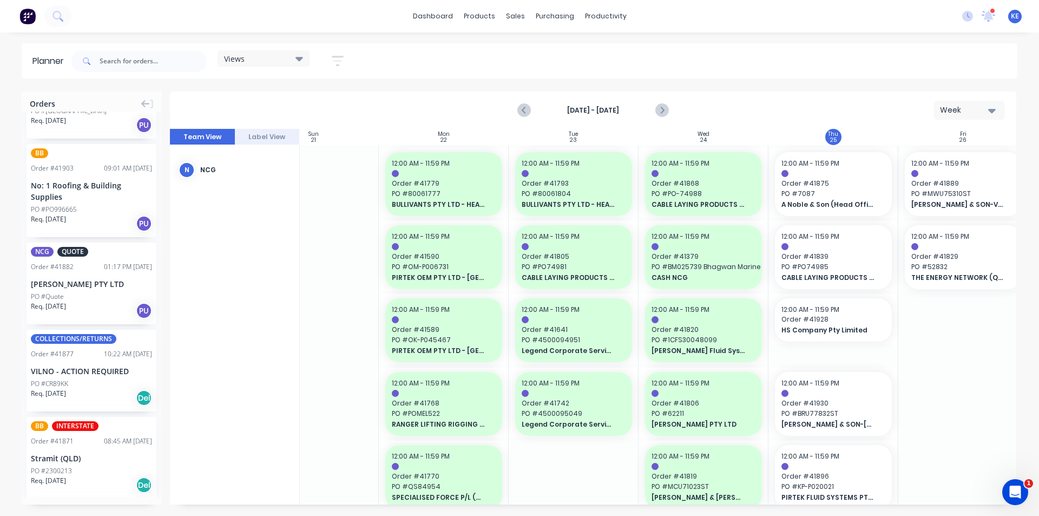
scroll to position [0, 51]
click at [632, 95] on div "Delivery Scheduling" at bounding box center [642, 95] width 68 height 10
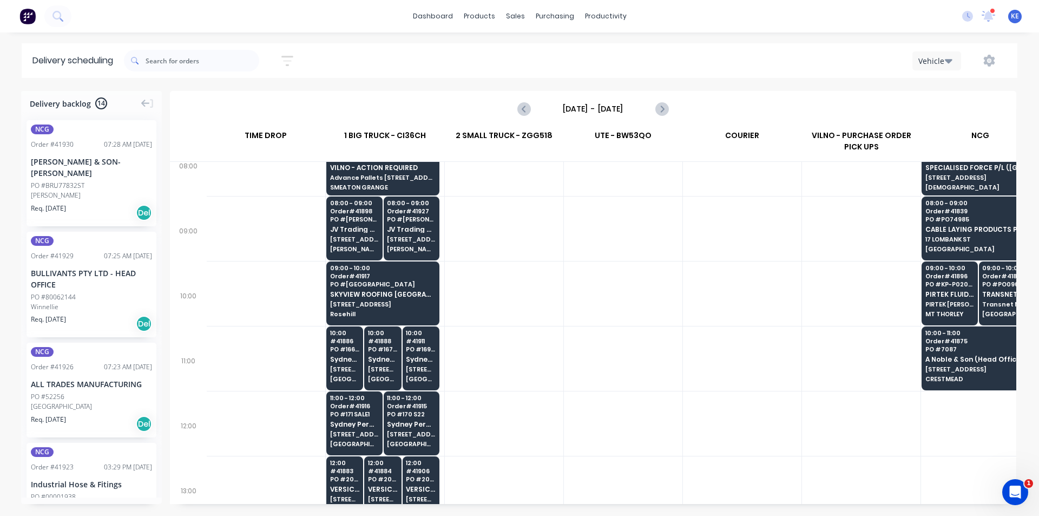
scroll to position [162, 1]
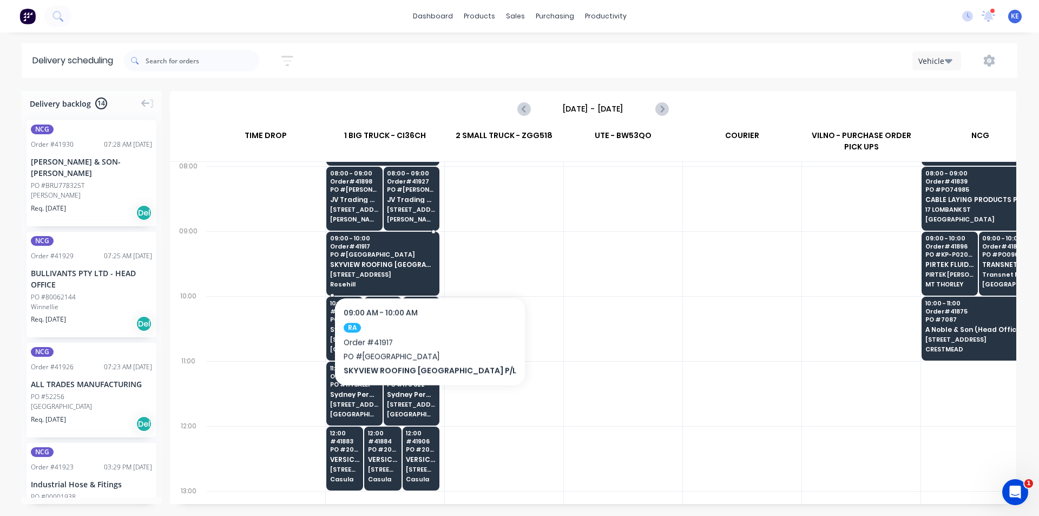
click at [405, 264] on span "SKYVIEW ROOFING [GEOGRAPHIC_DATA] P/L" at bounding box center [382, 264] width 105 height 7
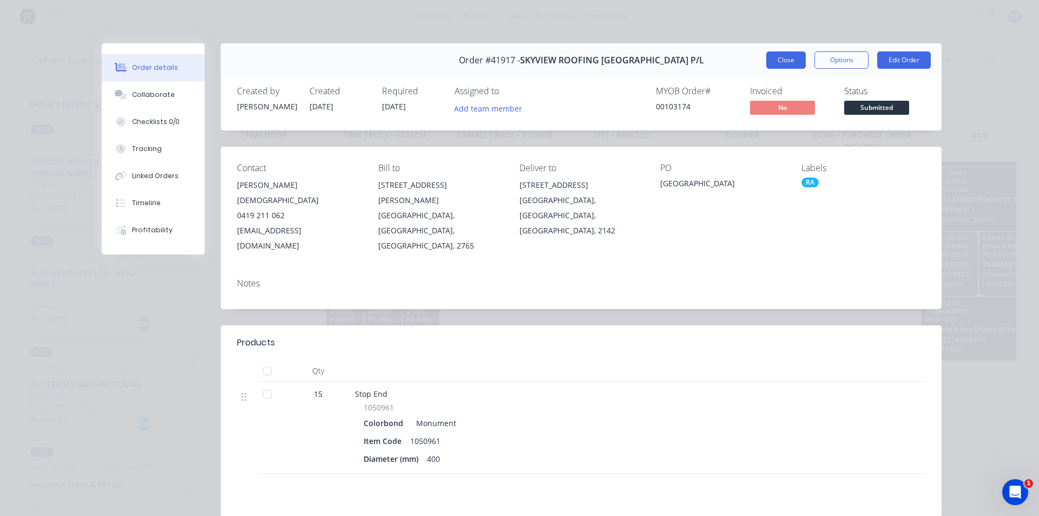
click at [785, 53] on button "Close" at bounding box center [786, 59] width 40 height 17
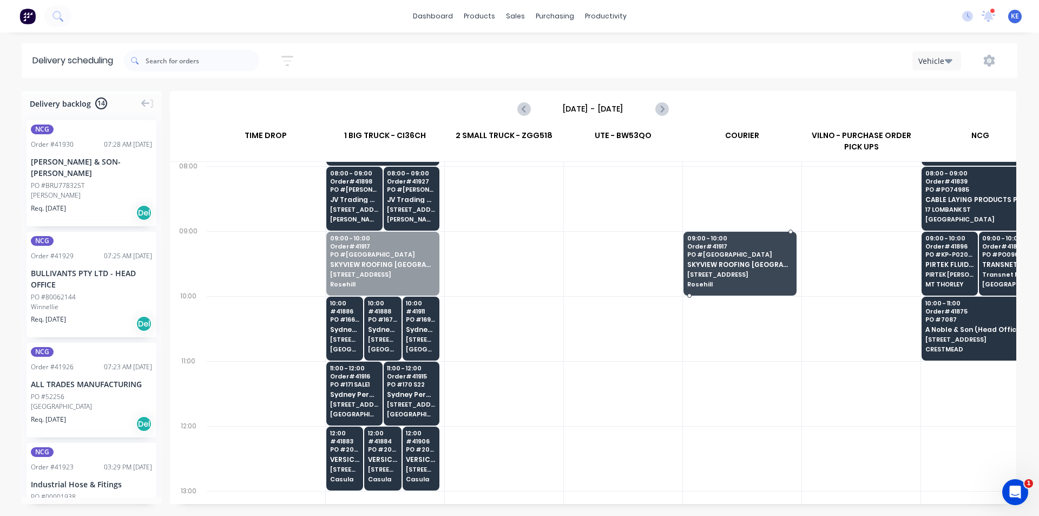
drag, startPoint x: 346, startPoint y: 254, endPoint x: 732, endPoint y: 254, distance: 385.9
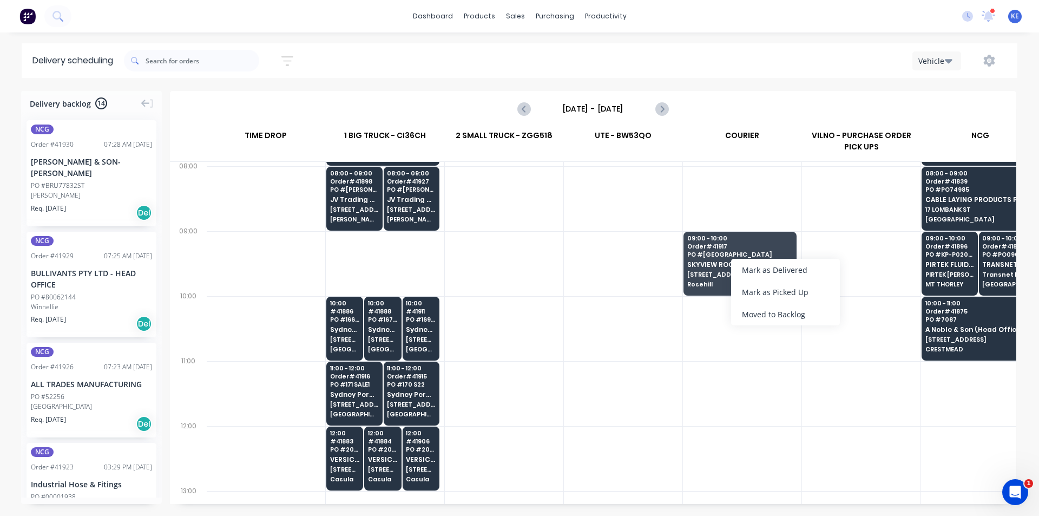
click at [615, 259] on div at bounding box center [623, 263] width 119 height 65
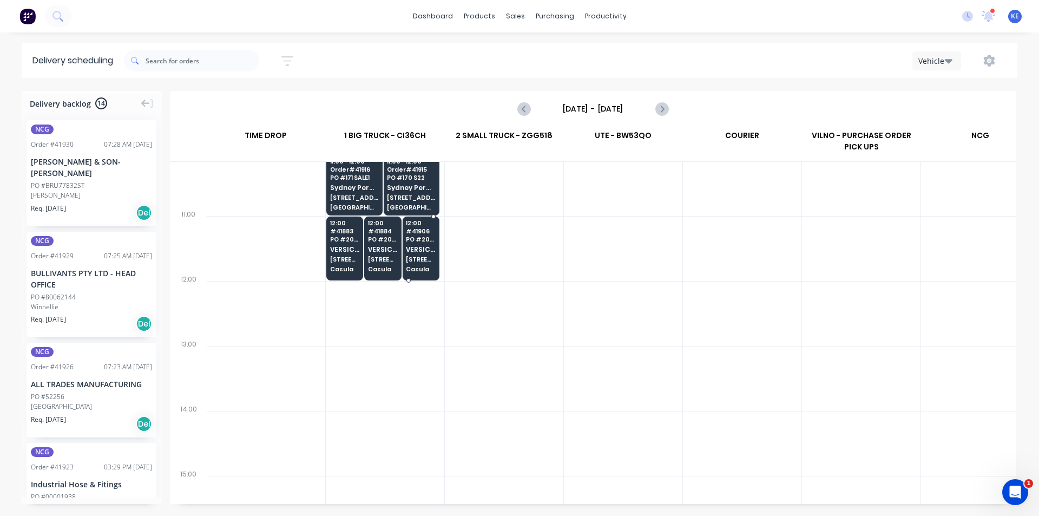
scroll to position [379, 1]
